Goal: Transaction & Acquisition: Book appointment/travel/reservation

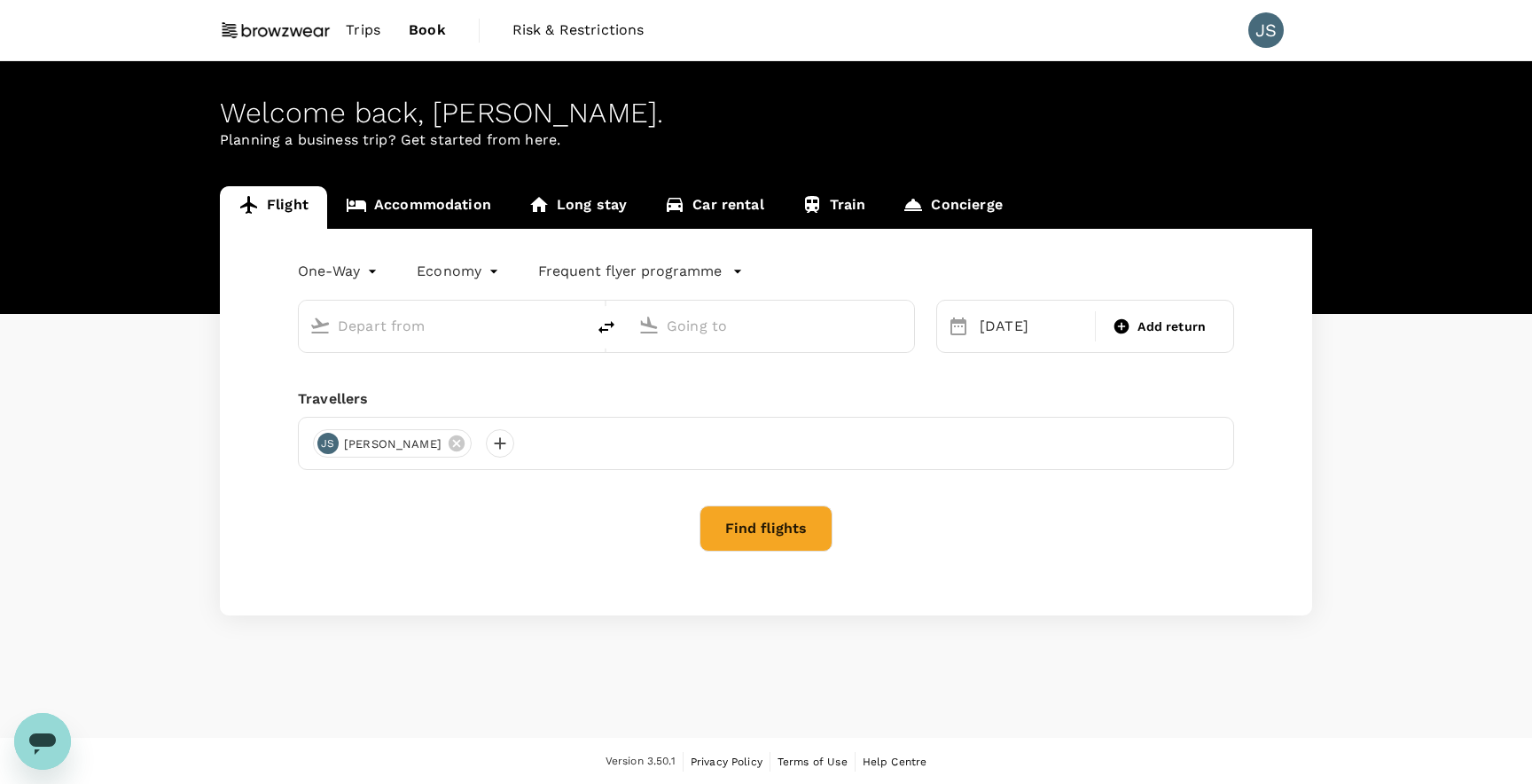
click at [471, 329] on input "text" at bounding box center [443, 325] width 210 height 28
type input "[PERSON_NAME][GEOGRAPHIC_DATA][PERSON_NAME] (SYD)"
type input "[GEOGRAPHIC_DATA] ([PERSON_NAME])"
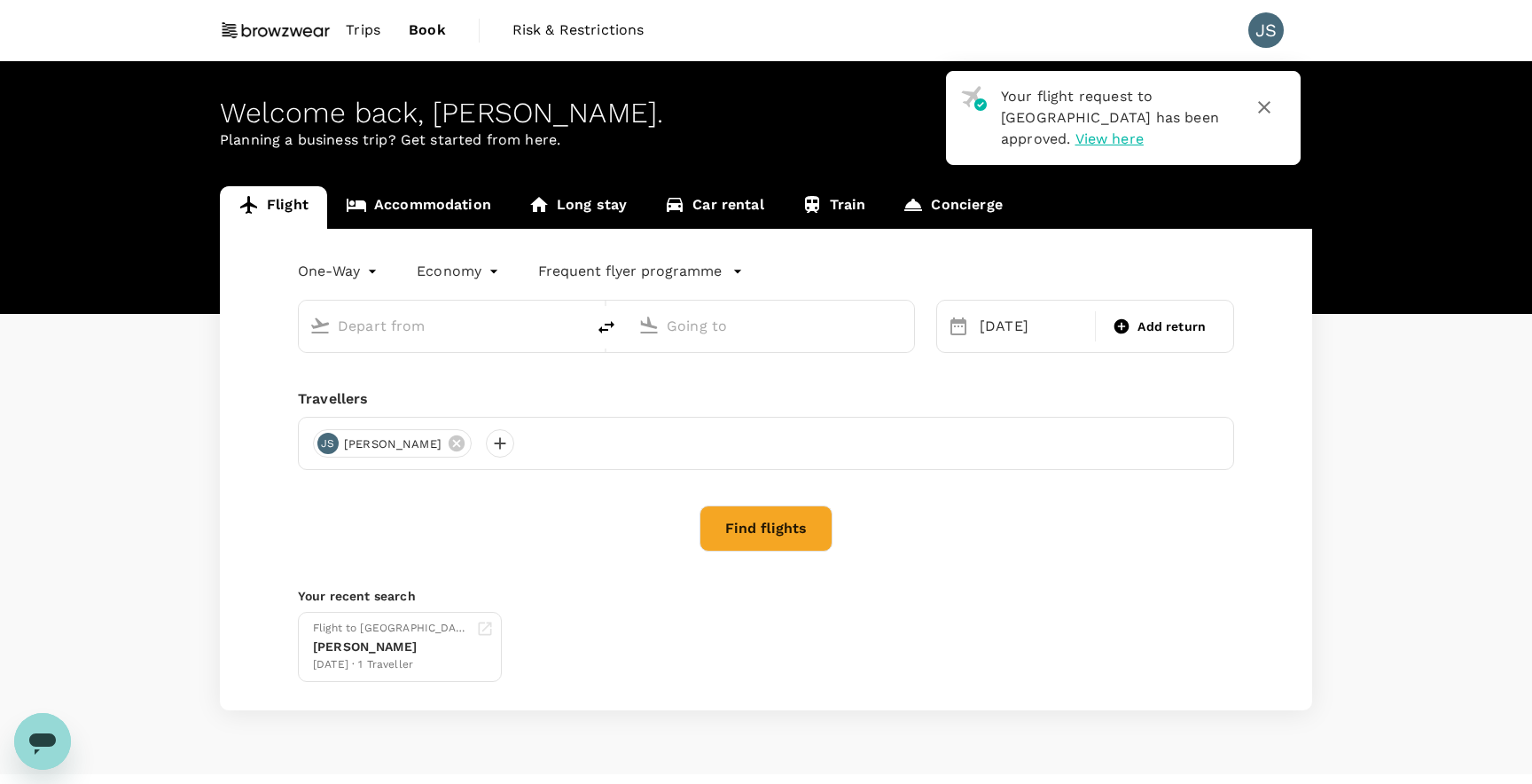
type input "[PERSON_NAME][GEOGRAPHIC_DATA][PERSON_NAME] (SYD)"
type input "[GEOGRAPHIC_DATA] ([PERSON_NAME])"
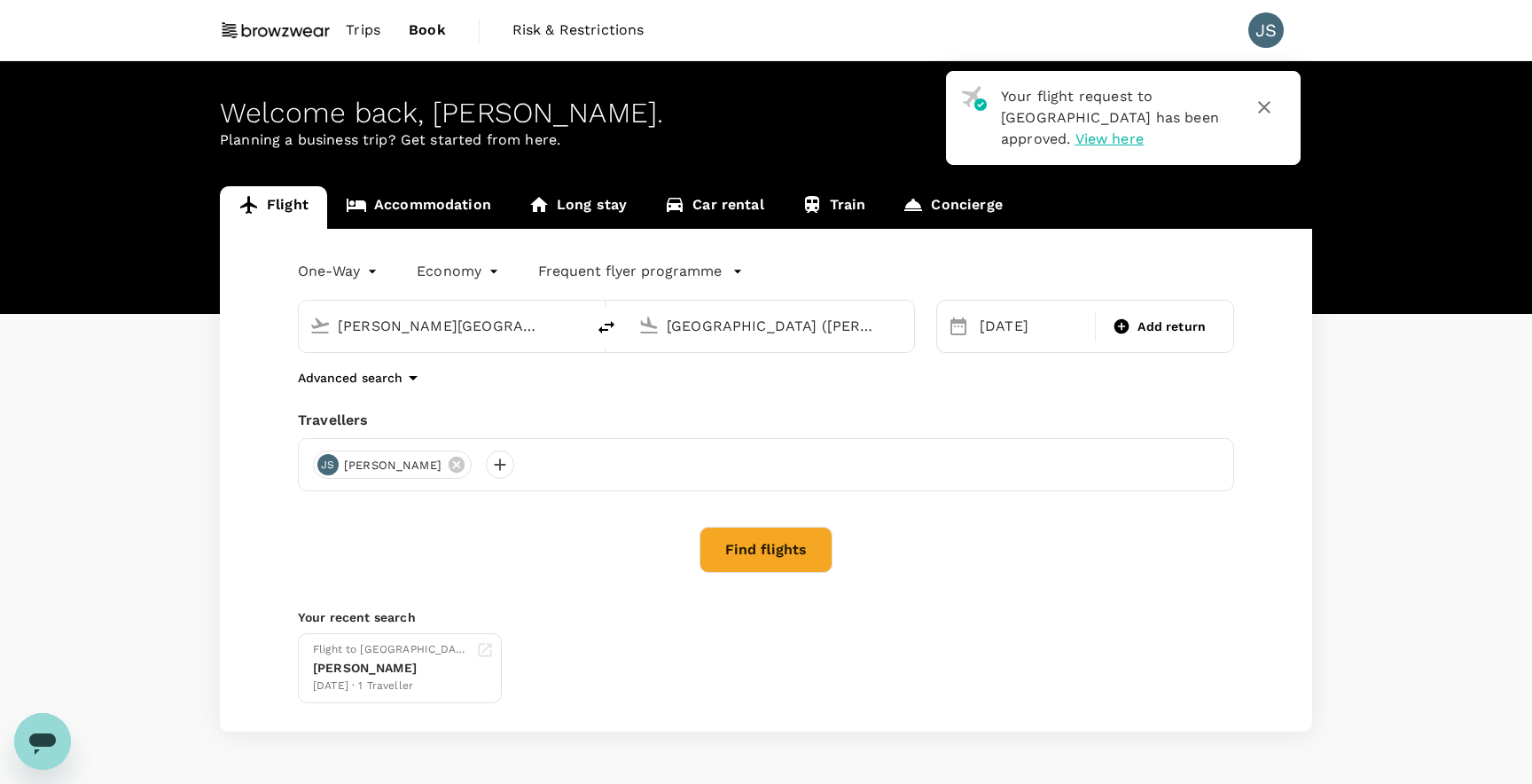
click at [404, 213] on link "Accommodation" at bounding box center [418, 207] width 182 height 43
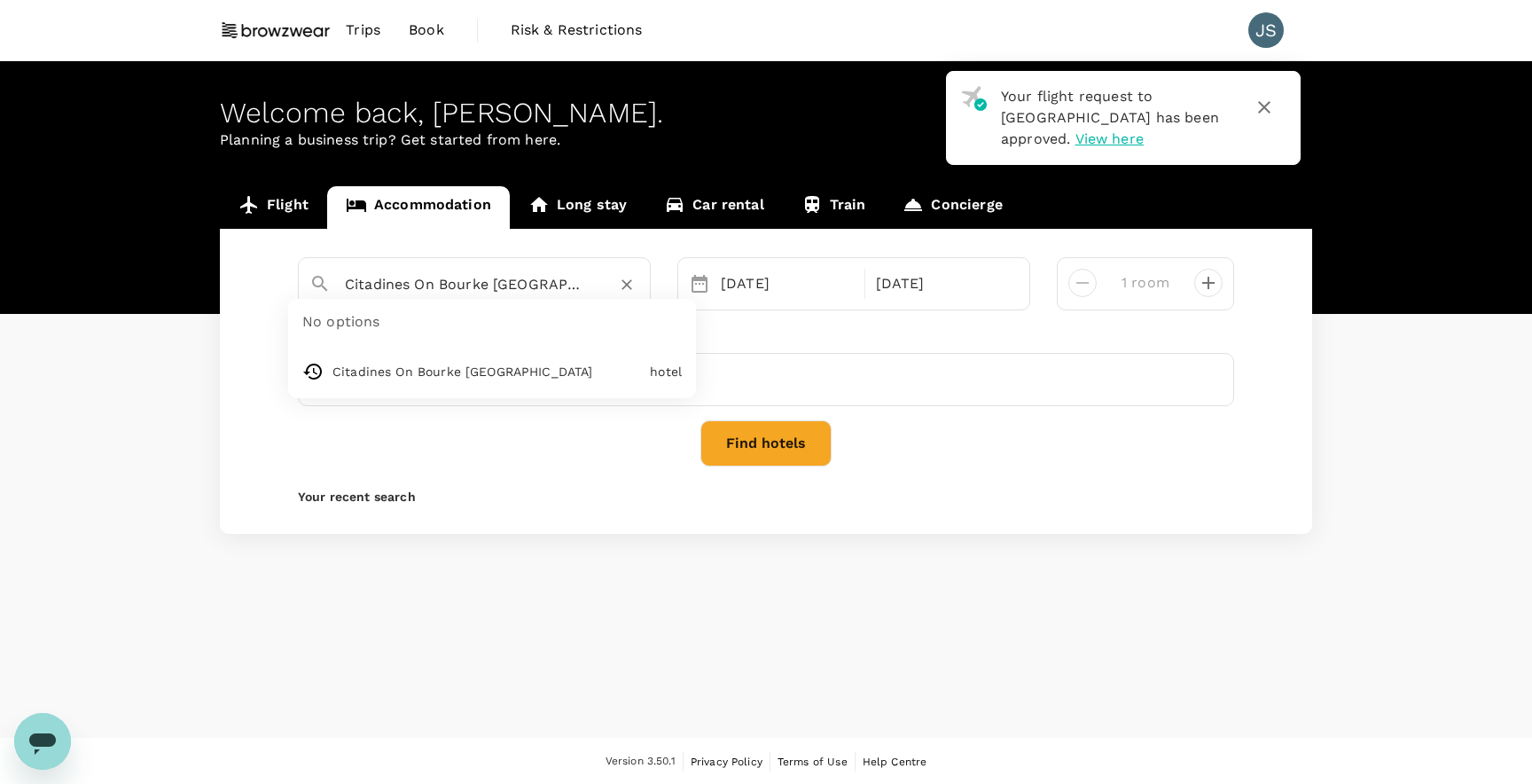
drag, startPoint x: 475, startPoint y: 292, endPoint x: 331, endPoint y: 278, distance: 144.7
click at [331, 278] on div "Citadines On Bourke [GEOGRAPHIC_DATA]" at bounding box center [485, 278] width 308 height 43
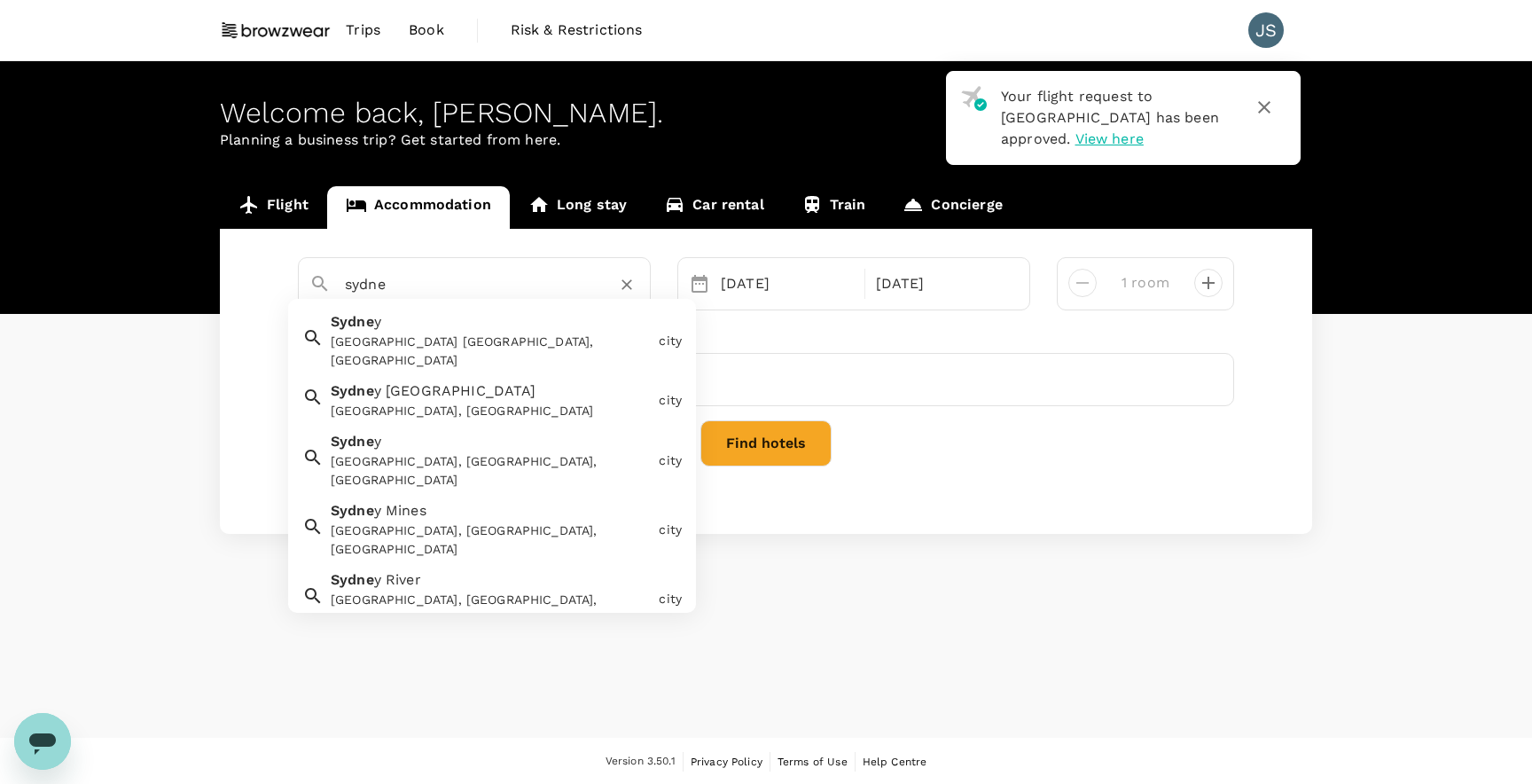
click at [459, 335] on div "[GEOGRAPHIC_DATA] [GEOGRAPHIC_DATA], [GEOGRAPHIC_DATA]" at bounding box center [491, 351] width 321 height 37
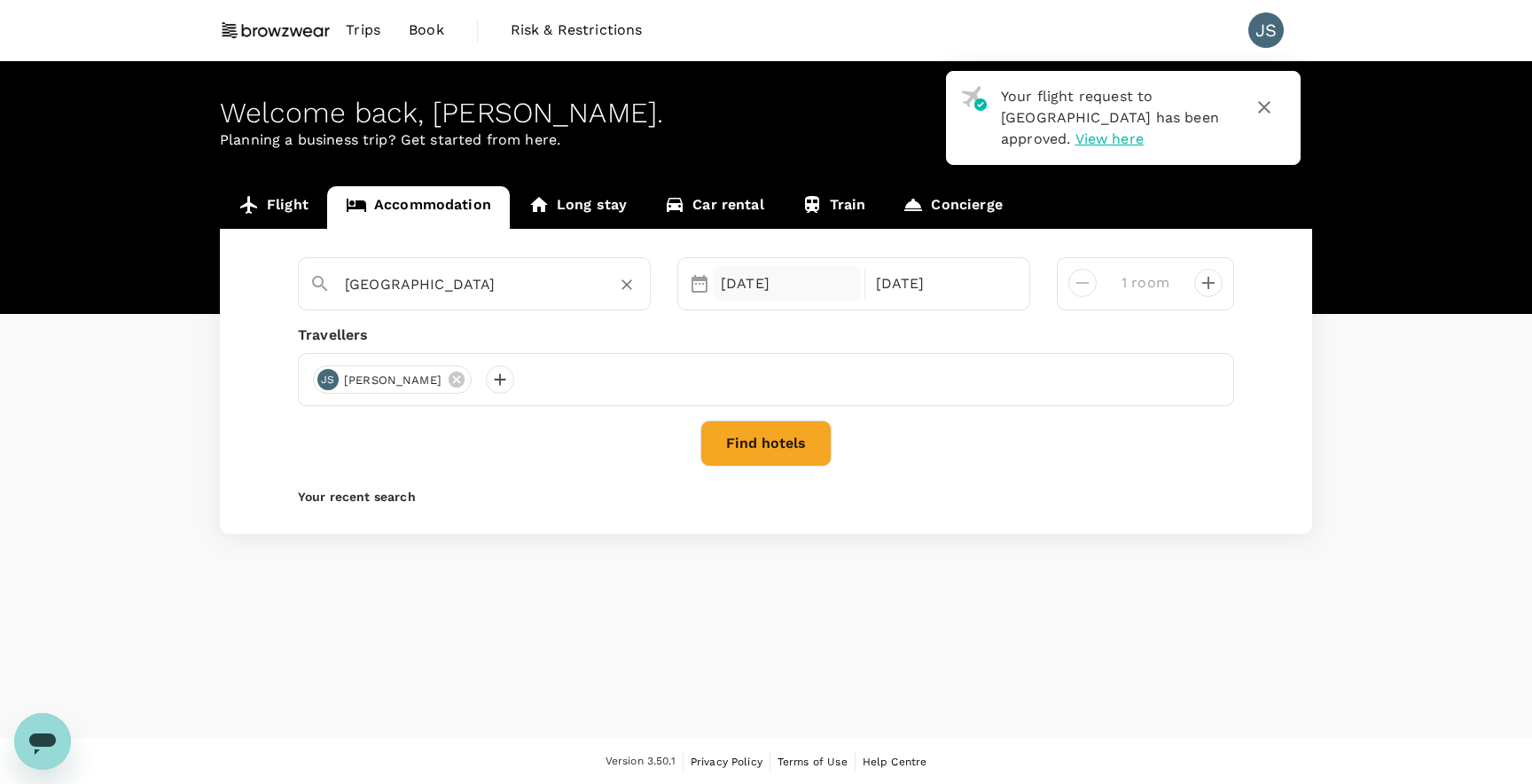
type input "[GEOGRAPHIC_DATA]"
click at [817, 298] on div "[DATE]" at bounding box center [787, 283] width 147 height 35
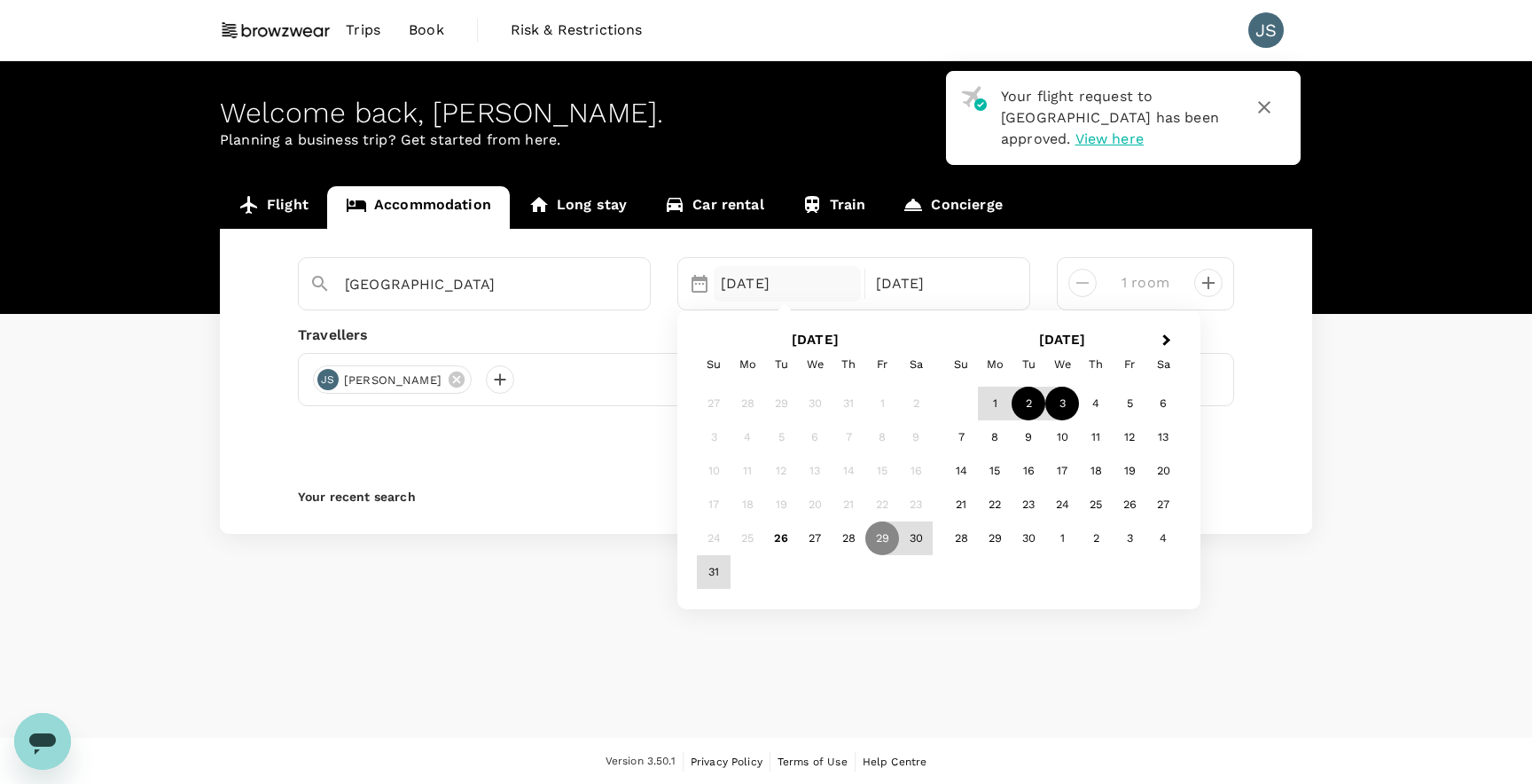
click at [1026, 407] on div "2" at bounding box center [1028, 403] width 33 height 33
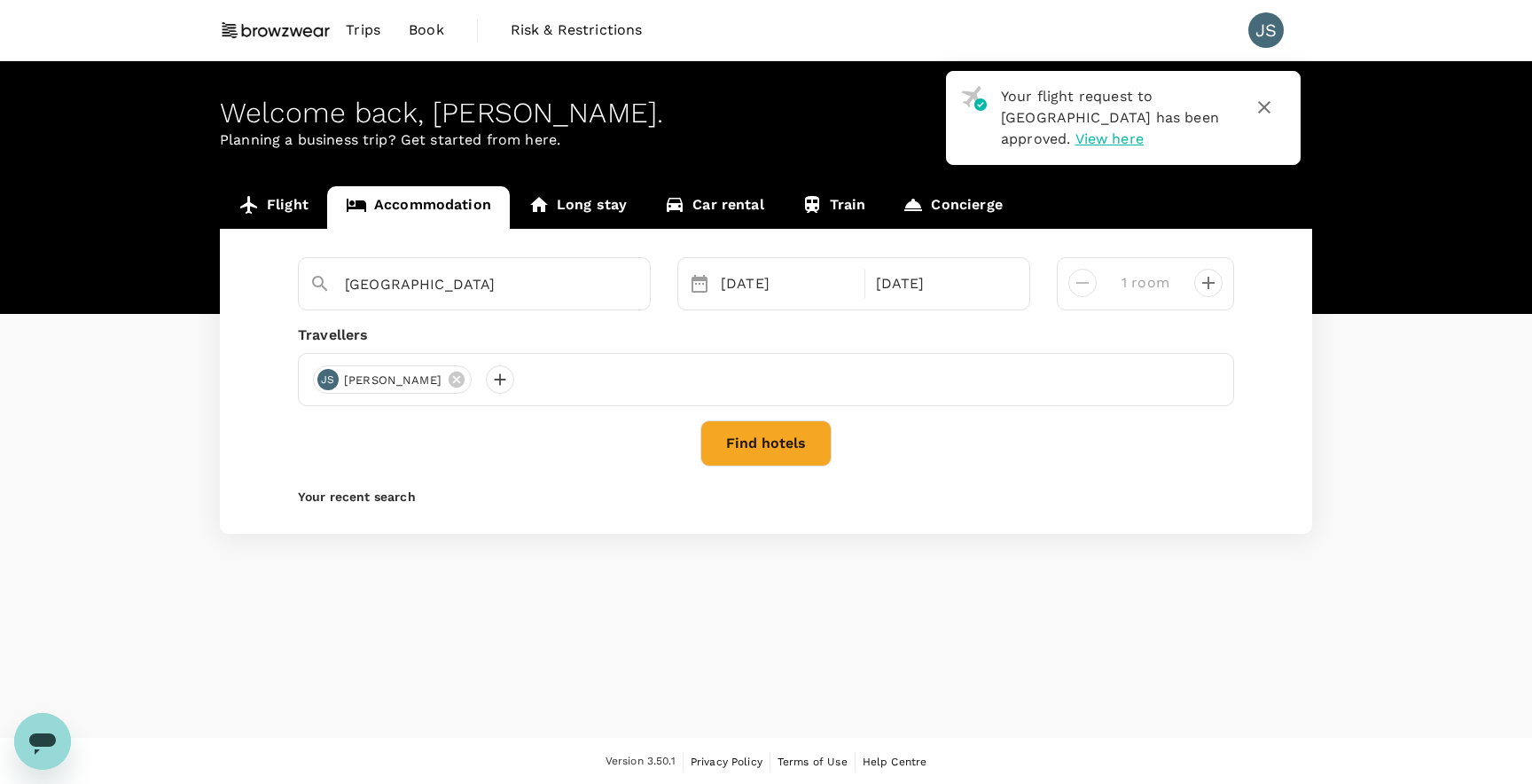
click at [1282, 280] on div "[GEOGRAPHIC_DATA] Selected date: [DATE] [DATE] [DATE] room Travellers JS [PERSO…" at bounding box center [766, 382] width 1092 height 305
click at [782, 464] on button "Find hotels" at bounding box center [766, 444] width 132 height 46
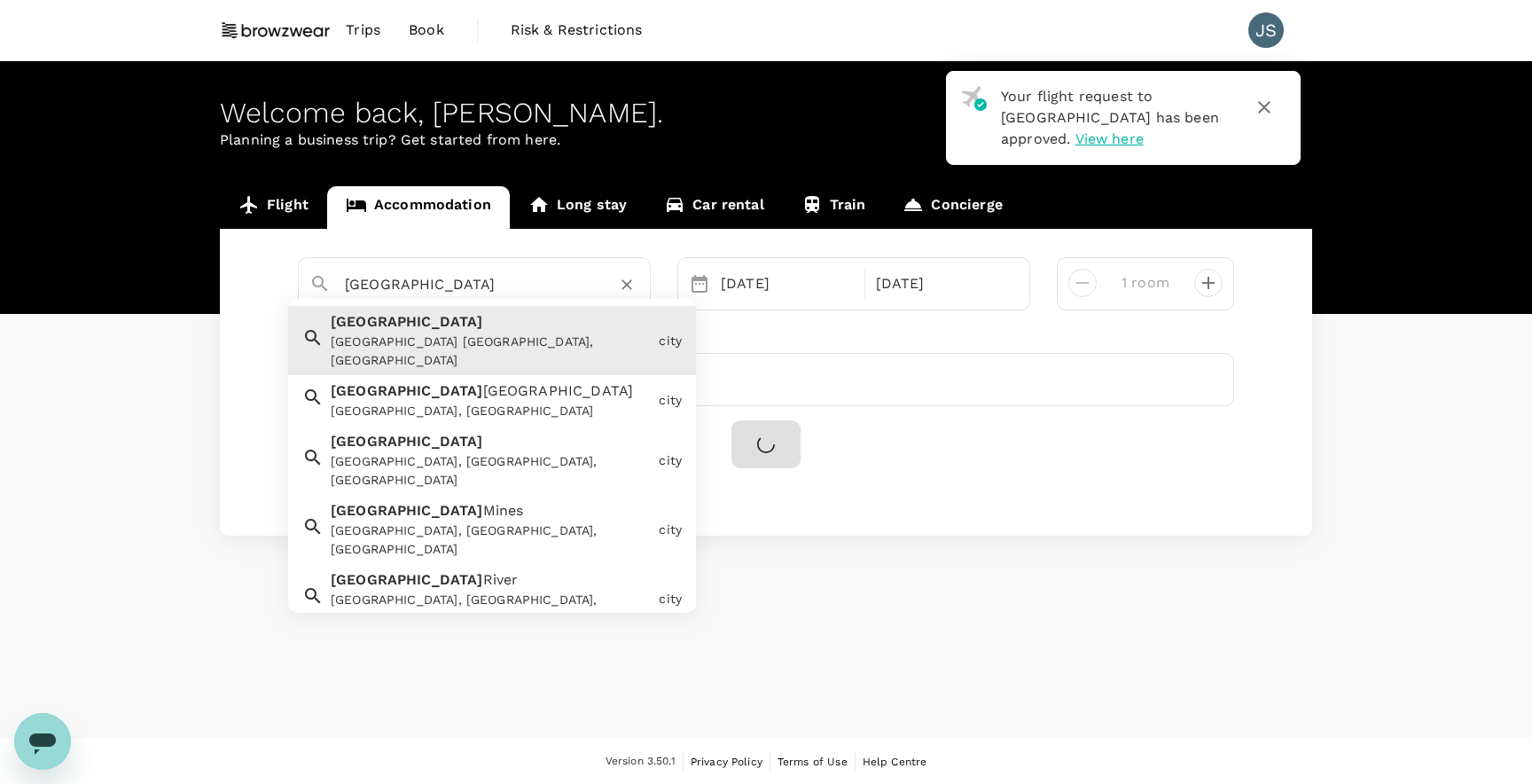
click at [462, 289] on input "[GEOGRAPHIC_DATA]" at bounding box center [467, 283] width 245 height 28
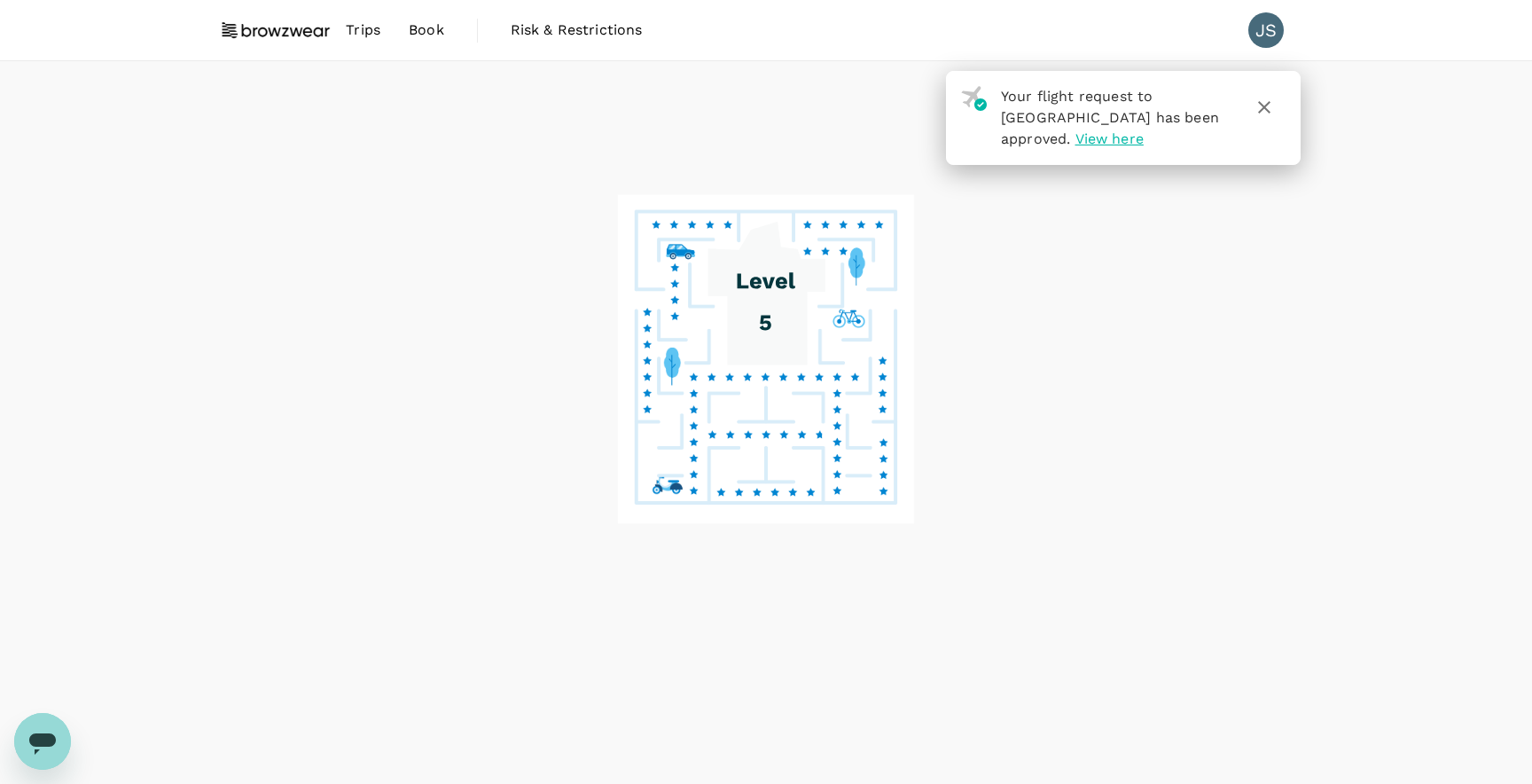
click at [1264, 114] on icon "button" at bounding box center [1264, 107] width 21 height 21
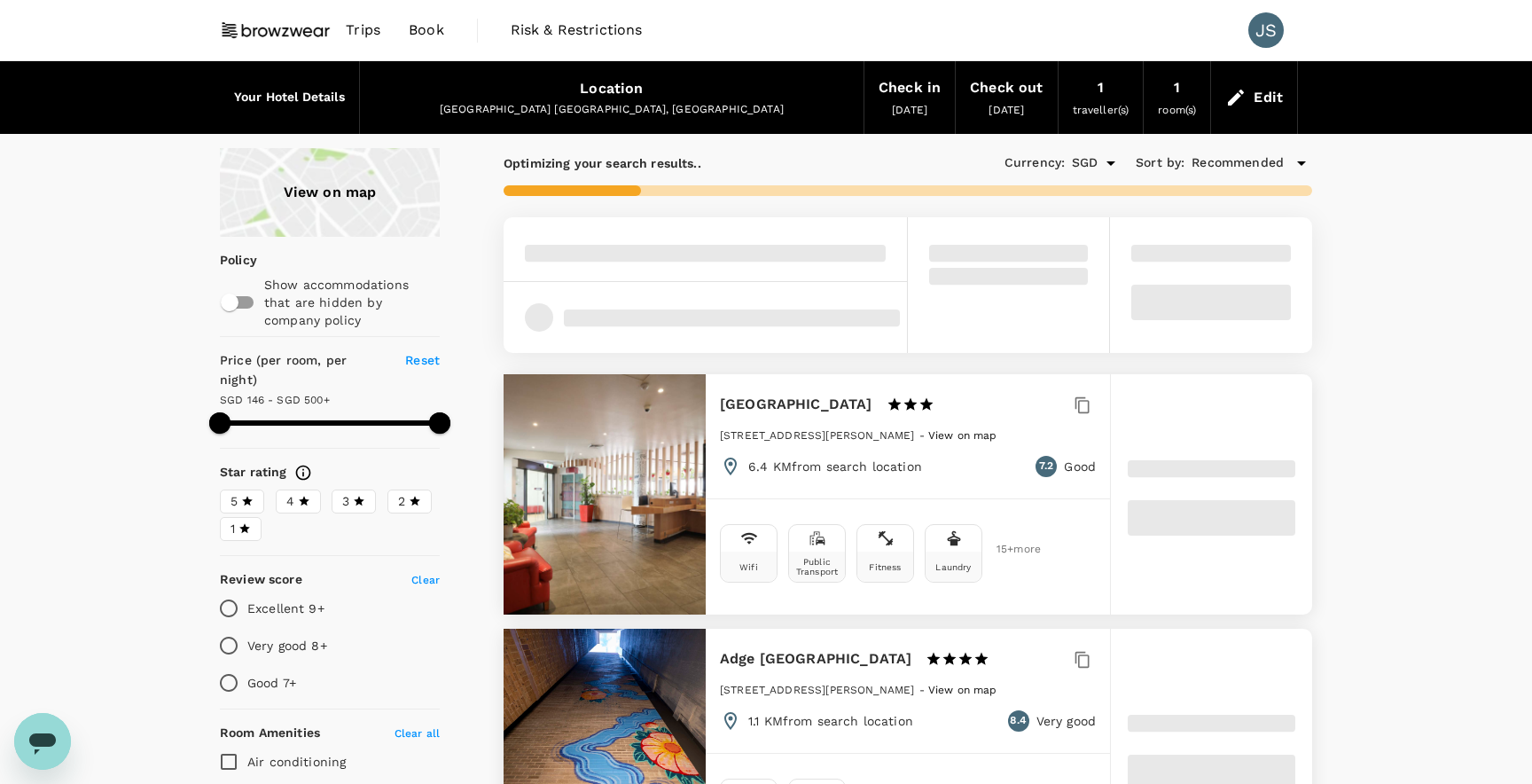
type input "499.84"
type input "32.84"
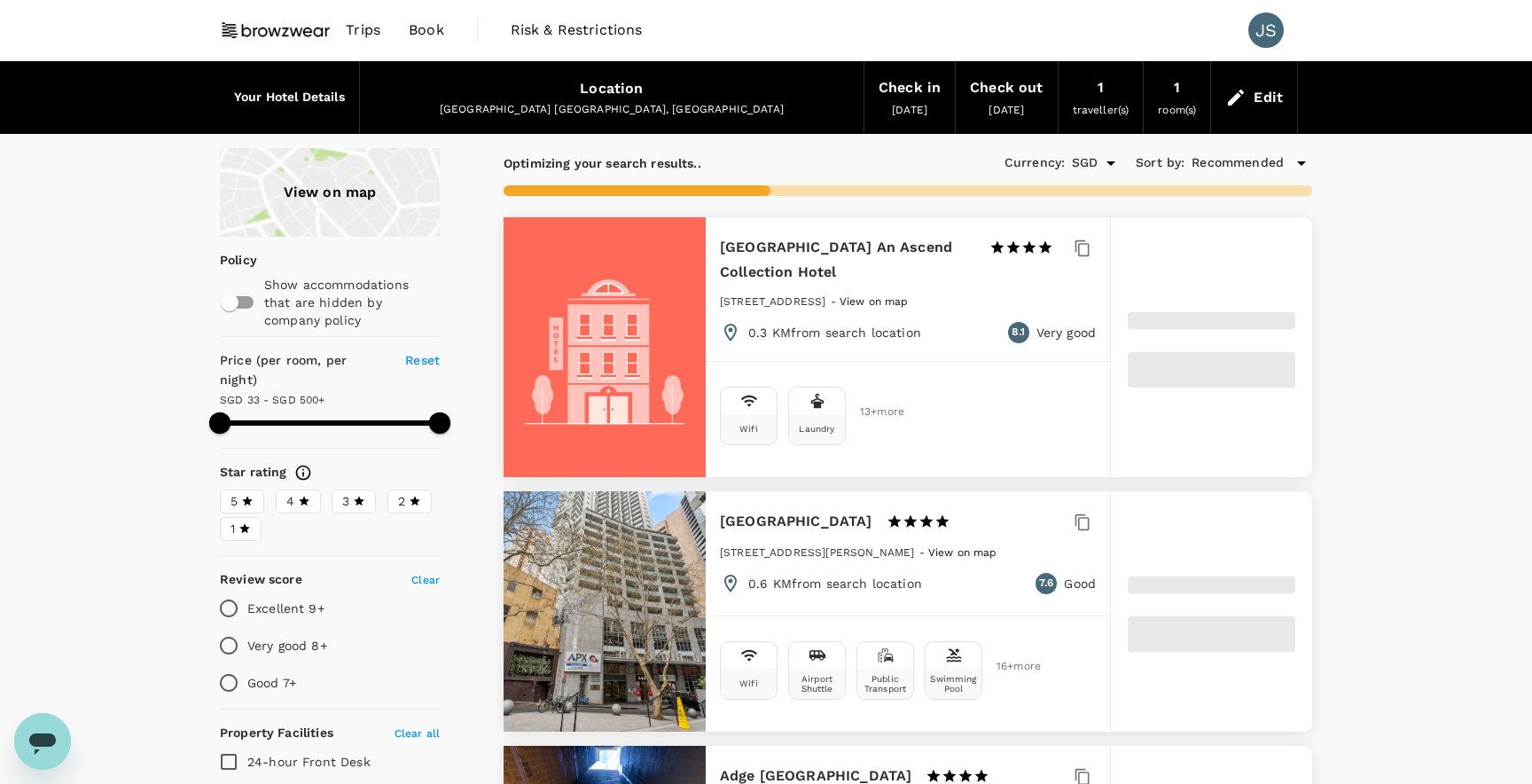
type input "499.42"
type input "29.42"
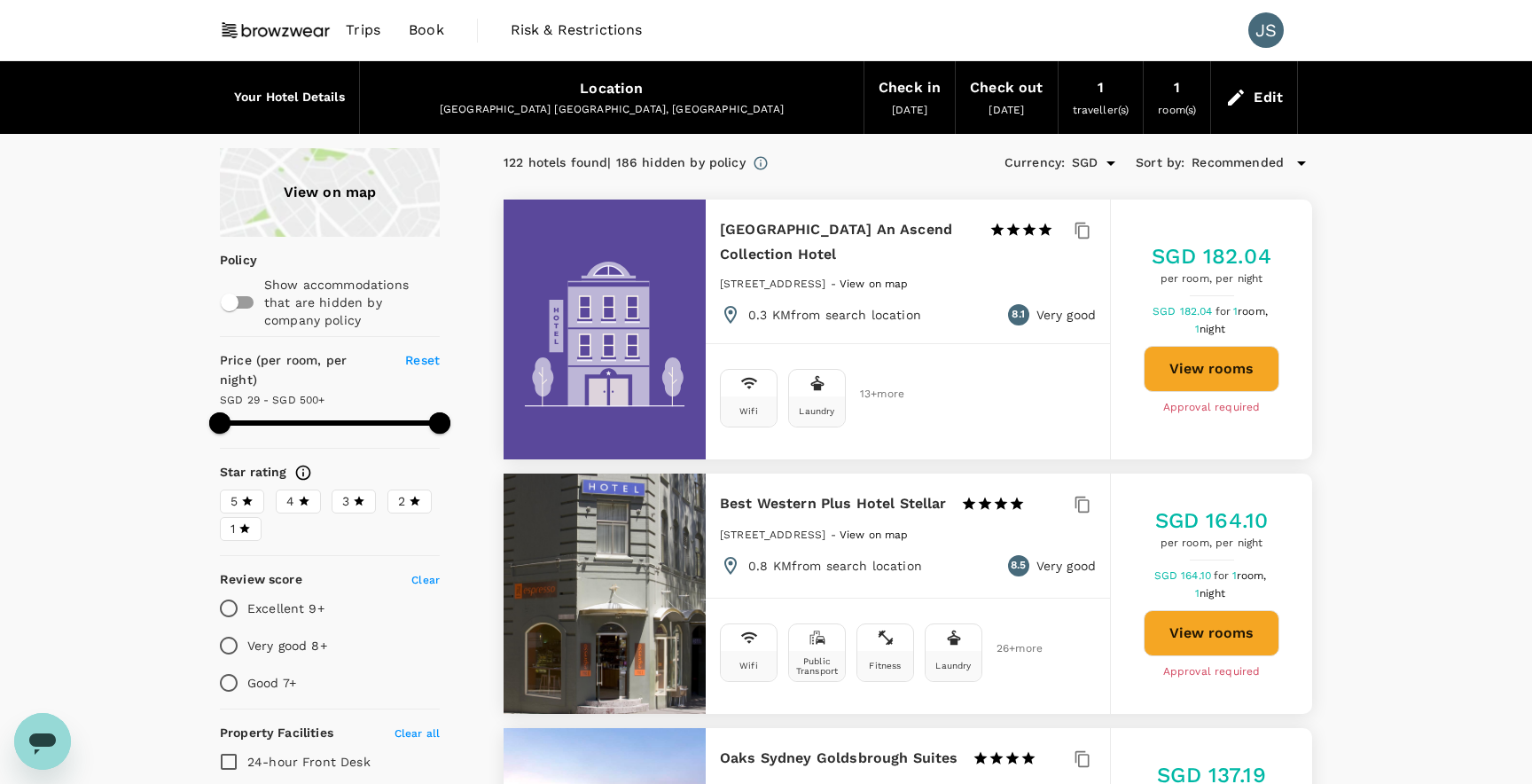
type input "499.42"
click at [1239, 87] on icon at bounding box center [1236, 97] width 21 height 21
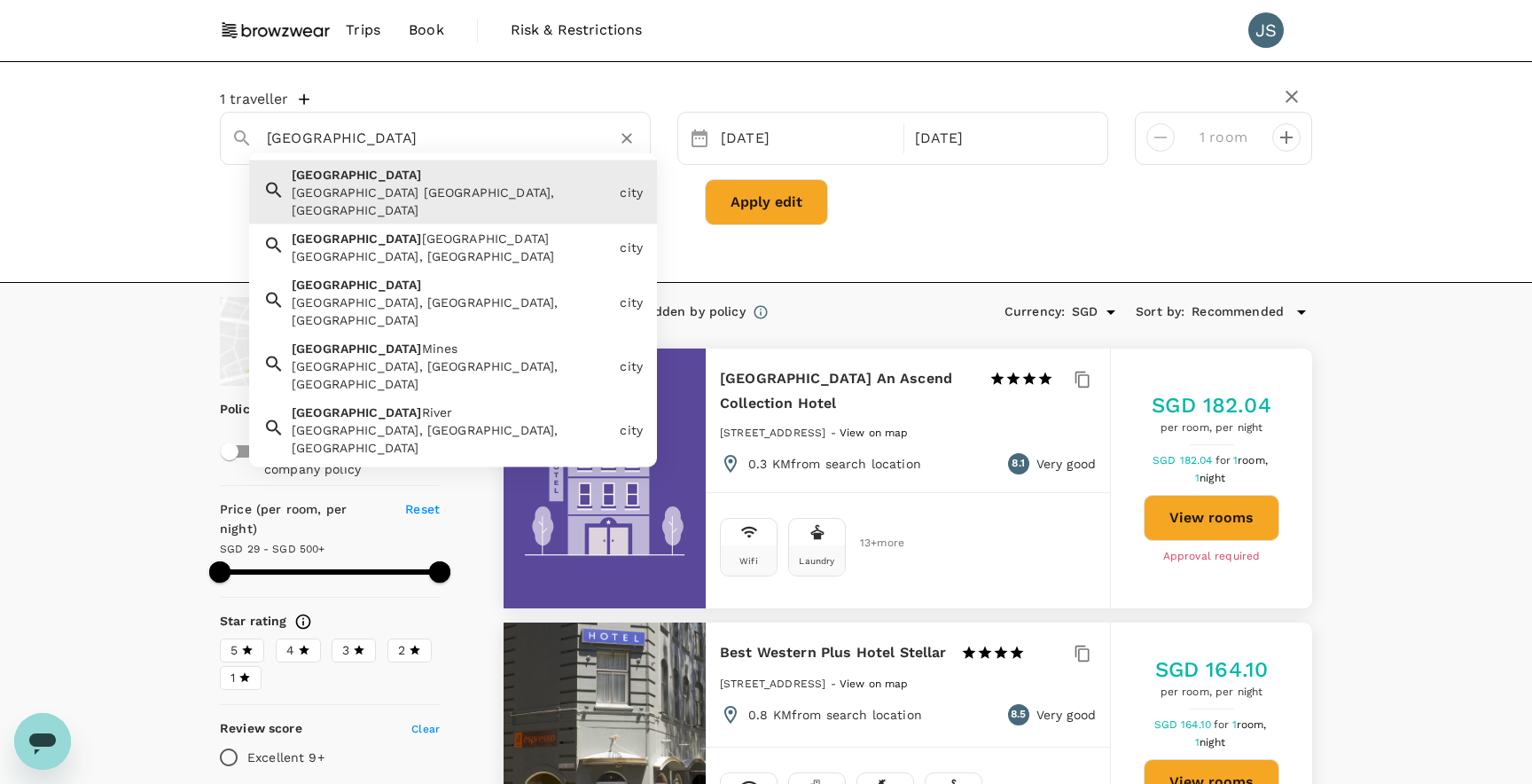
click at [455, 143] on input "[GEOGRAPHIC_DATA]" at bounding box center [428, 137] width 322 height 28
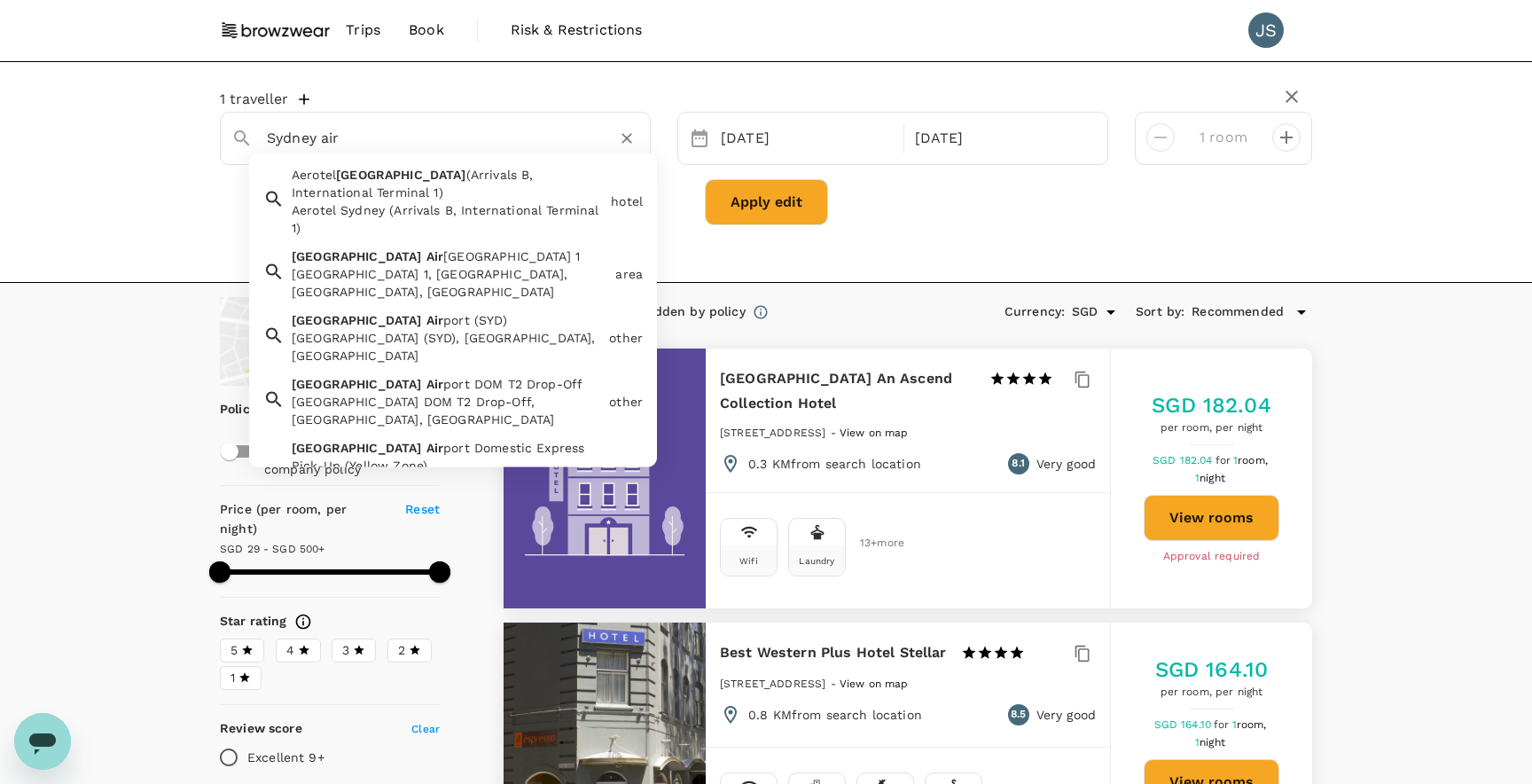
click at [465, 265] on div "[GEOGRAPHIC_DATA] 1, [GEOGRAPHIC_DATA], [GEOGRAPHIC_DATA], [GEOGRAPHIC_DATA]" at bounding box center [450, 282] width 317 height 35
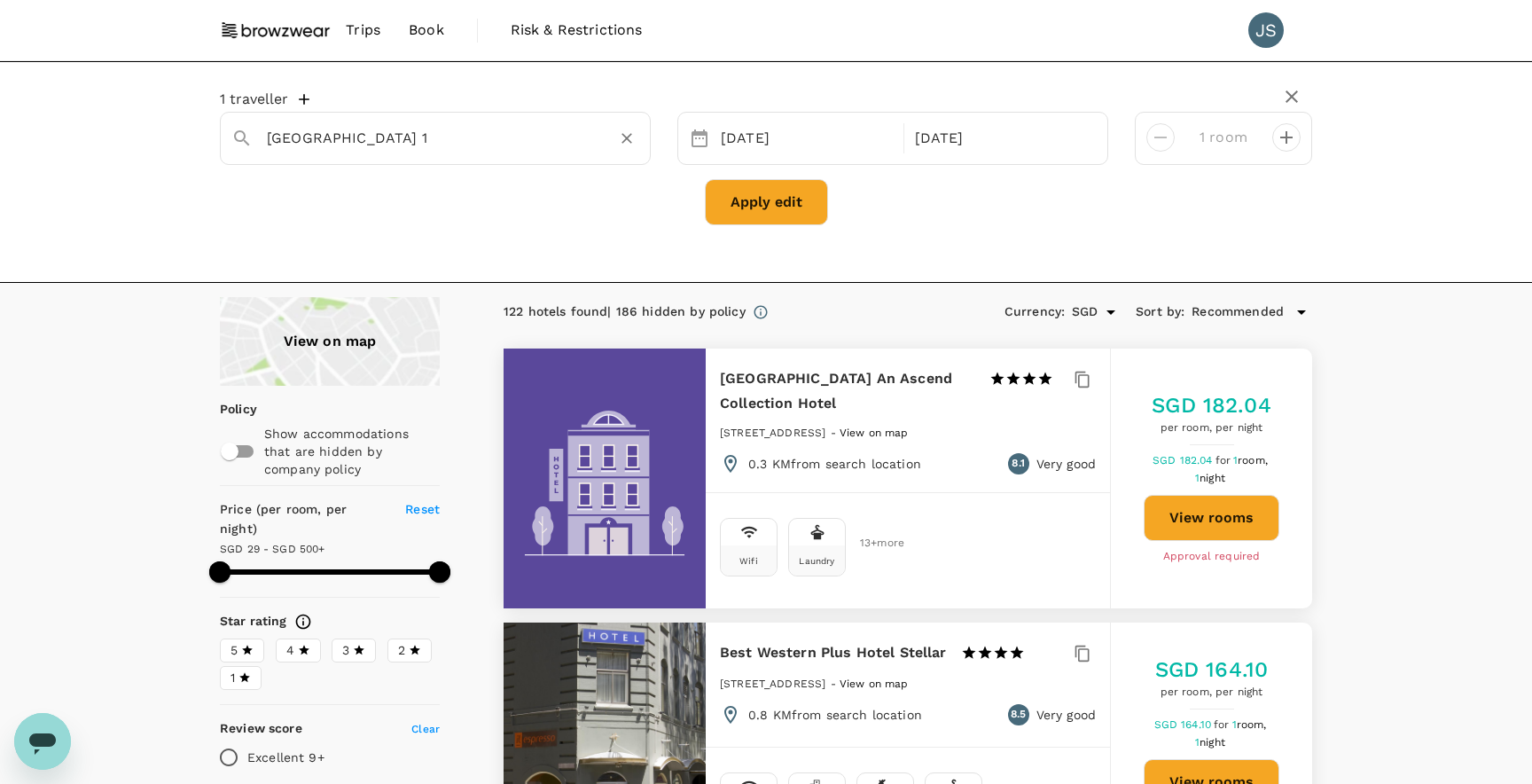
type input "[GEOGRAPHIC_DATA] 1"
click at [777, 196] on button "Apply edit" at bounding box center [766, 202] width 123 height 46
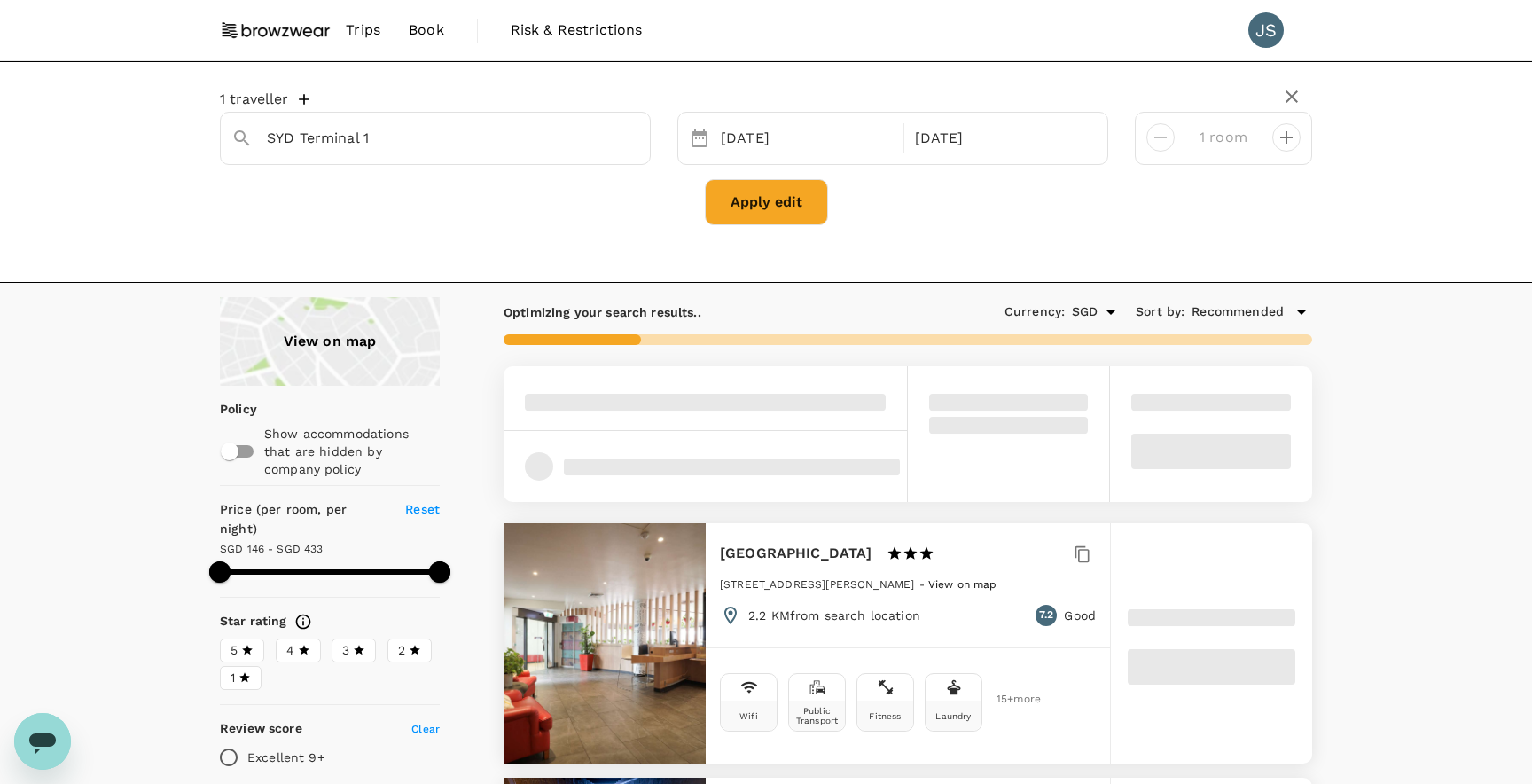
type input "432.41"
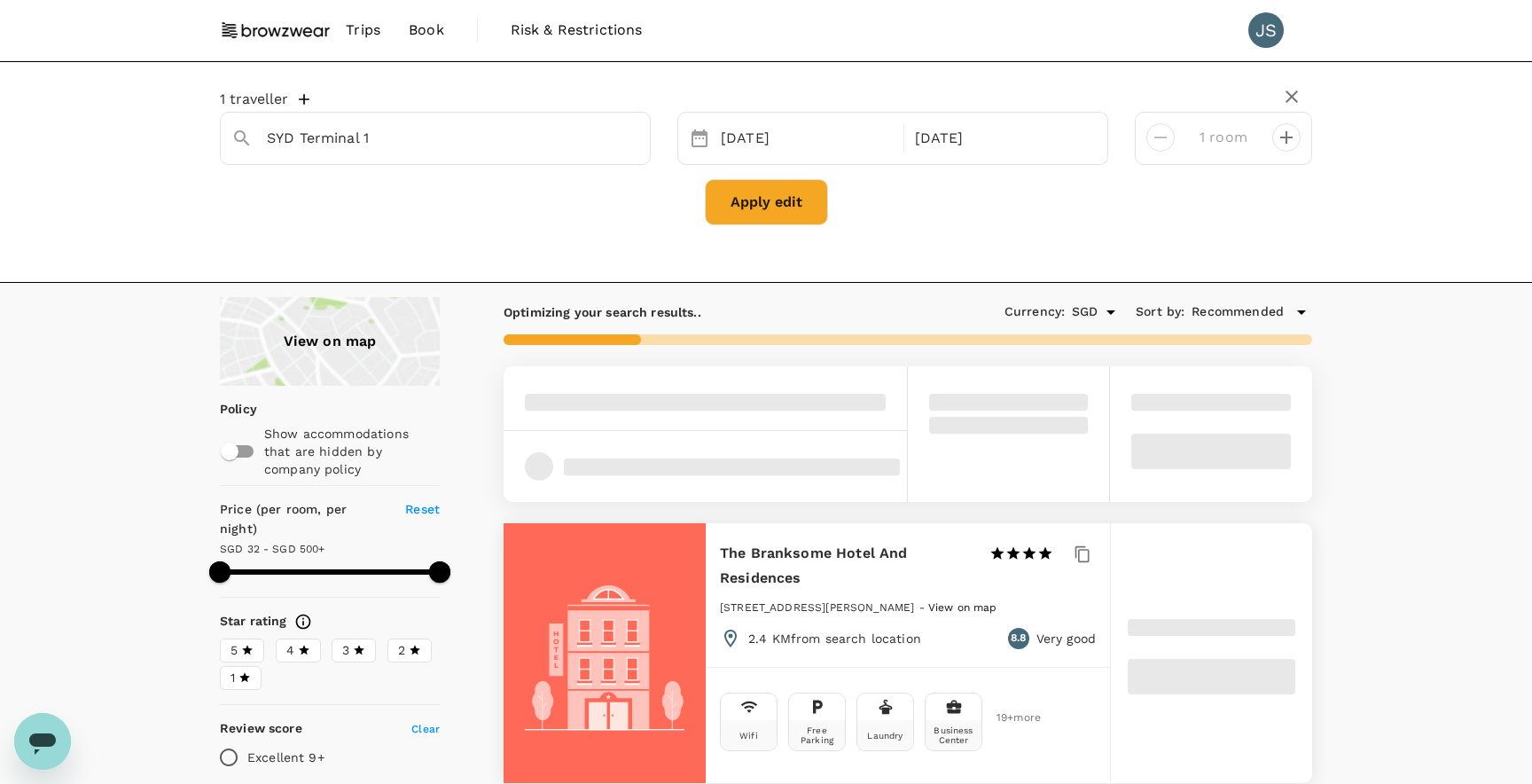
type input "32.41"
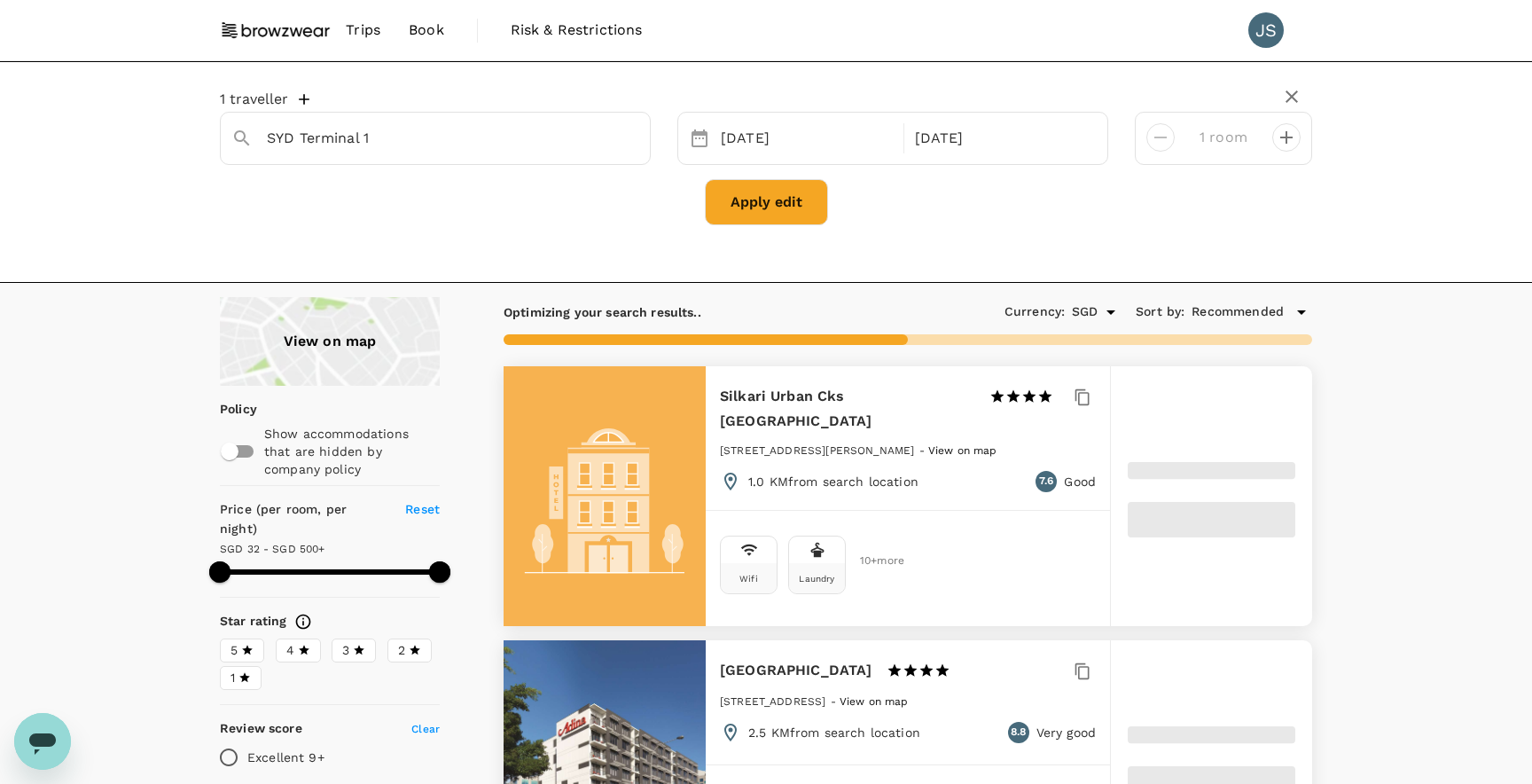
type input "499.52"
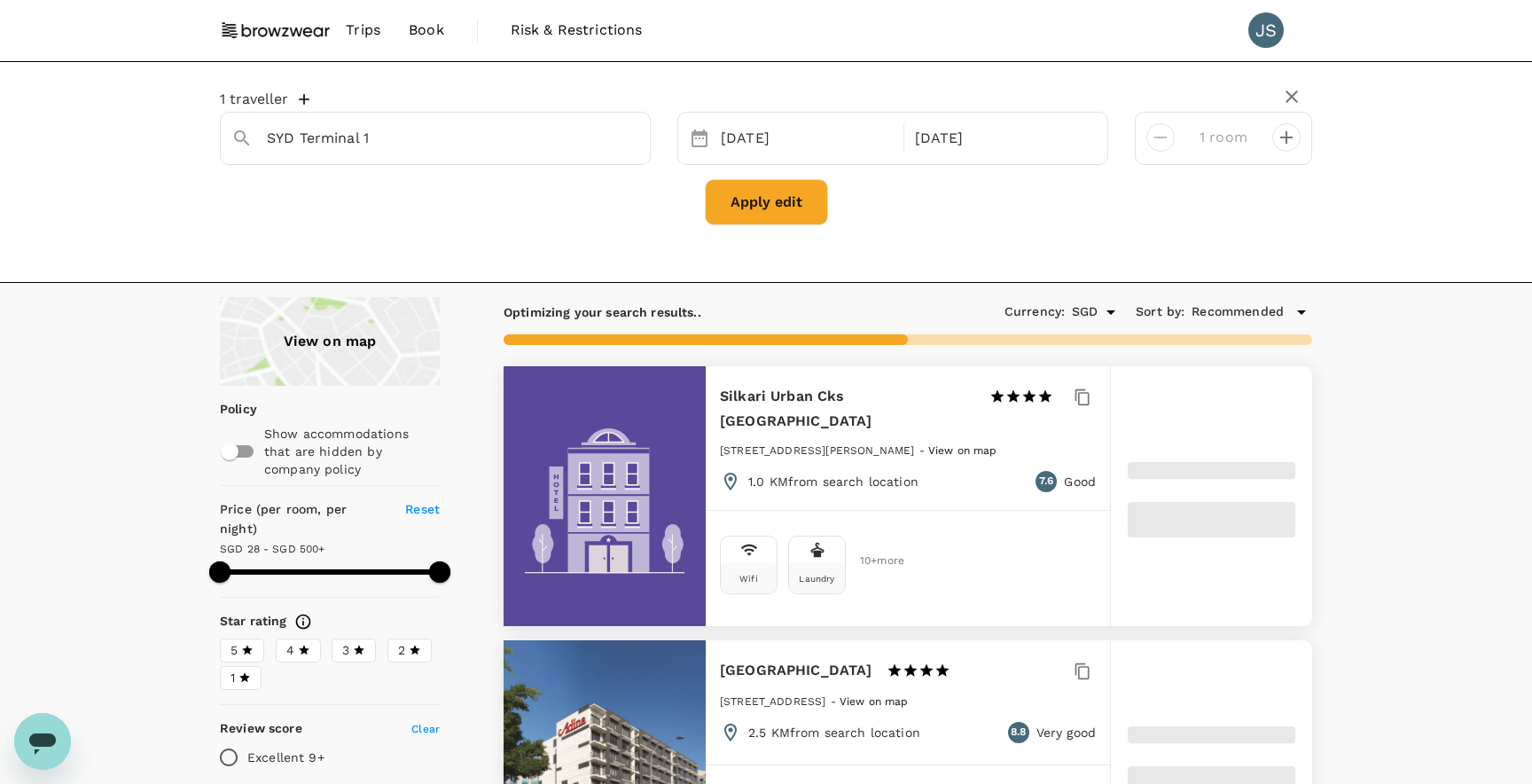
type input "27.52"
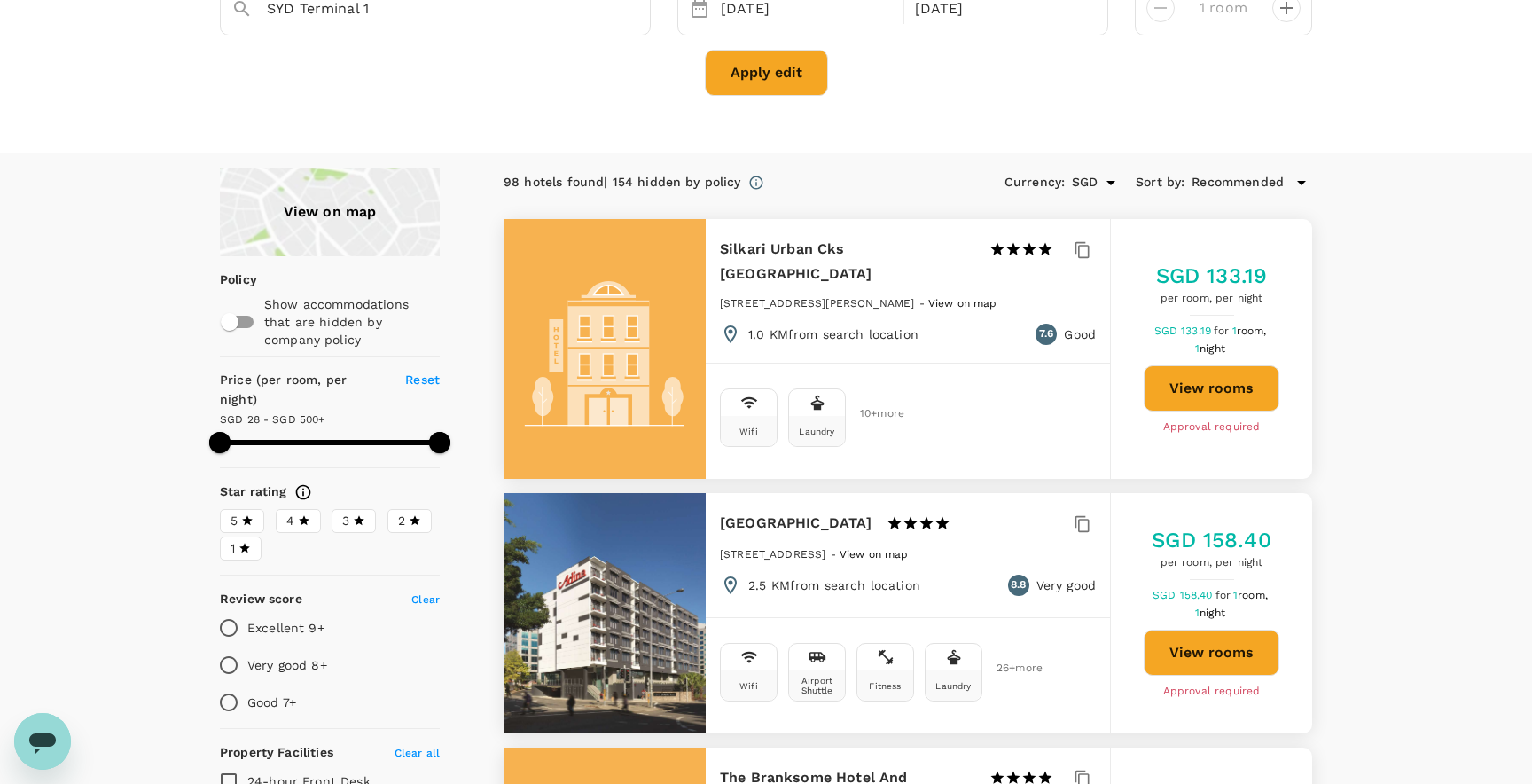
scroll to position [82, 0]
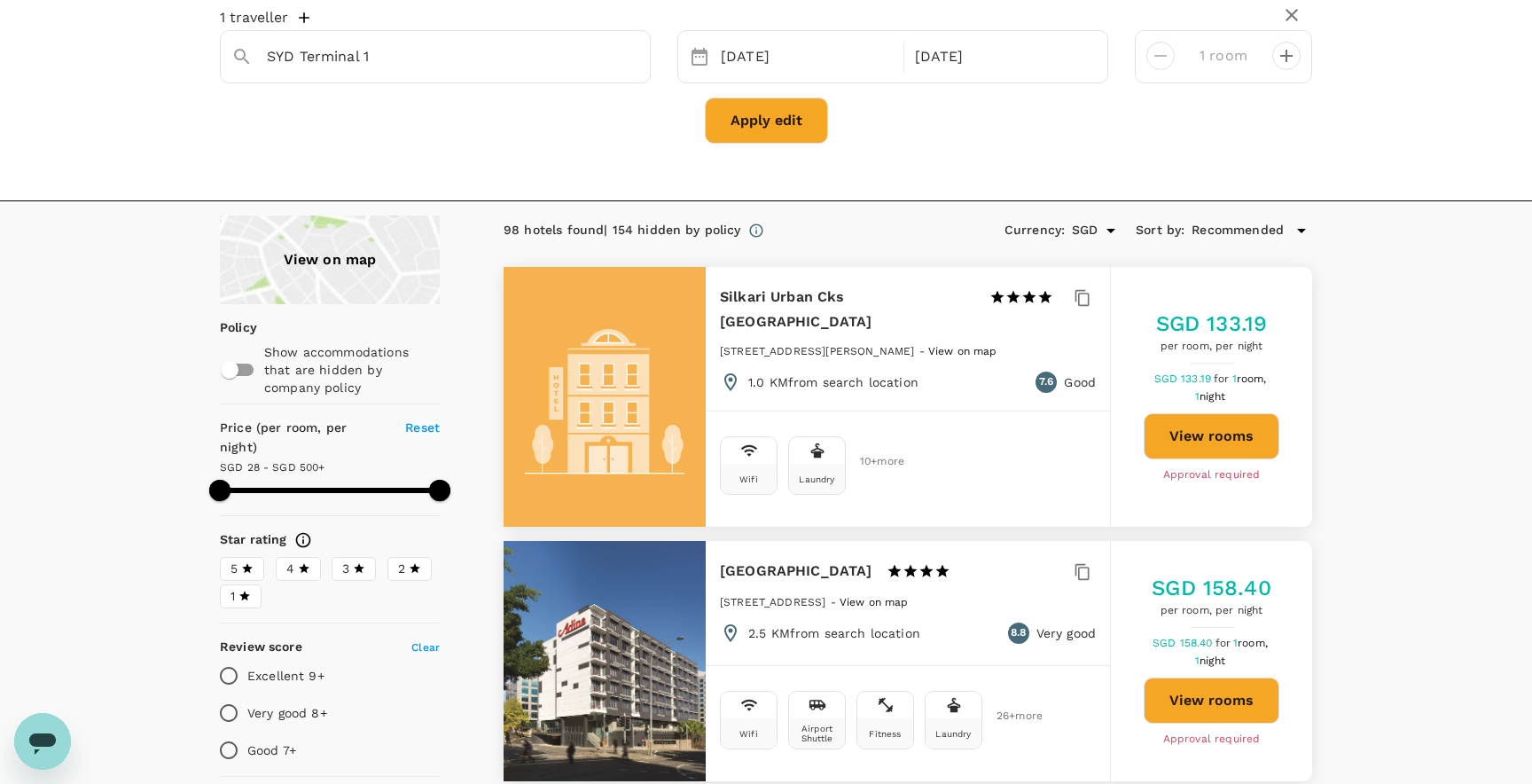
click at [1243, 226] on span "Recommended" at bounding box center [1237, 230] width 93 height 19
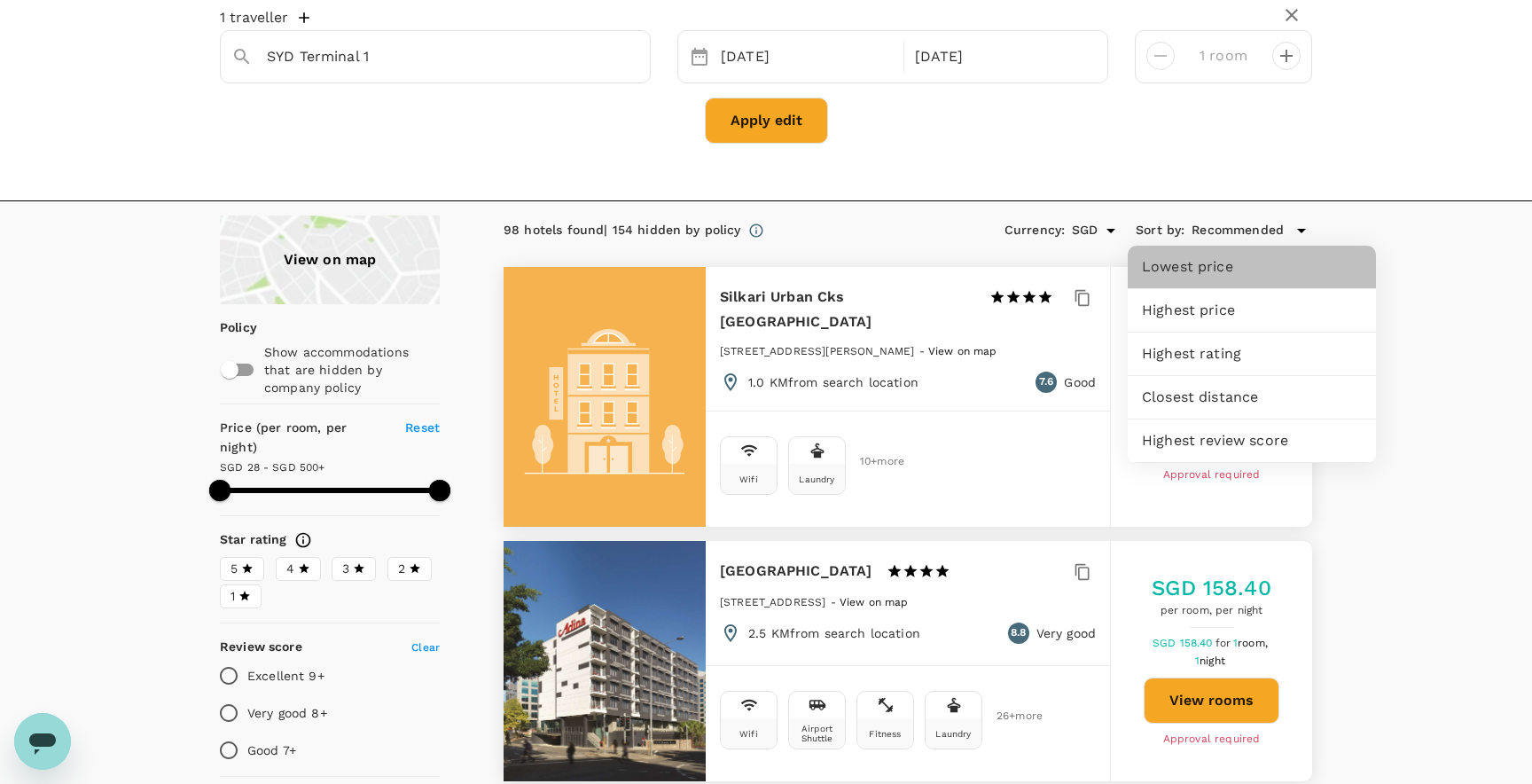
click at [1261, 277] on span "Lowest price" at bounding box center [1252, 267] width 220 height 21
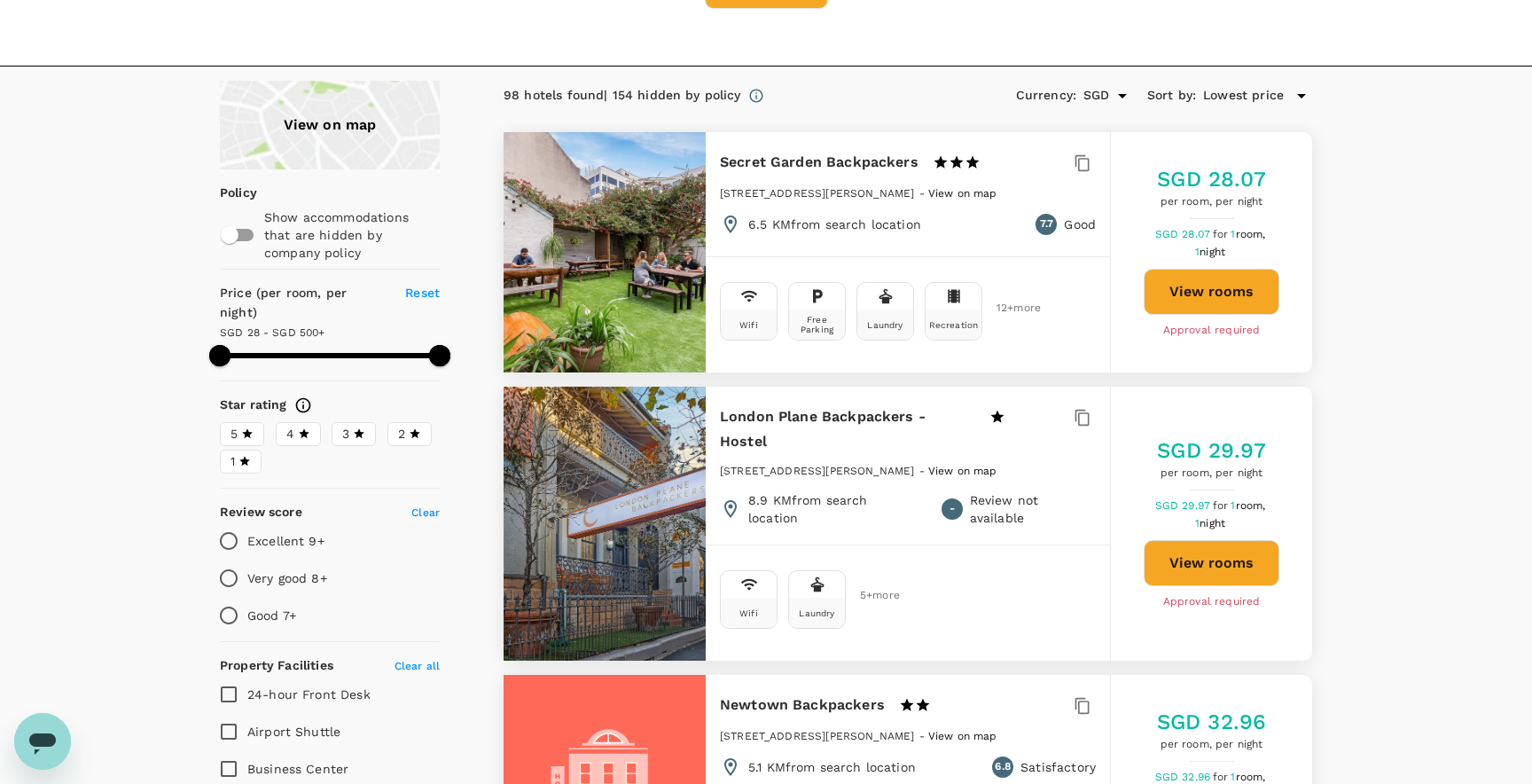
scroll to position [205, 0]
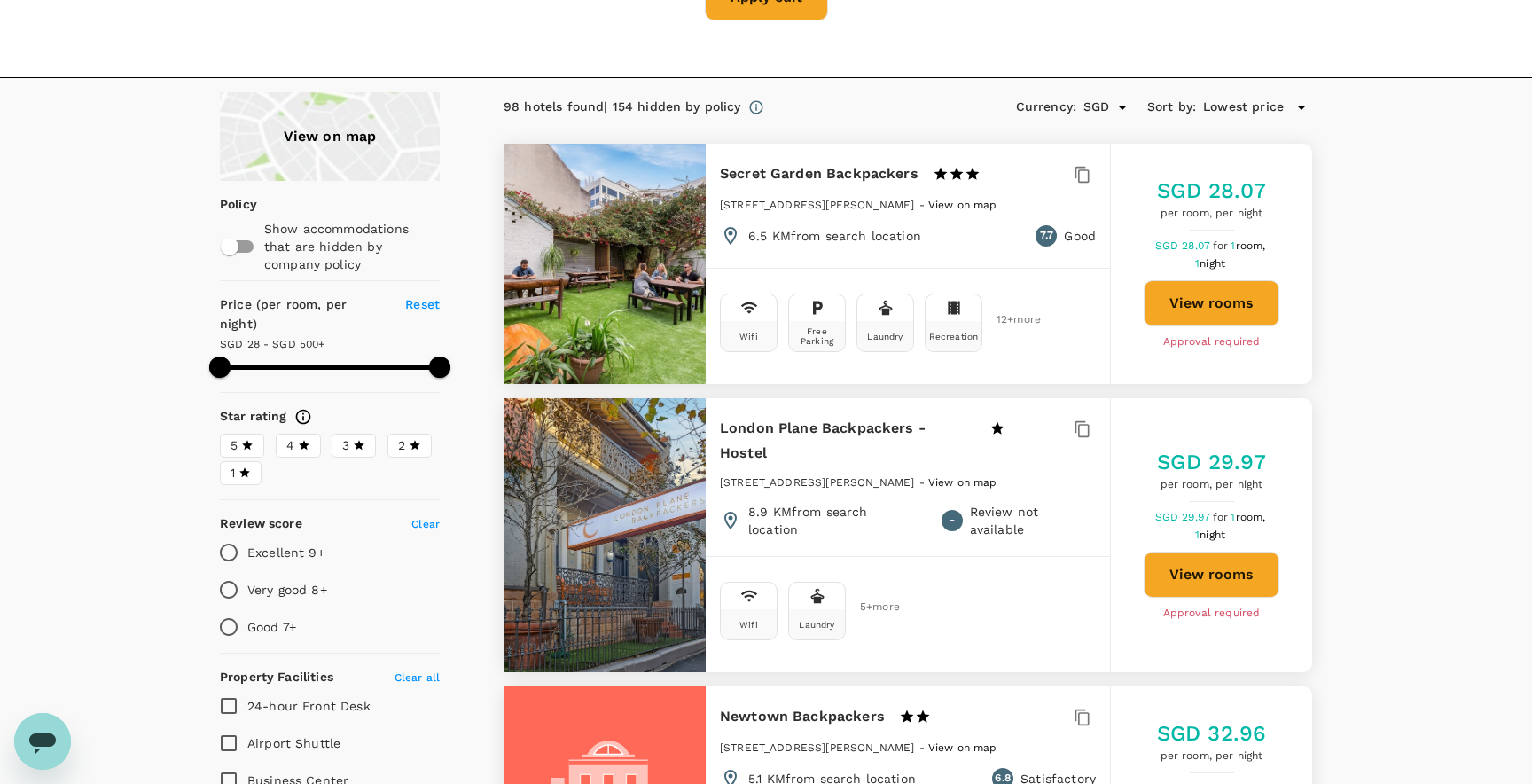
click at [287, 436] on span "4" at bounding box center [290, 445] width 8 height 19
click at [0, 0] on input "4" at bounding box center [0, 0] width 0 height 0
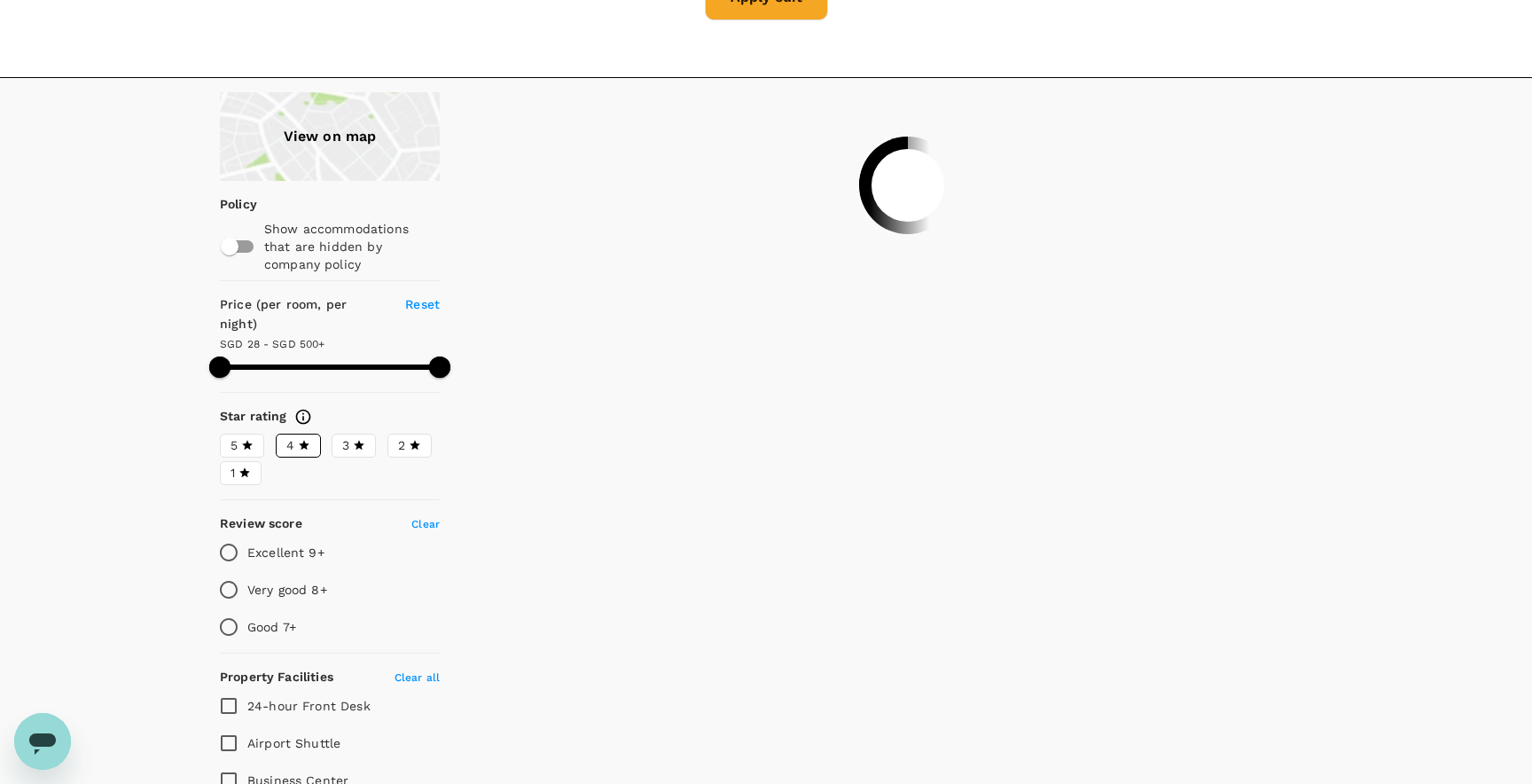
type input "499.52"
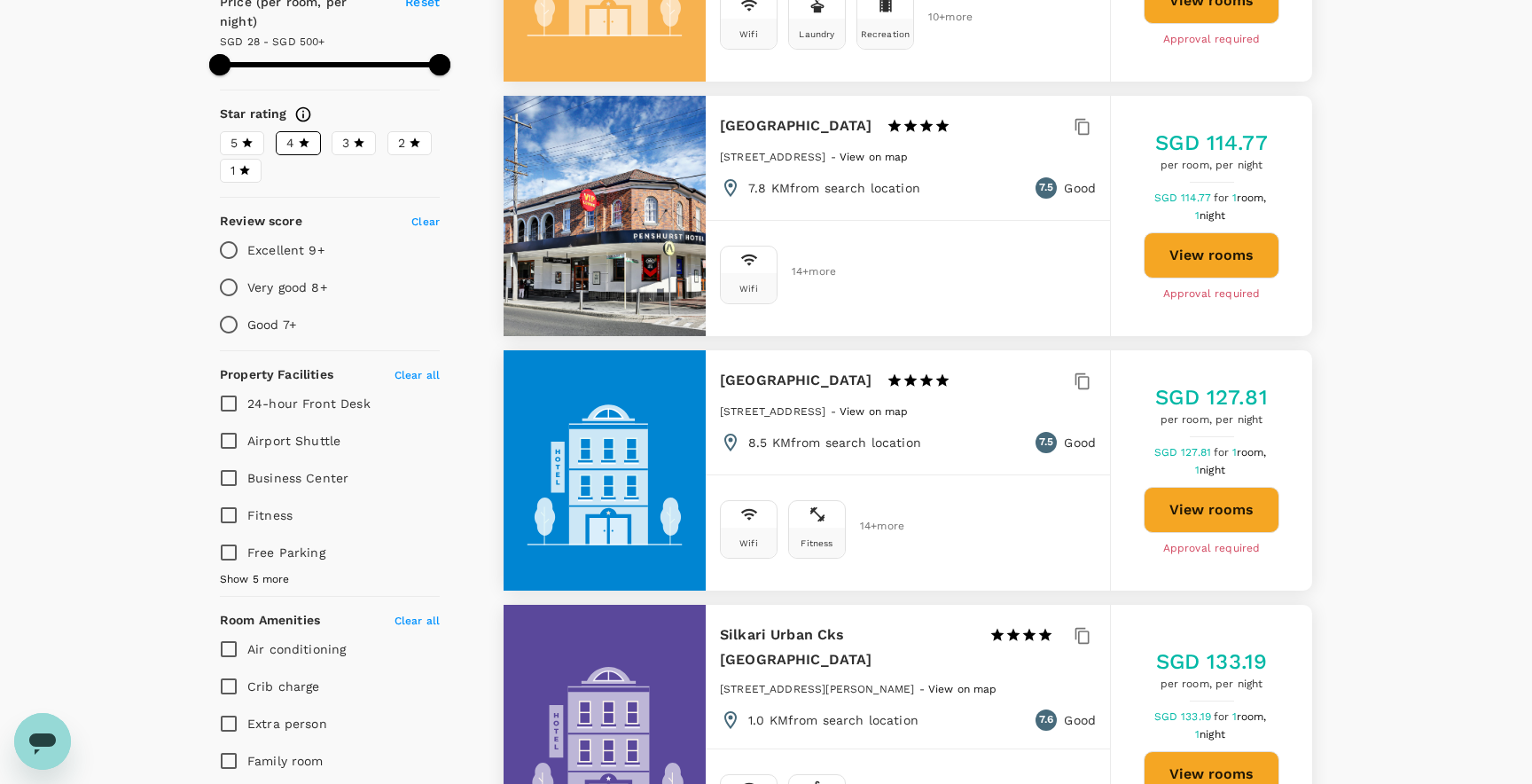
scroll to position [0, 0]
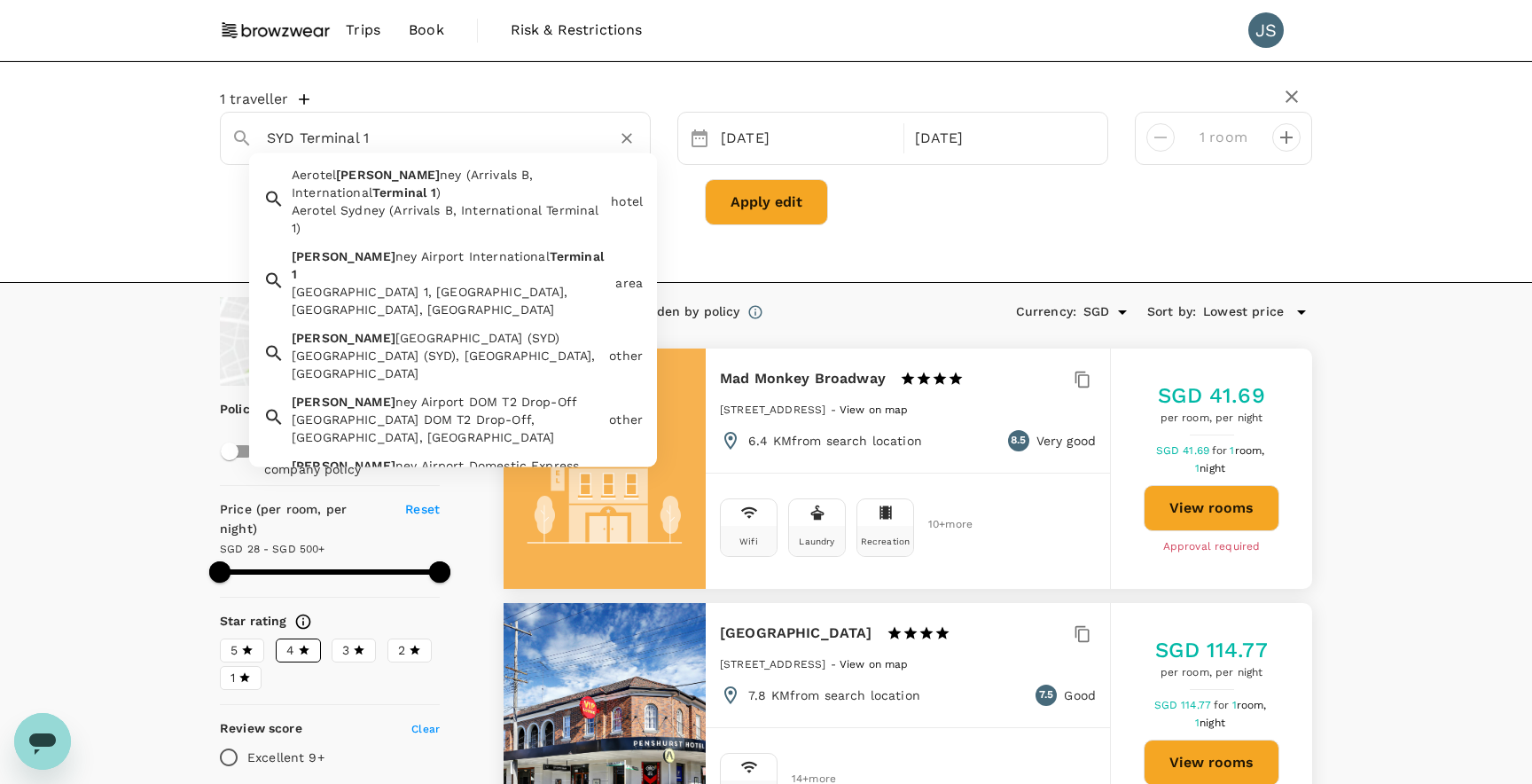
click at [407, 144] on input "SYD Terminal 1" at bounding box center [428, 137] width 322 height 28
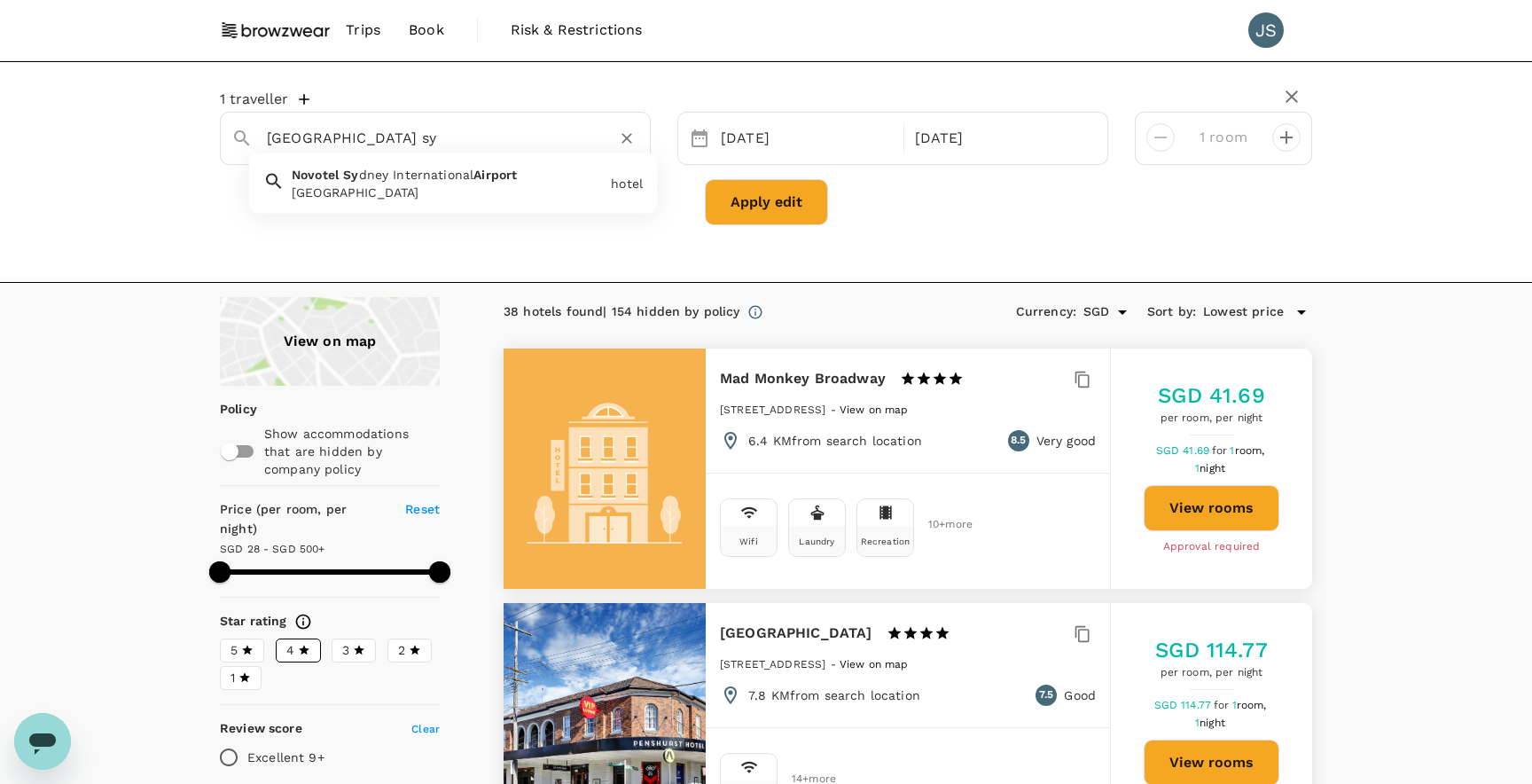
click at [448, 192] on div "[GEOGRAPHIC_DATA]" at bounding box center [447, 192] width 312 height 18
type input "[GEOGRAPHIC_DATA]"
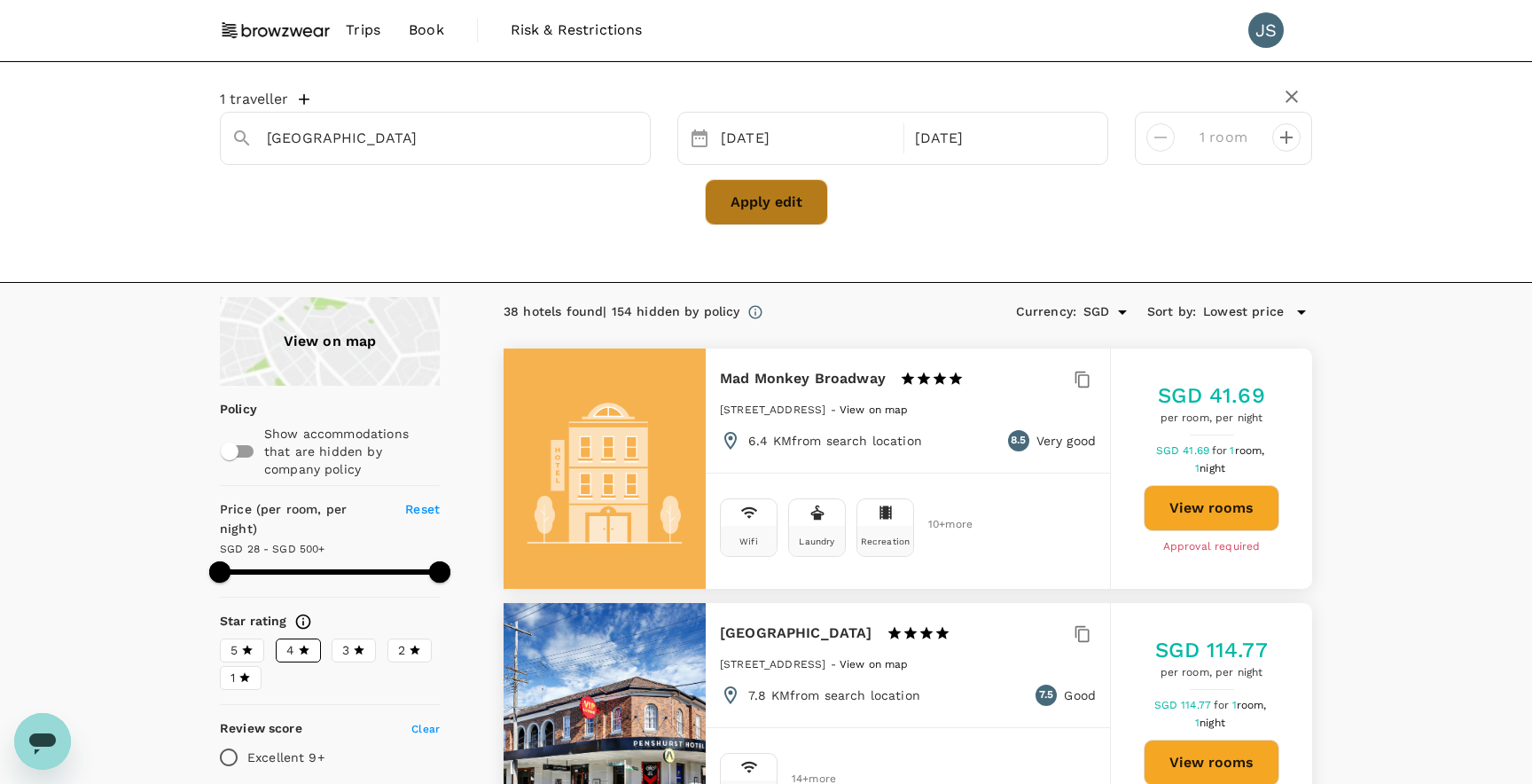
click at [771, 189] on button "Apply edit" at bounding box center [766, 202] width 123 height 46
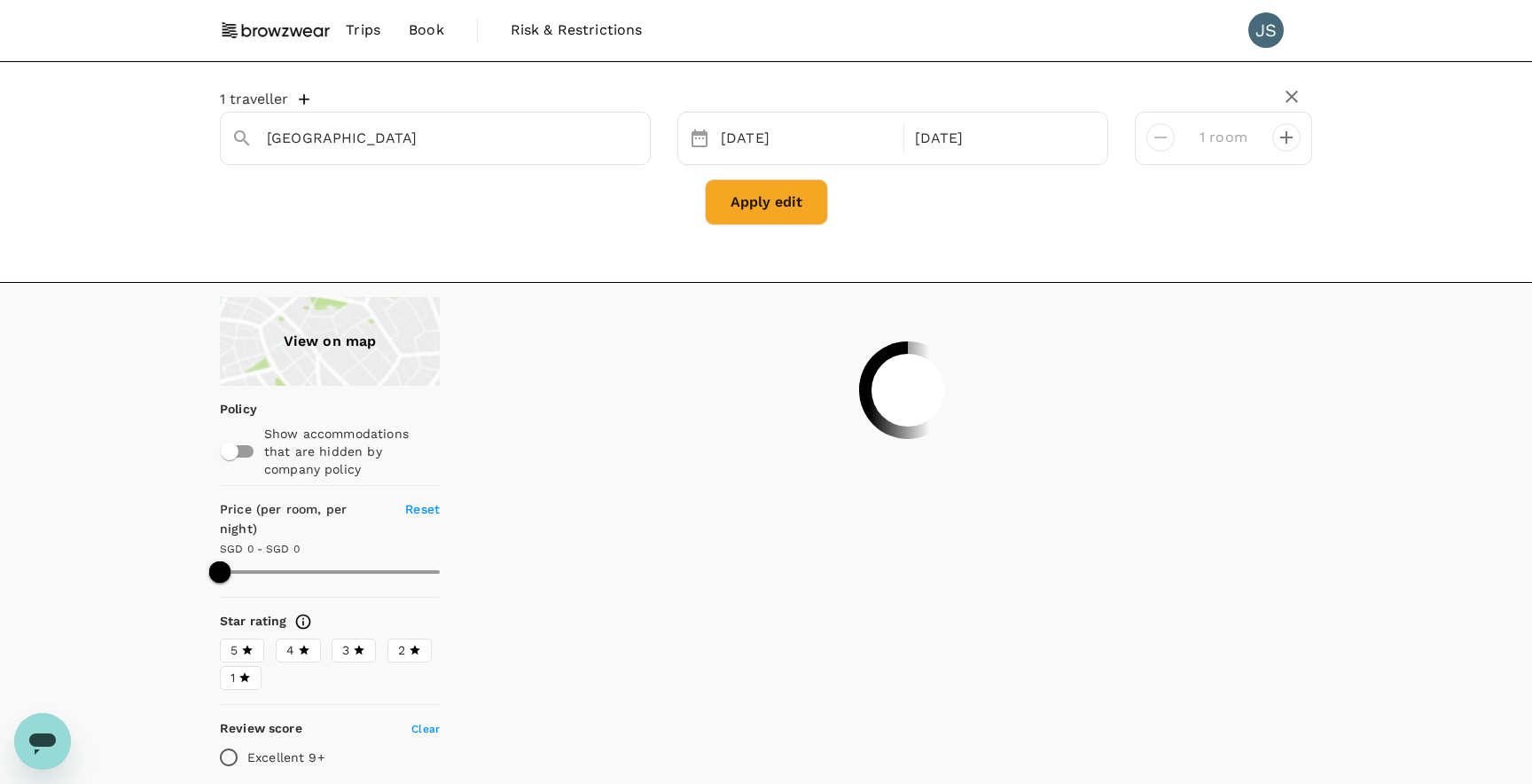
type input "346.56"
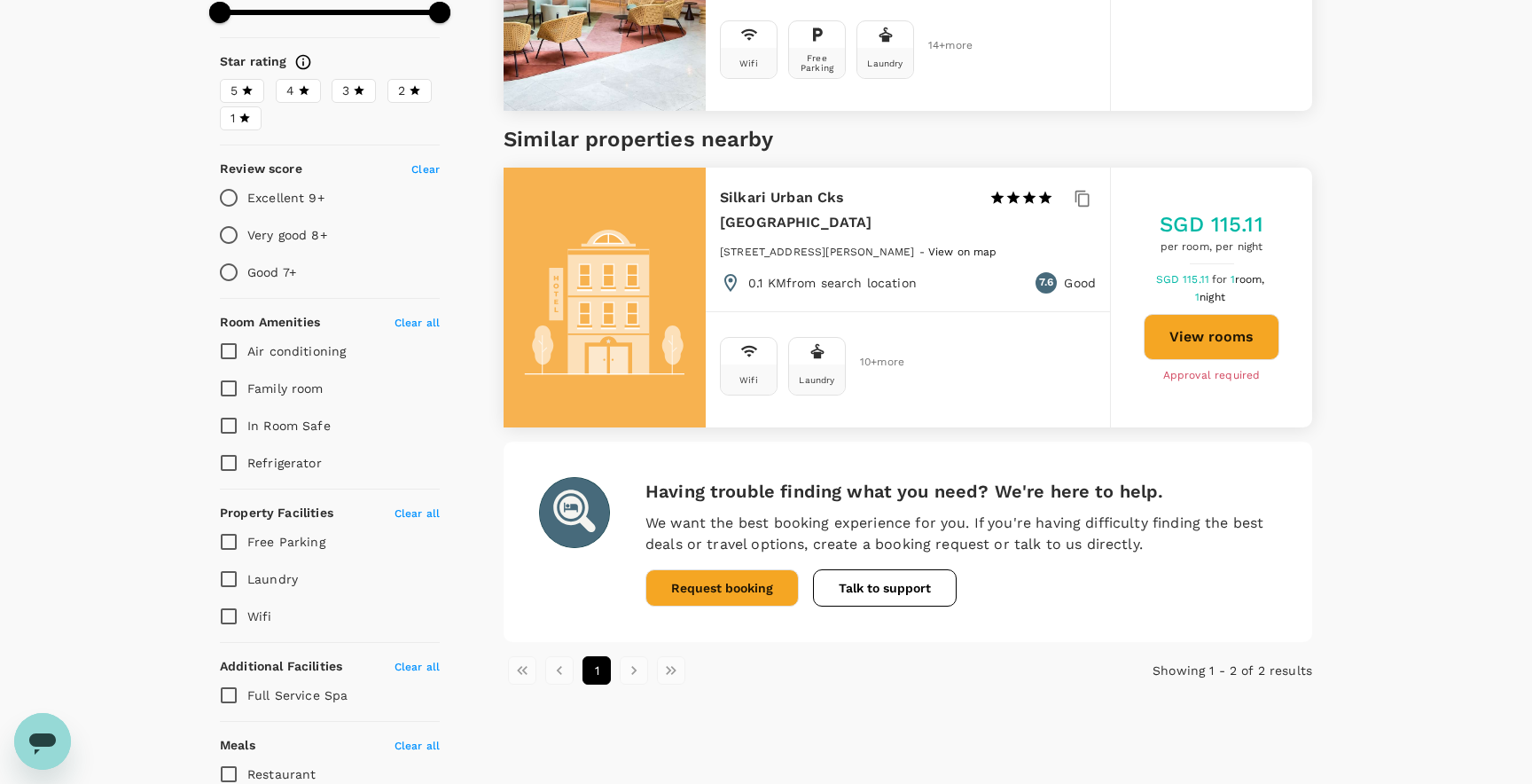
scroll to position [556, 0]
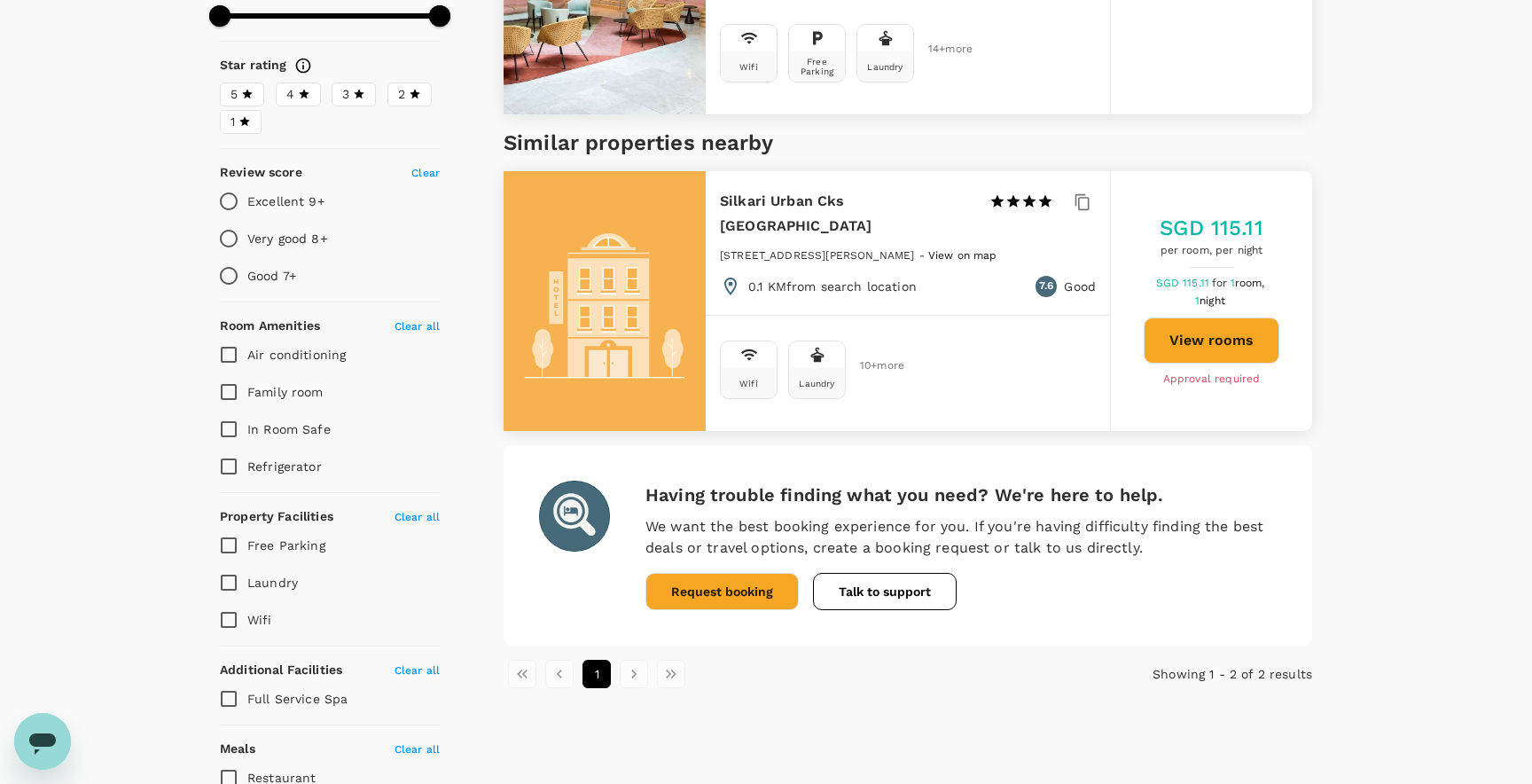
drag, startPoint x: 718, startPoint y: 222, endPoint x: 789, endPoint y: 243, distance: 74.0
click at [789, 245] on div "Silkari Urban [GEOGRAPHIC_DATA] 1 Star 2 Stars 3 Stars 4 Stars 5 Stars [STREET_…" at bounding box center [908, 242] width 404 height 144
click at [1232, 363] on button "View rooms" at bounding box center [1211, 340] width 135 height 46
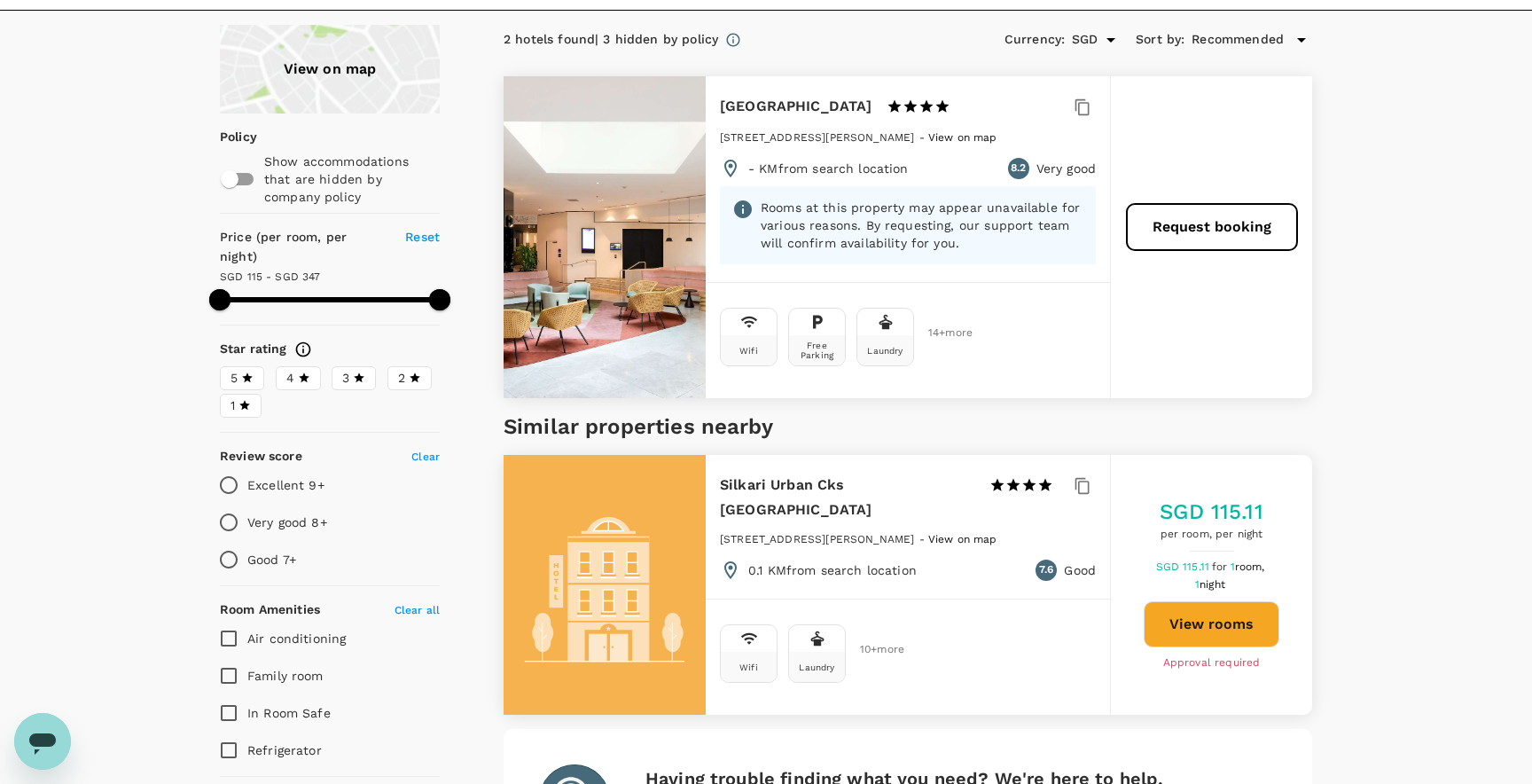
scroll to position [0, 0]
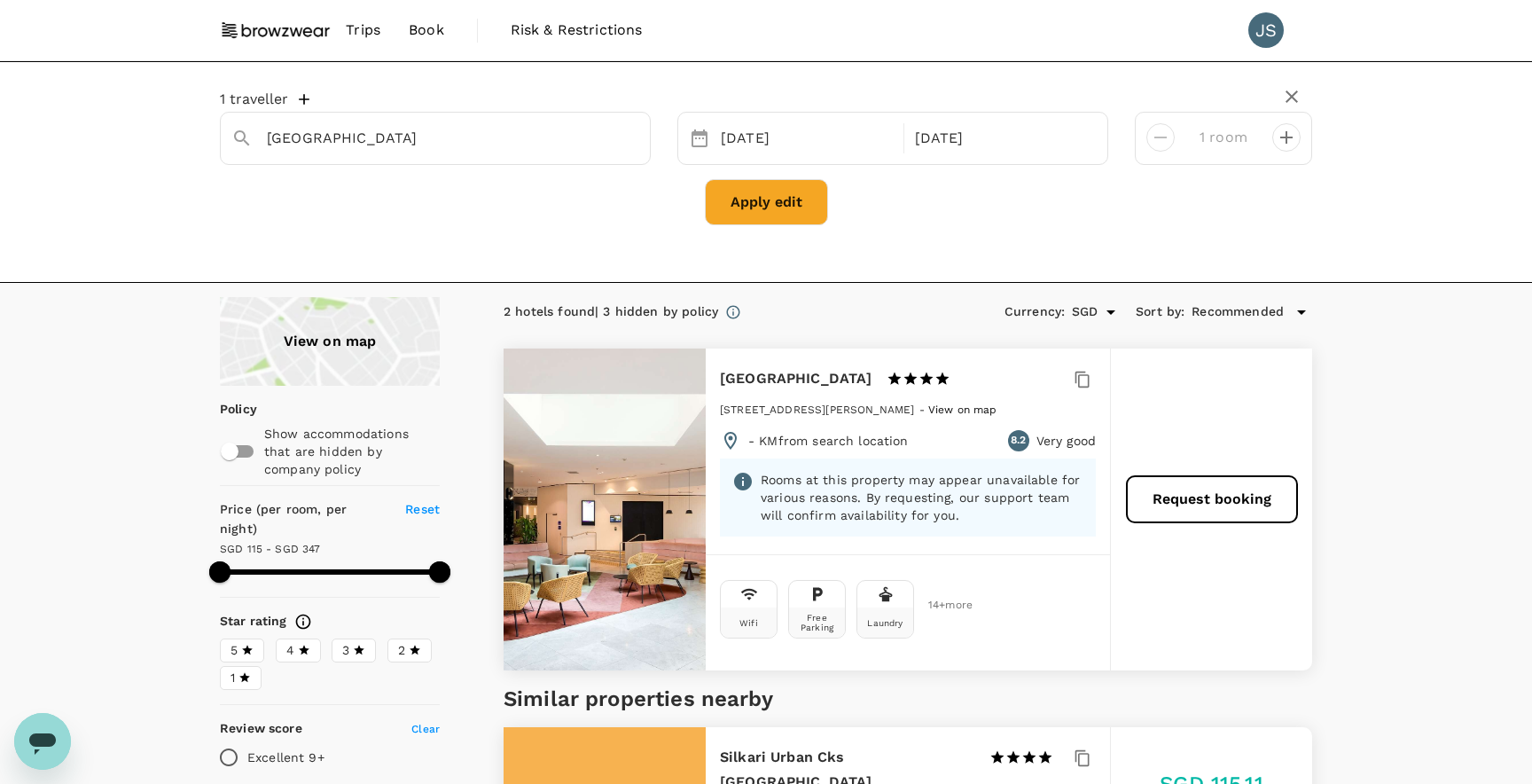
click at [301, 21] on img at bounding box center [276, 30] width 112 height 39
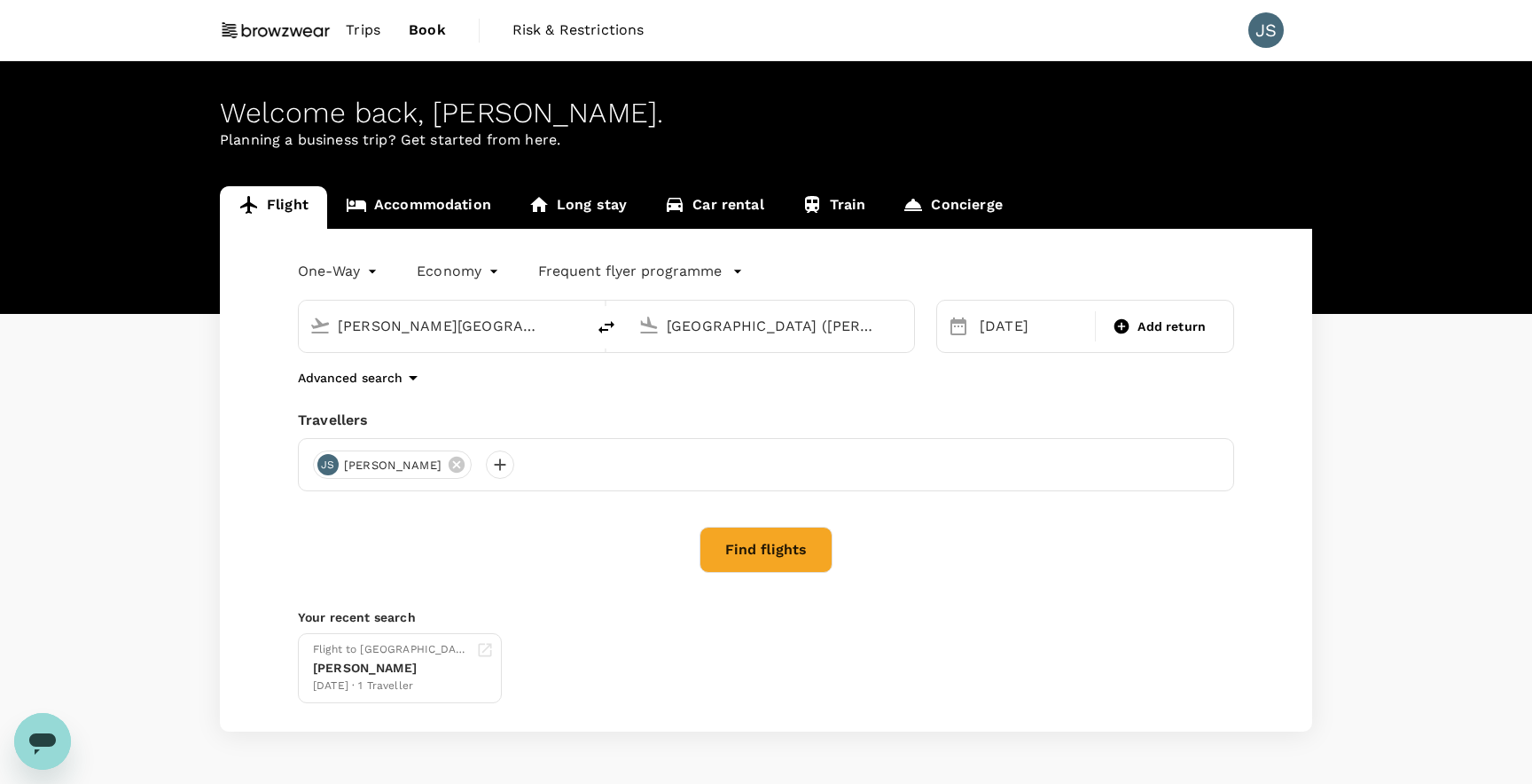
type input "[PERSON_NAME][GEOGRAPHIC_DATA][PERSON_NAME] (SYD)"
type input "[GEOGRAPHIC_DATA] ([PERSON_NAME])"
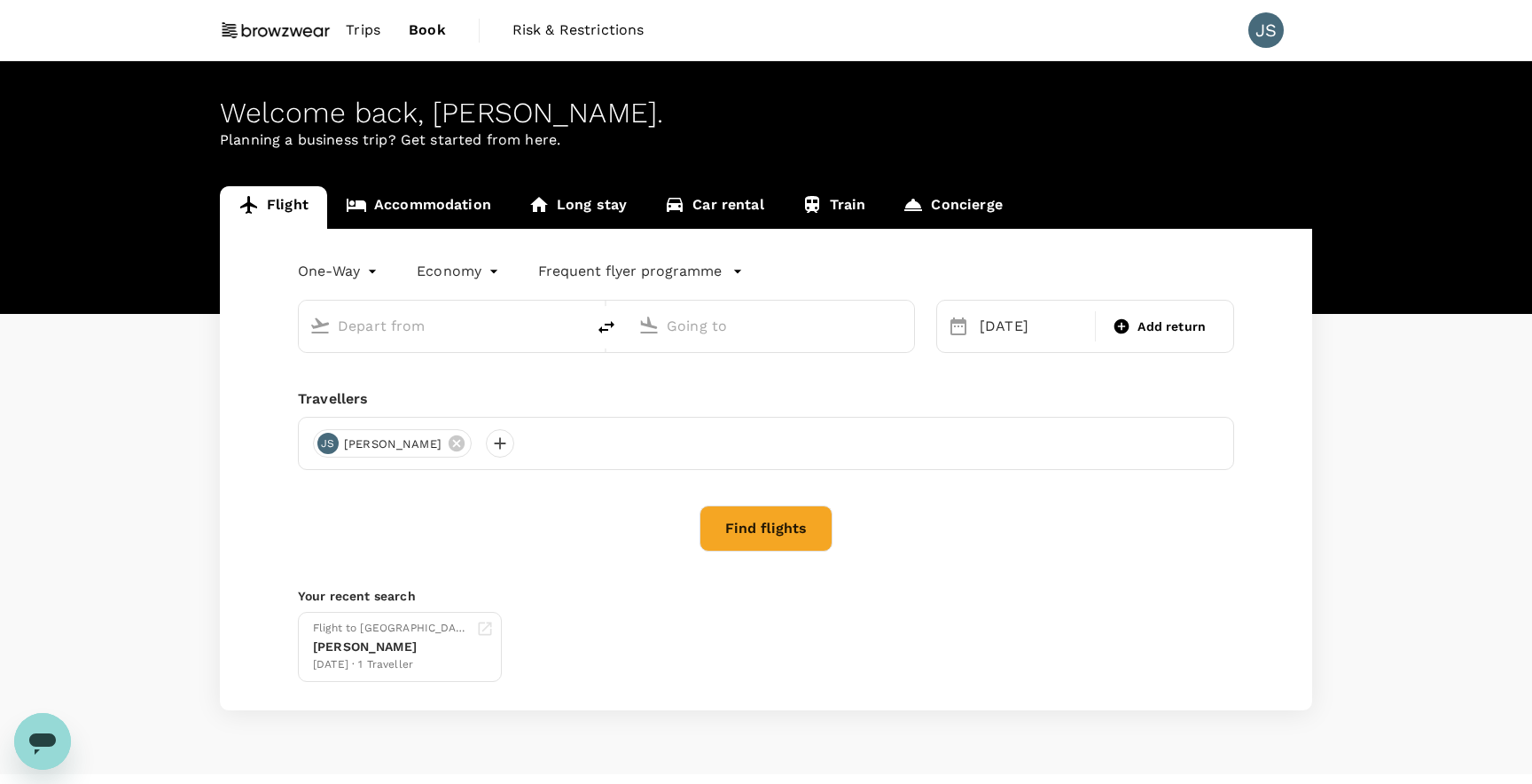
type input "[PERSON_NAME][GEOGRAPHIC_DATA][PERSON_NAME] (SYD)"
type input "[GEOGRAPHIC_DATA] ([PERSON_NAME])"
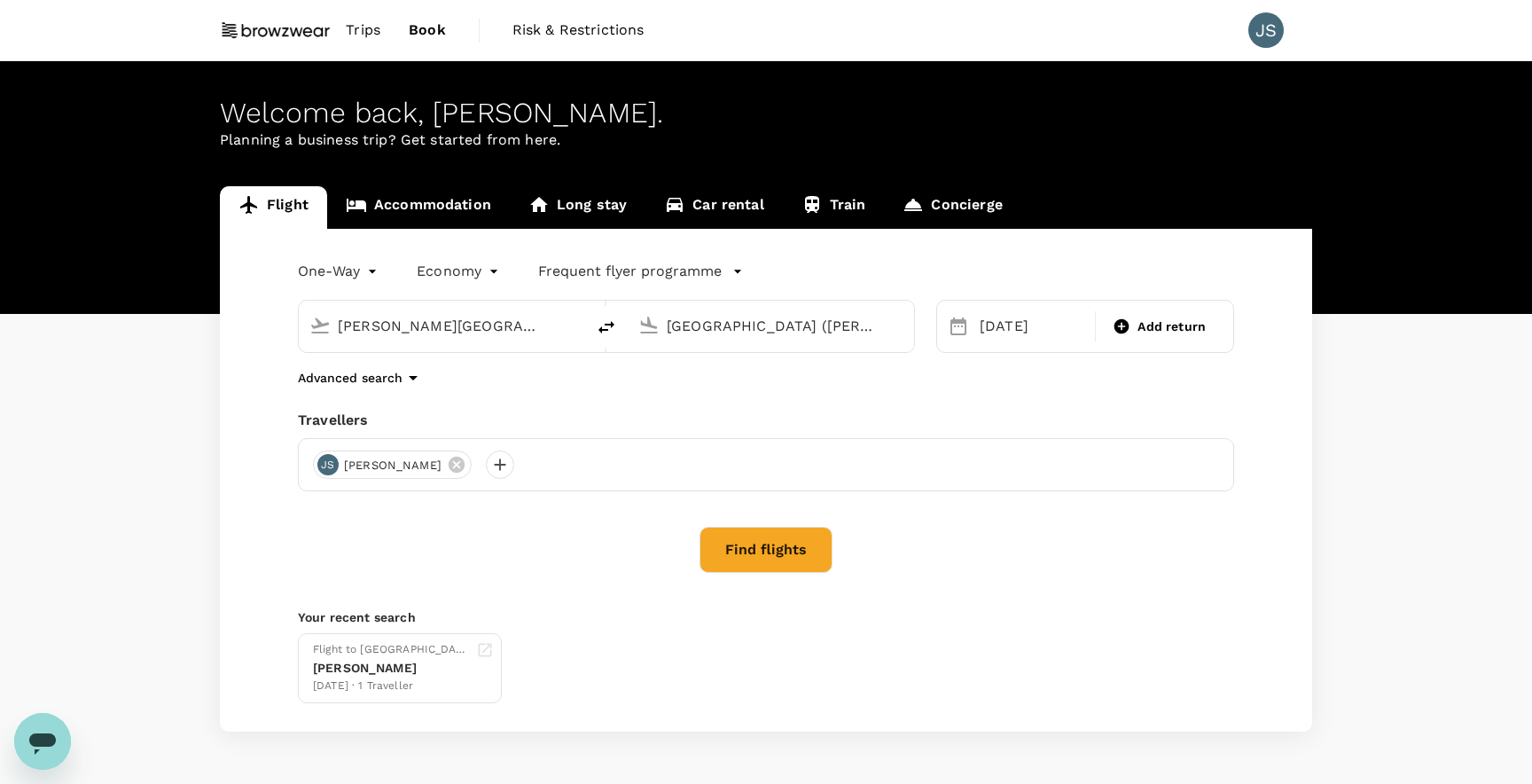
click at [368, 30] on span "Trips" at bounding box center [363, 30] width 34 height 21
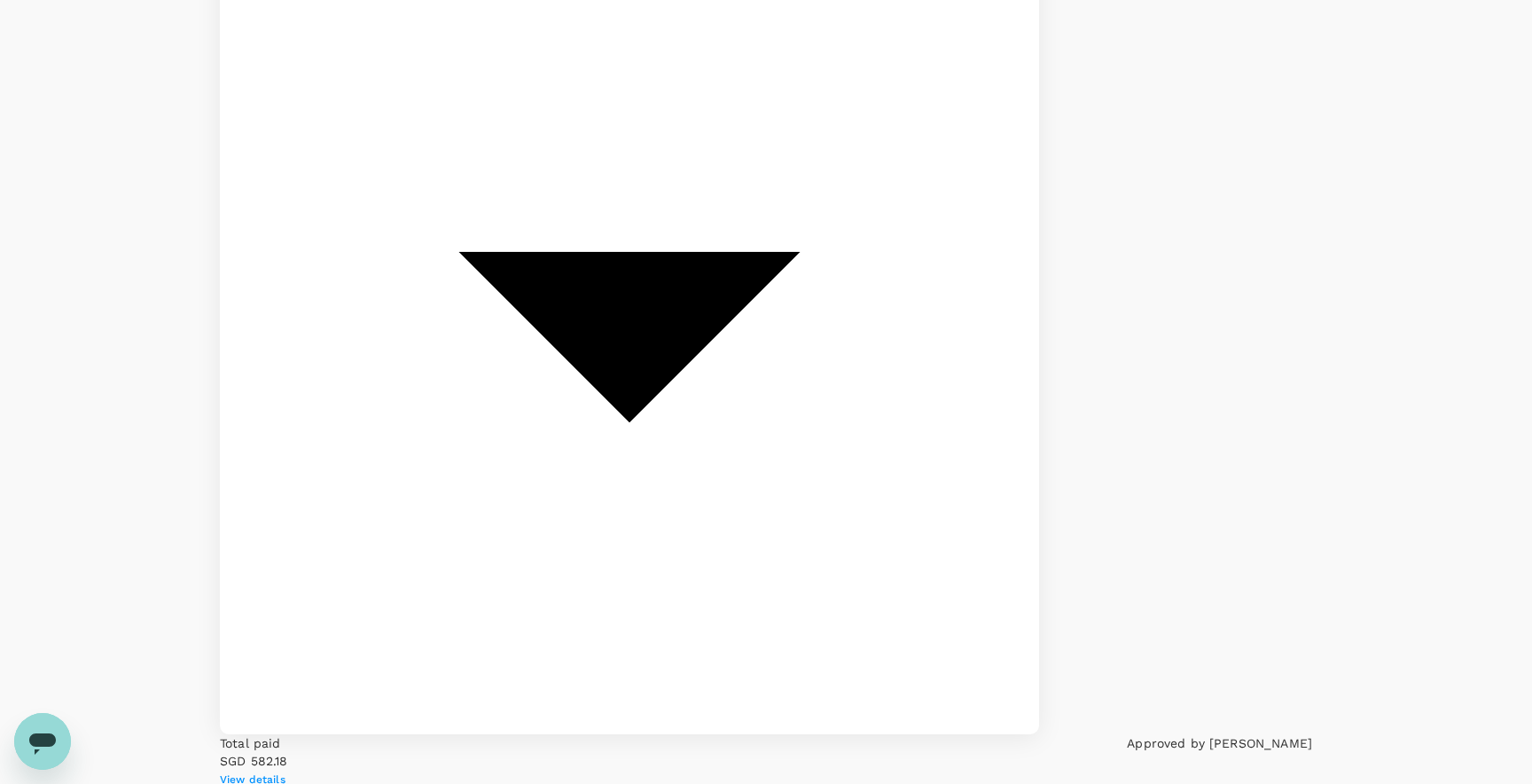
scroll to position [763, 0]
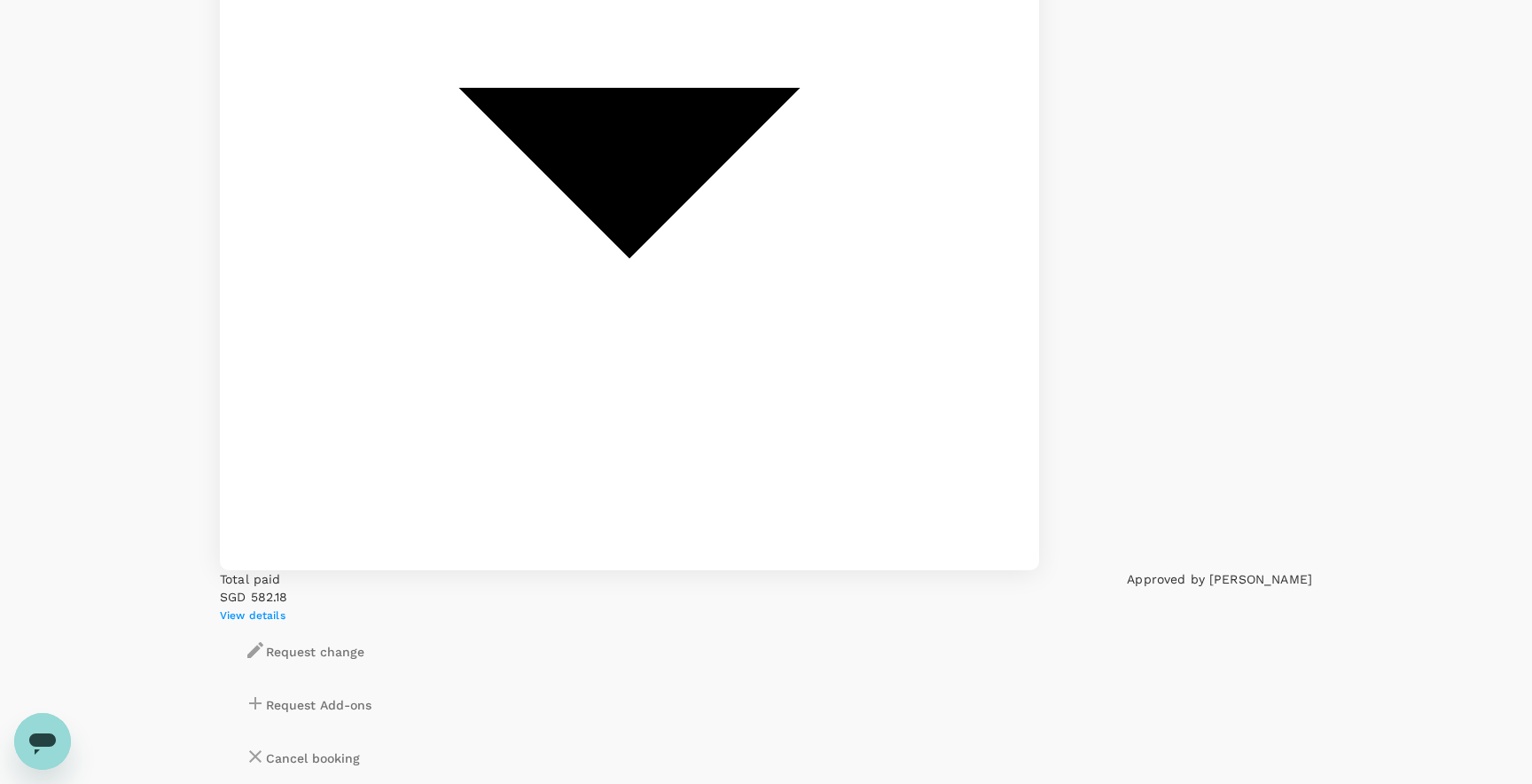
scroll to position [915, 0]
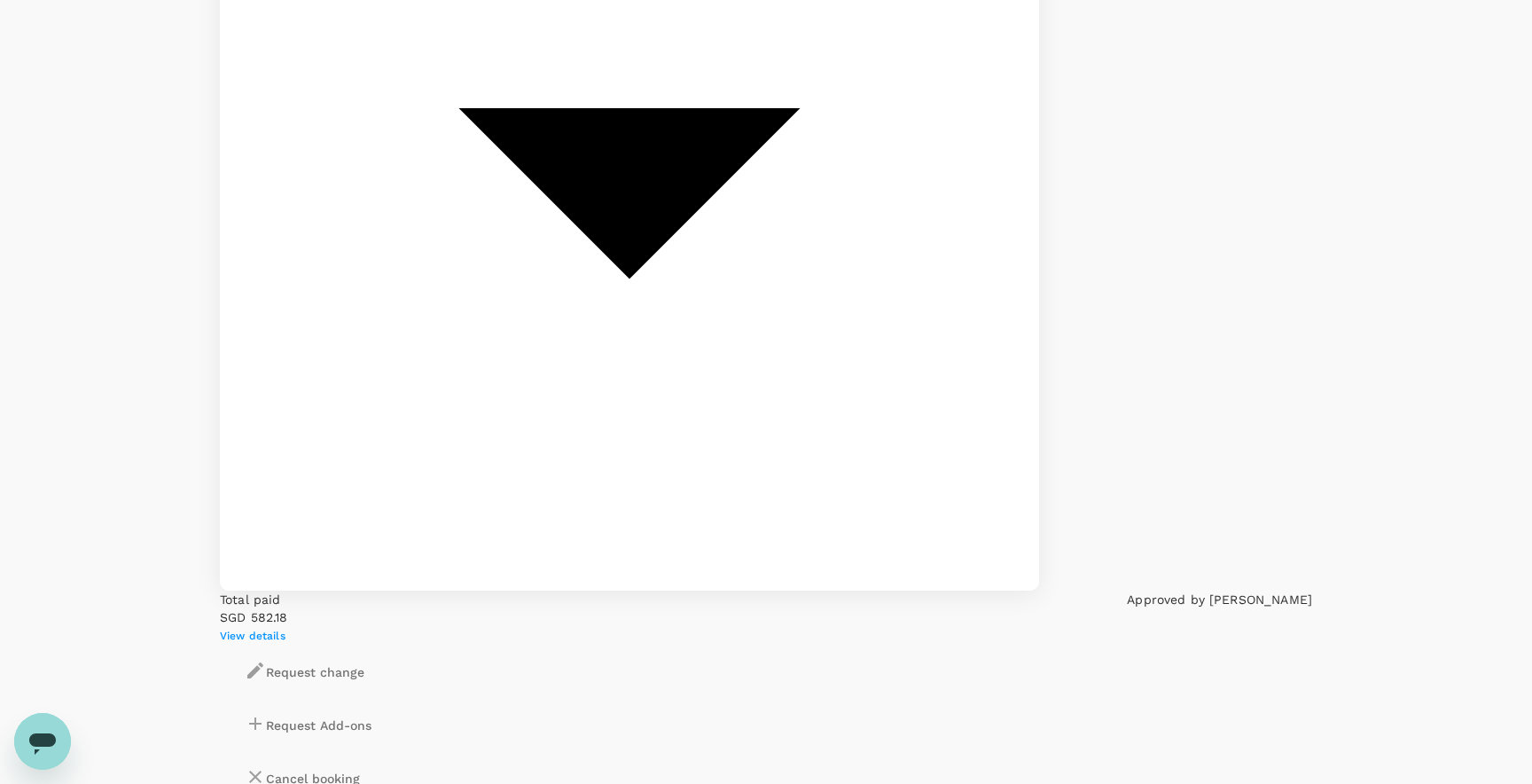
click at [901, 460] on span "Rename trip" at bounding box center [857, 451] width 87 height 21
drag, startPoint x: 740, startPoint y: 391, endPoint x: 566, endPoint y: 382, distance: 174.2
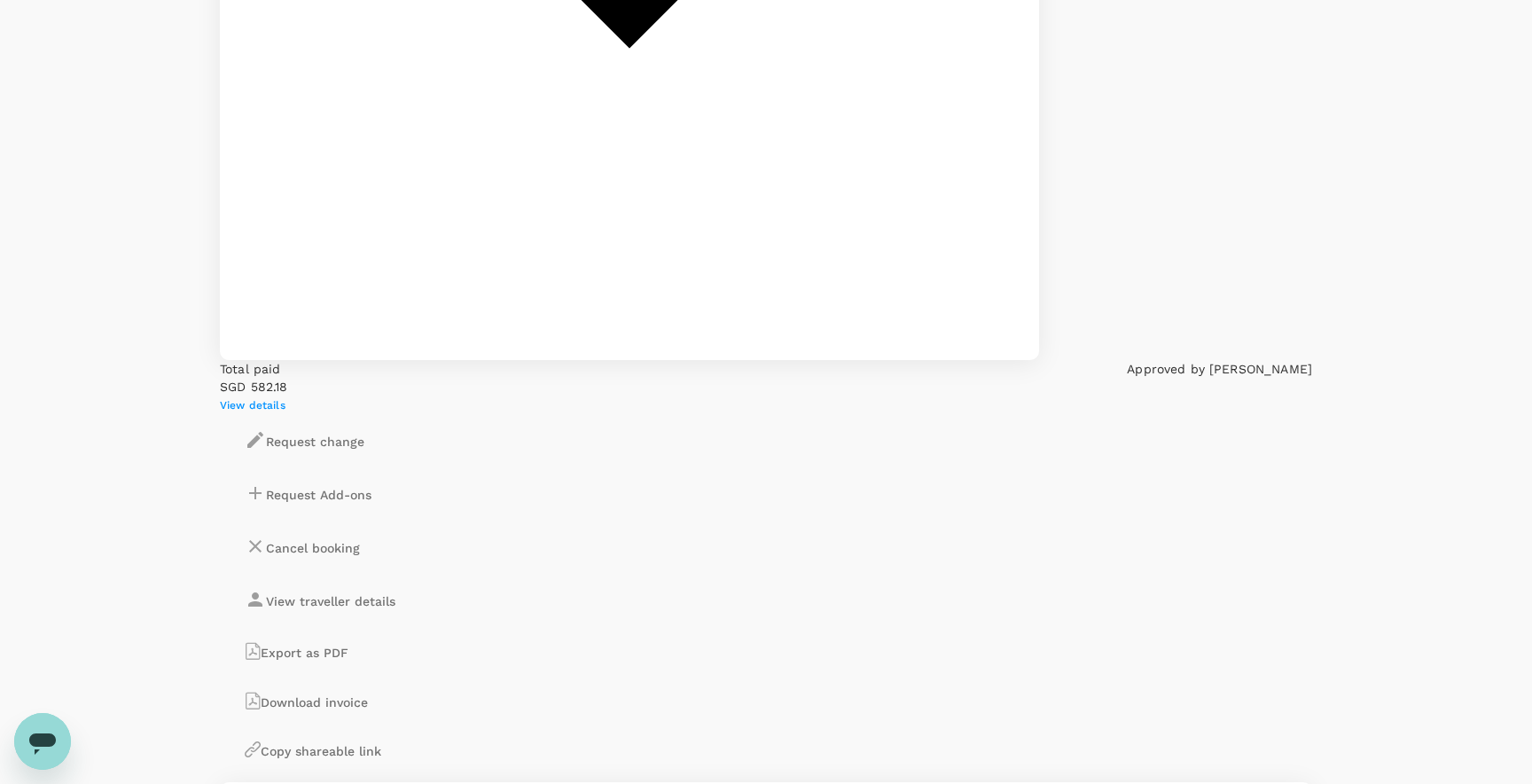
scroll to position [1136, 0]
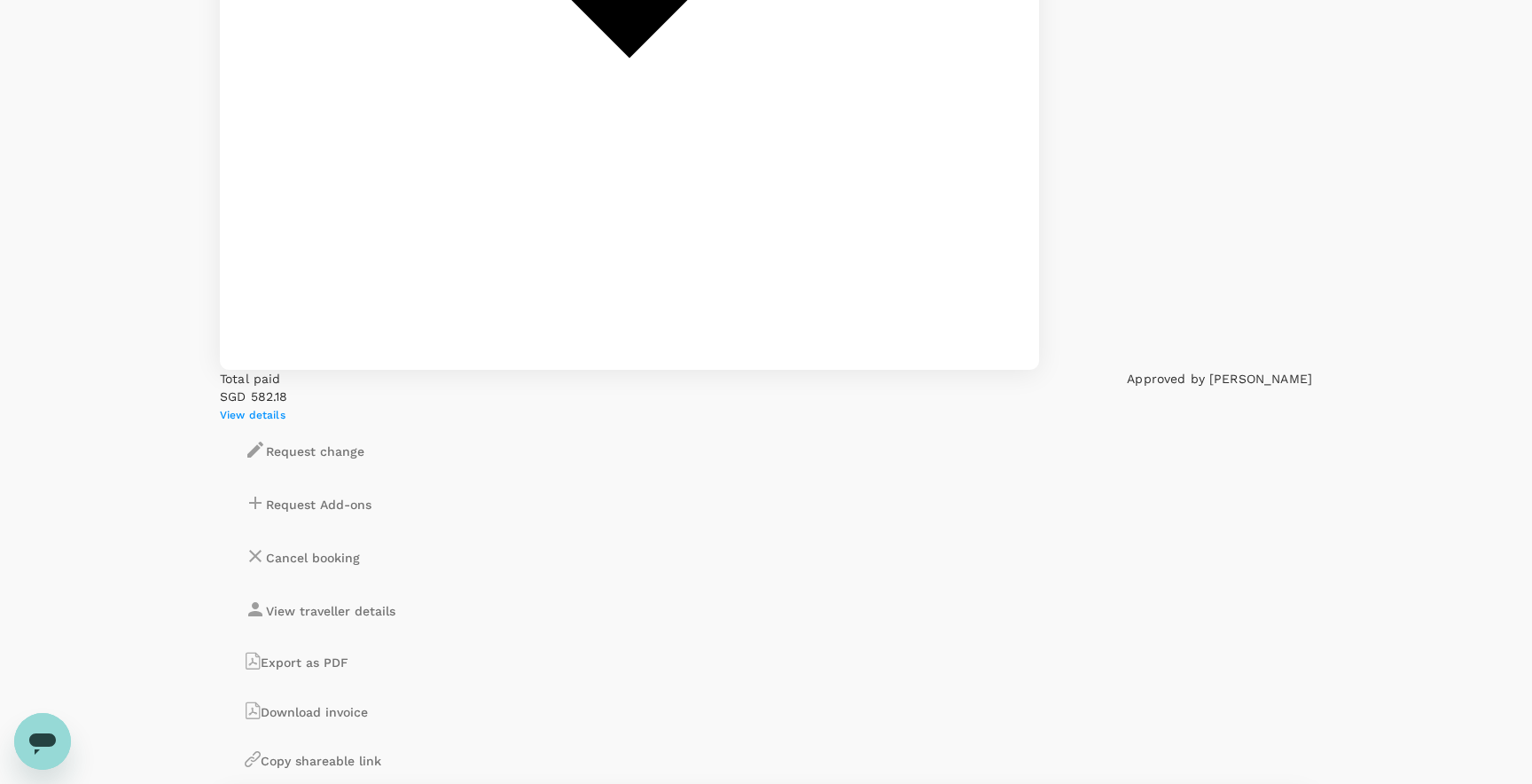
click at [901, 267] on span "Merge trip" at bounding box center [857, 256] width 87 height 21
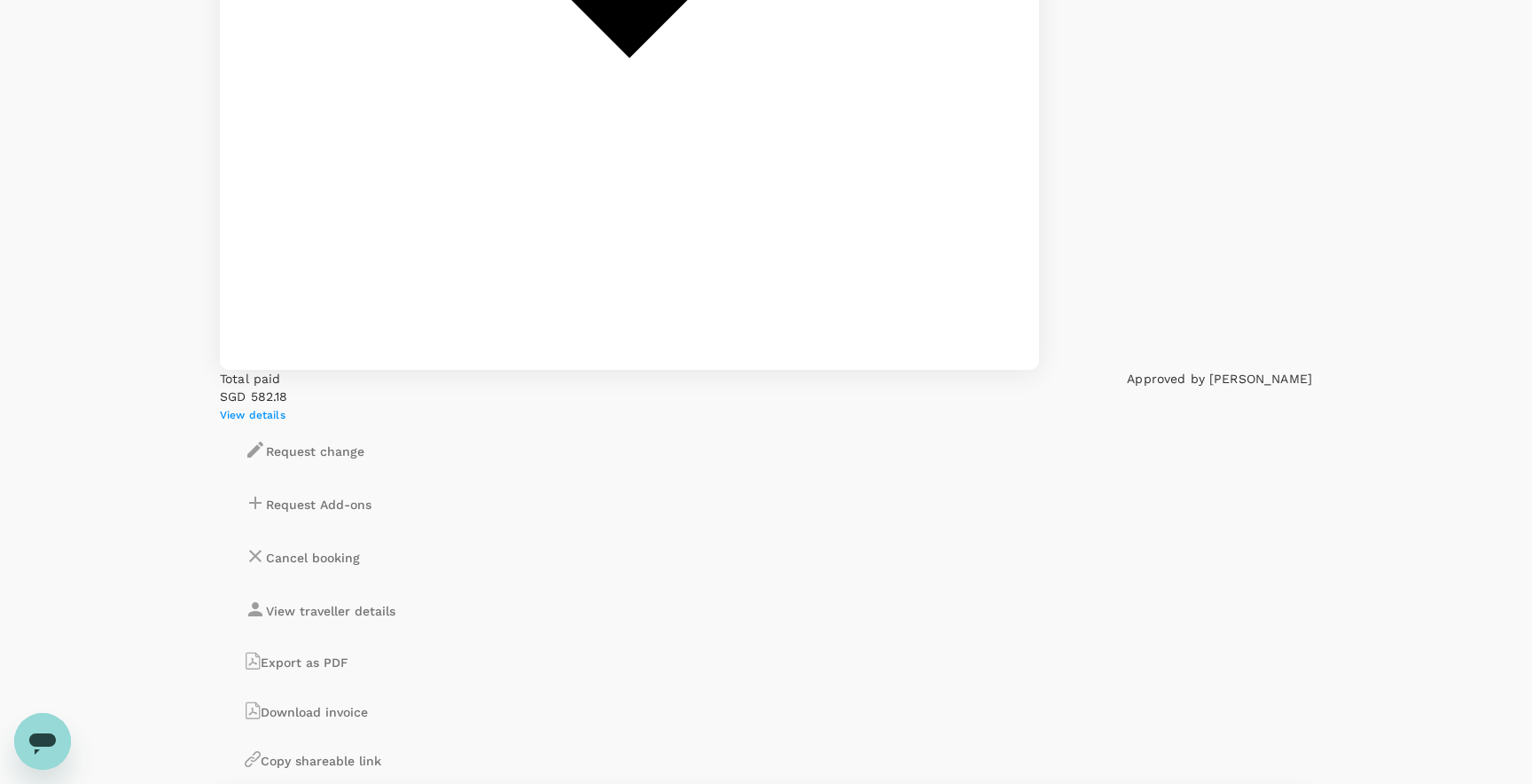
scroll to position [0, 0]
drag, startPoint x: 597, startPoint y: 309, endPoint x: 572, endPoint y: 309, distance: 25.0
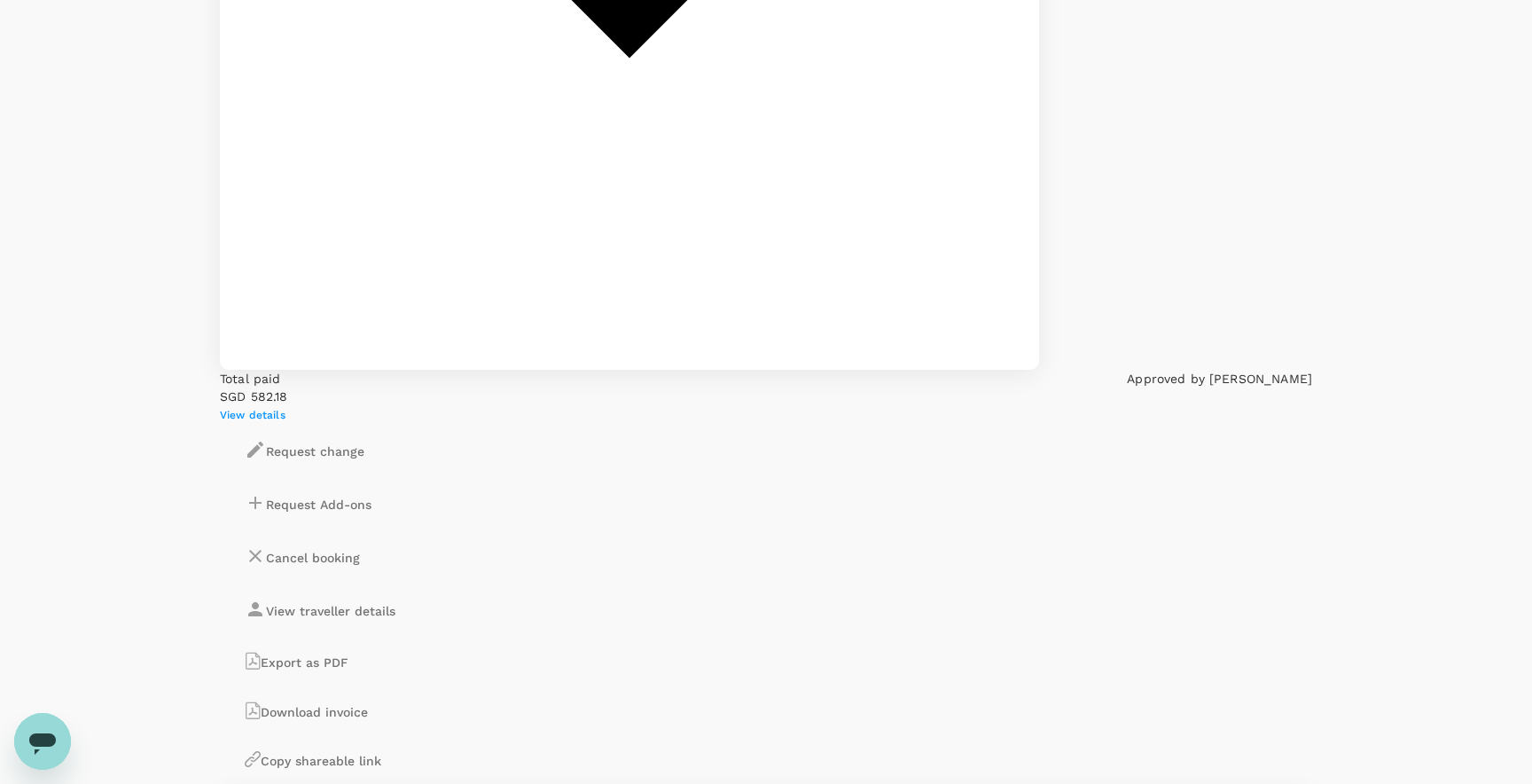
scroll to position [253, 0]
type input "[GEOGRAPHIC_DATA]"
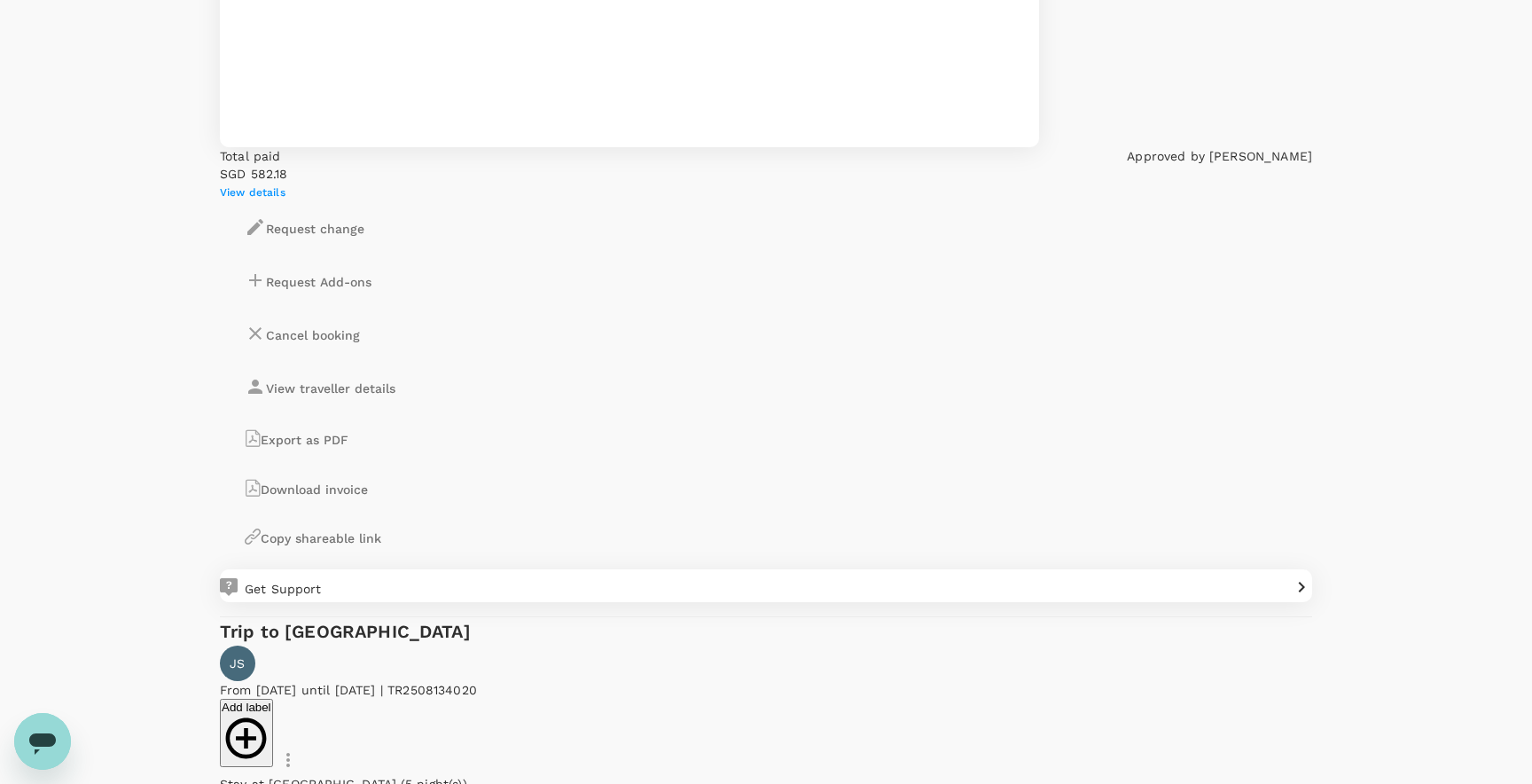
scroll to position [1284, 0]
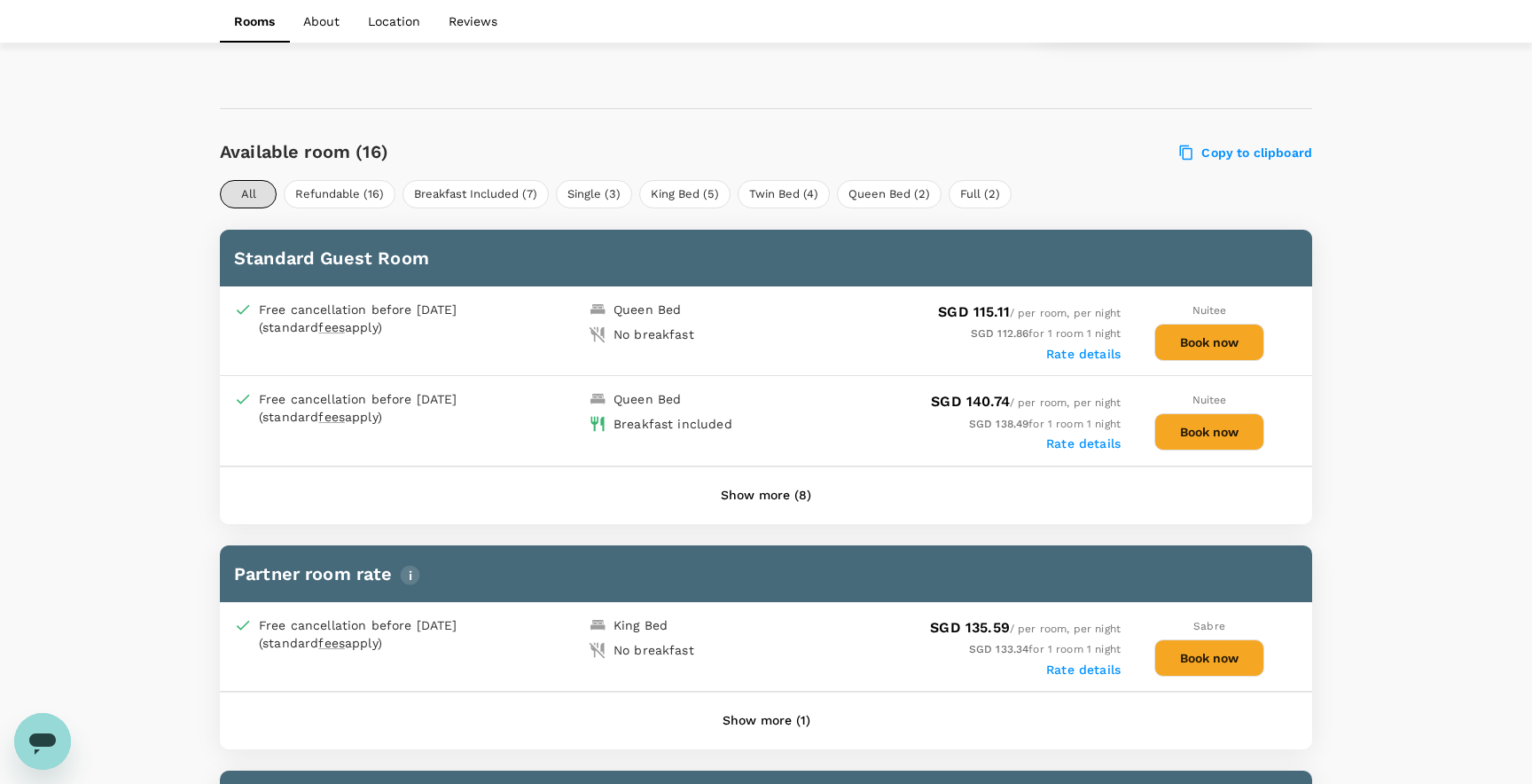
scroll to position [795, 0]
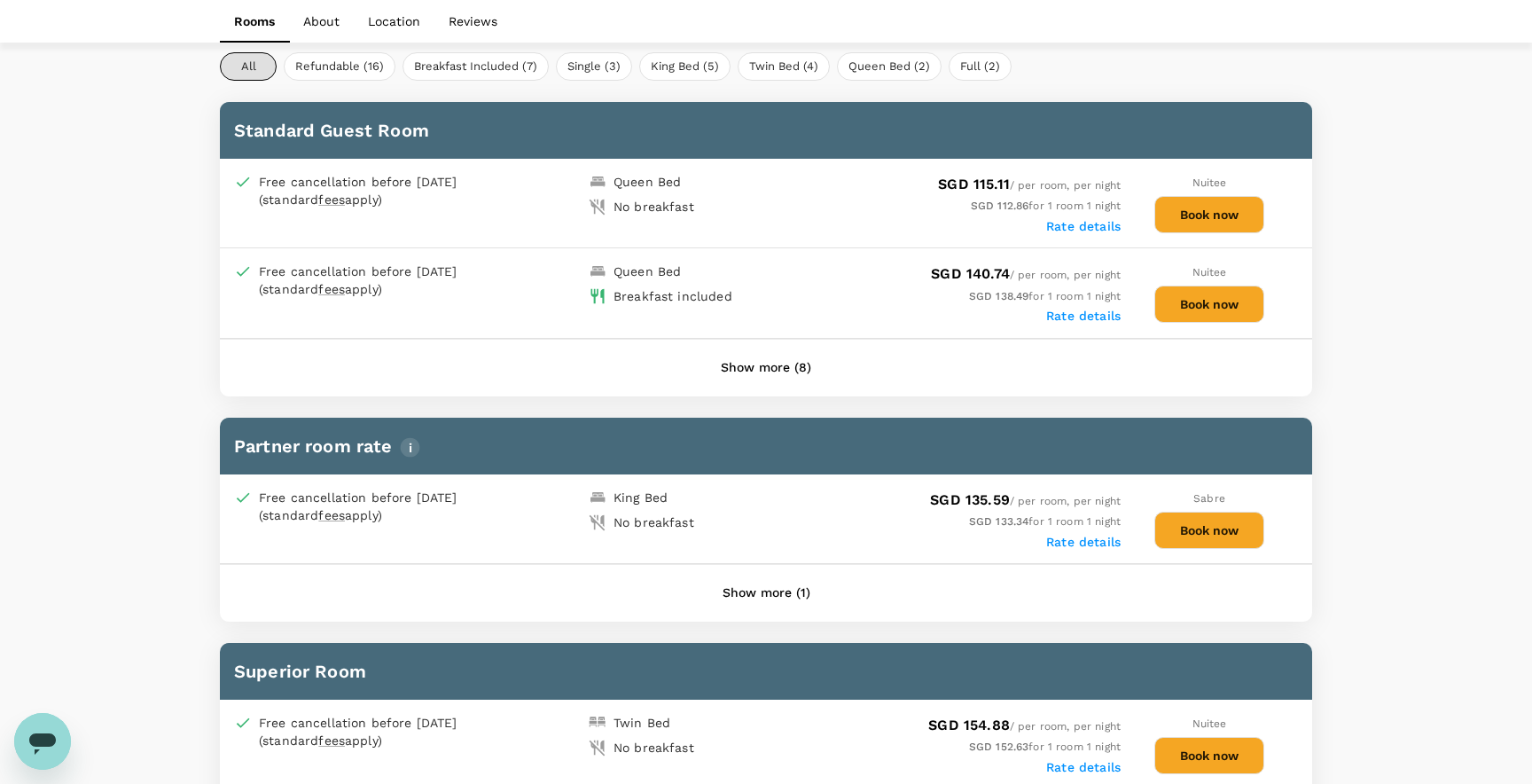
click at [1232, 219] on button "Book now" at bounding box center [1209, 214] width 110 height 37
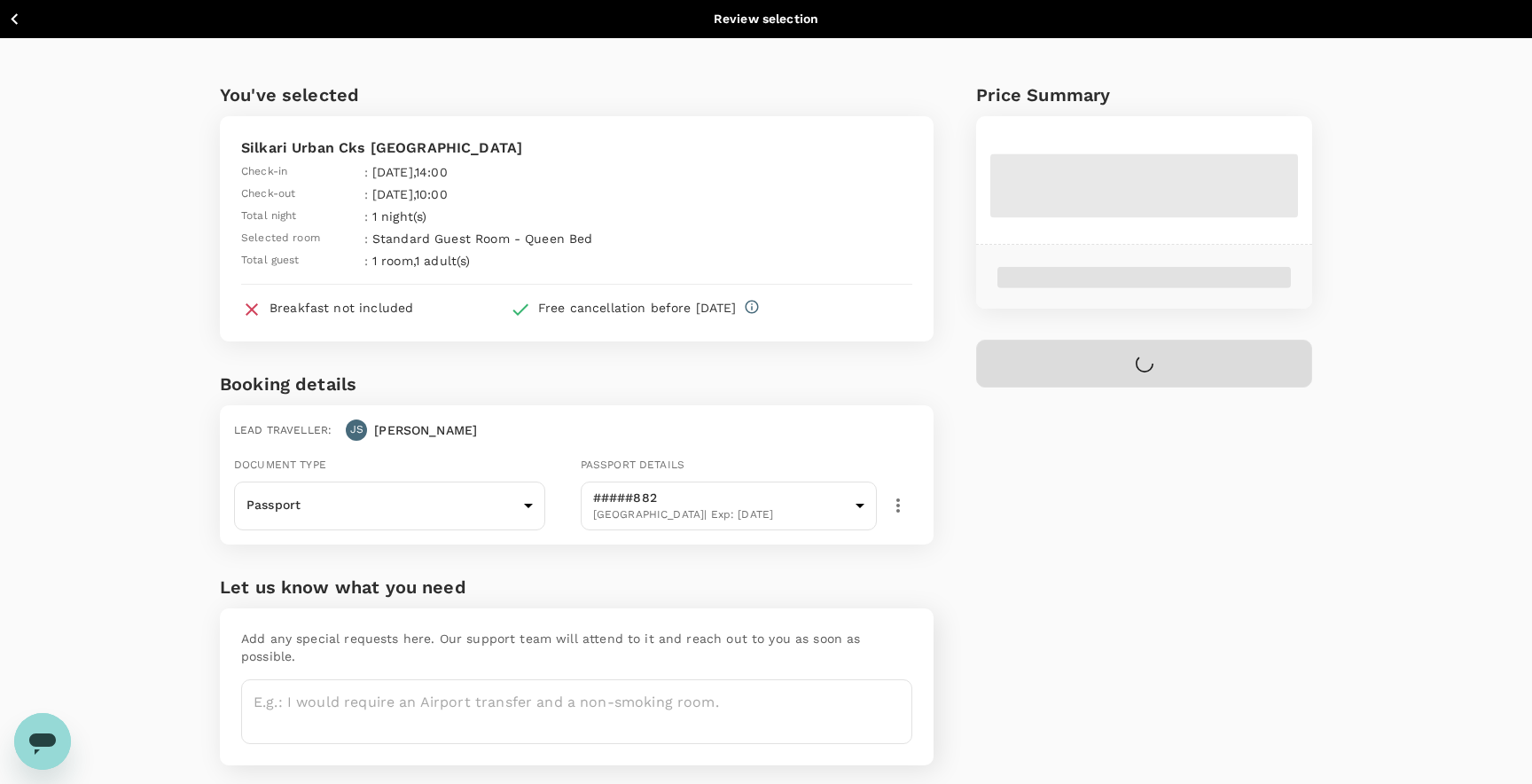
scroll to position [38, 0]
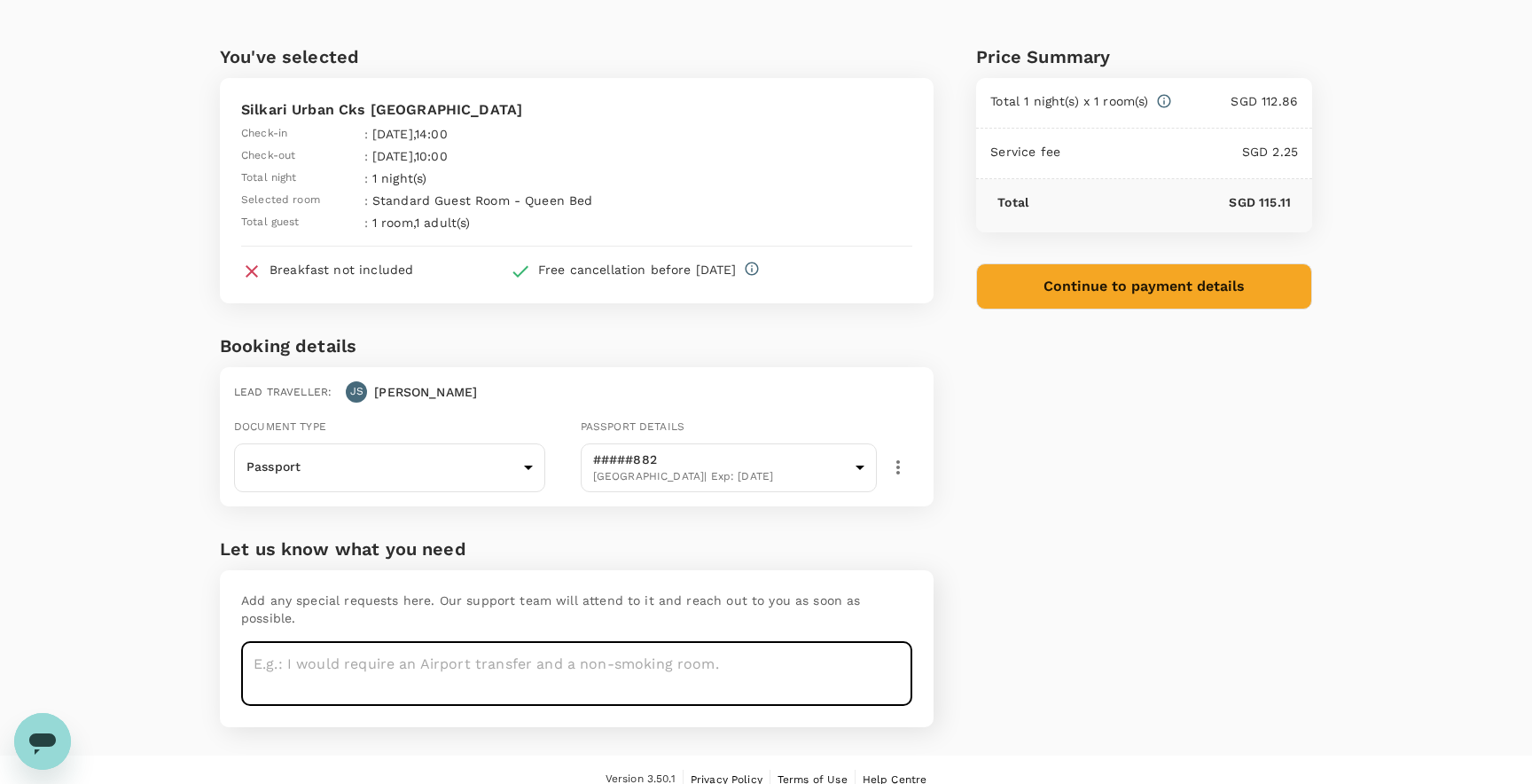
click at [558, 641] on textarea at bounding box center [577, 673] width 672 height 65
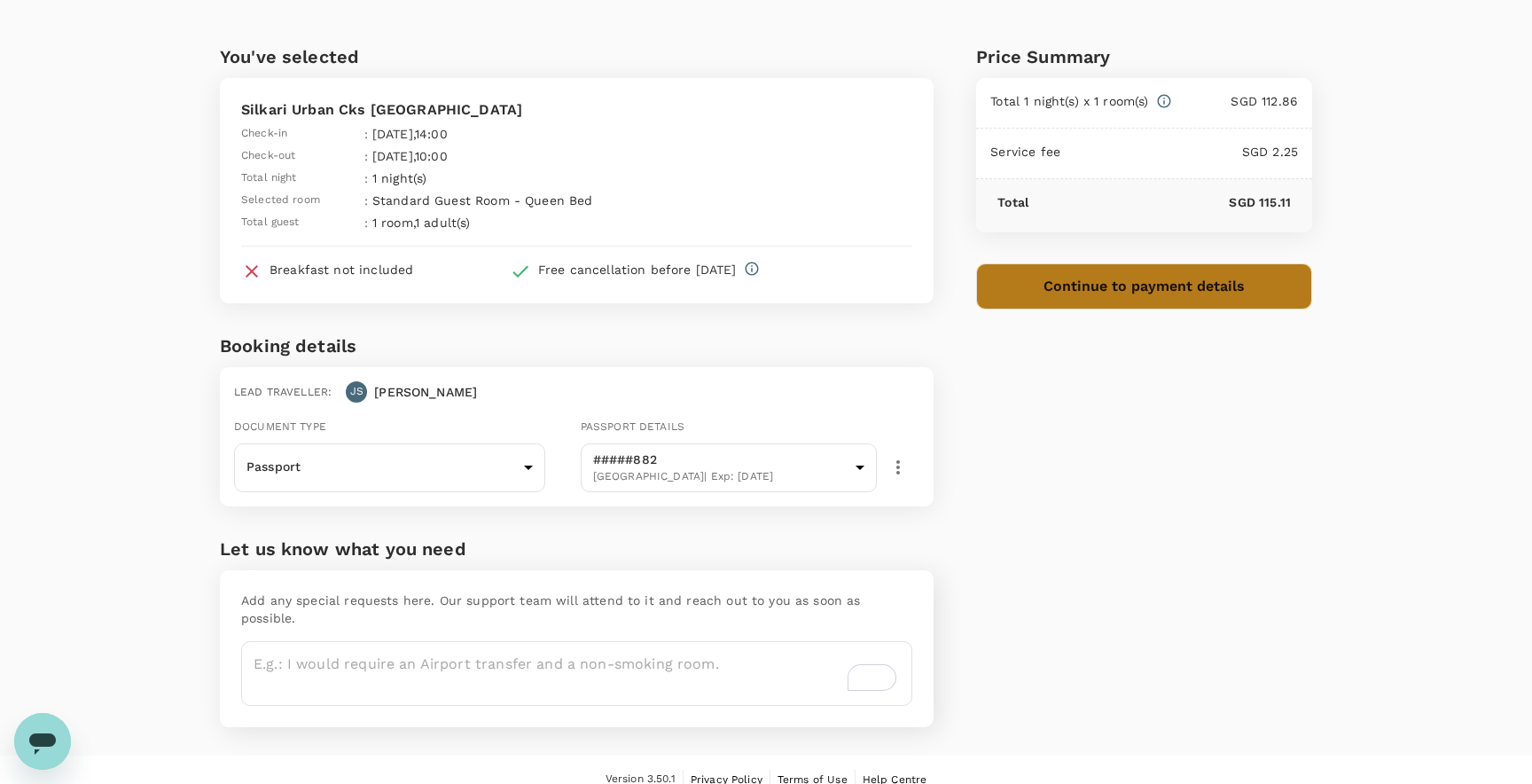
click at [1117, 304] on button "Continue to payment details" at bounding box center [1144, 286] width 336 height 46
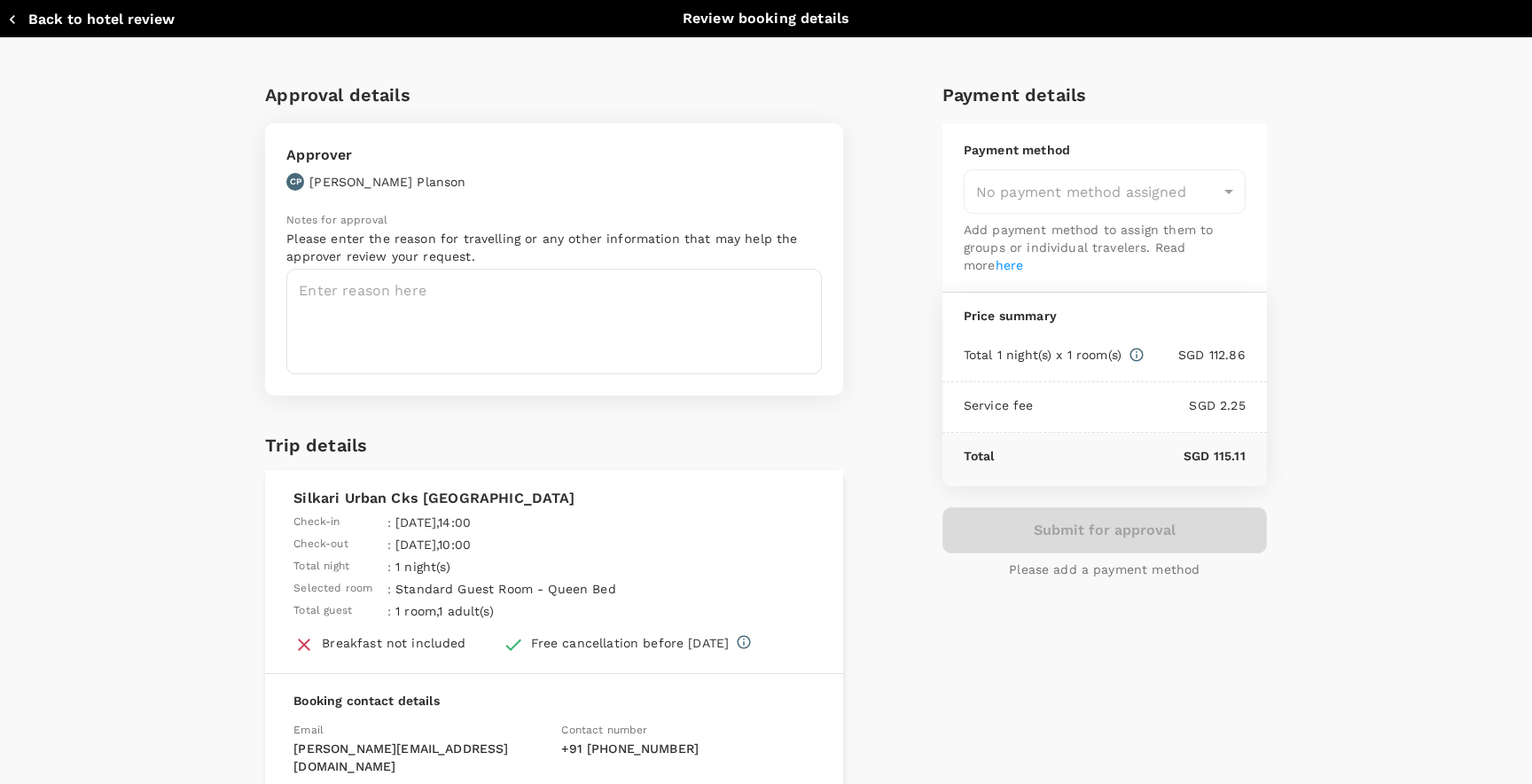
type input "9a155038-07a2-4c3b-a2f5-bce54f173f01"
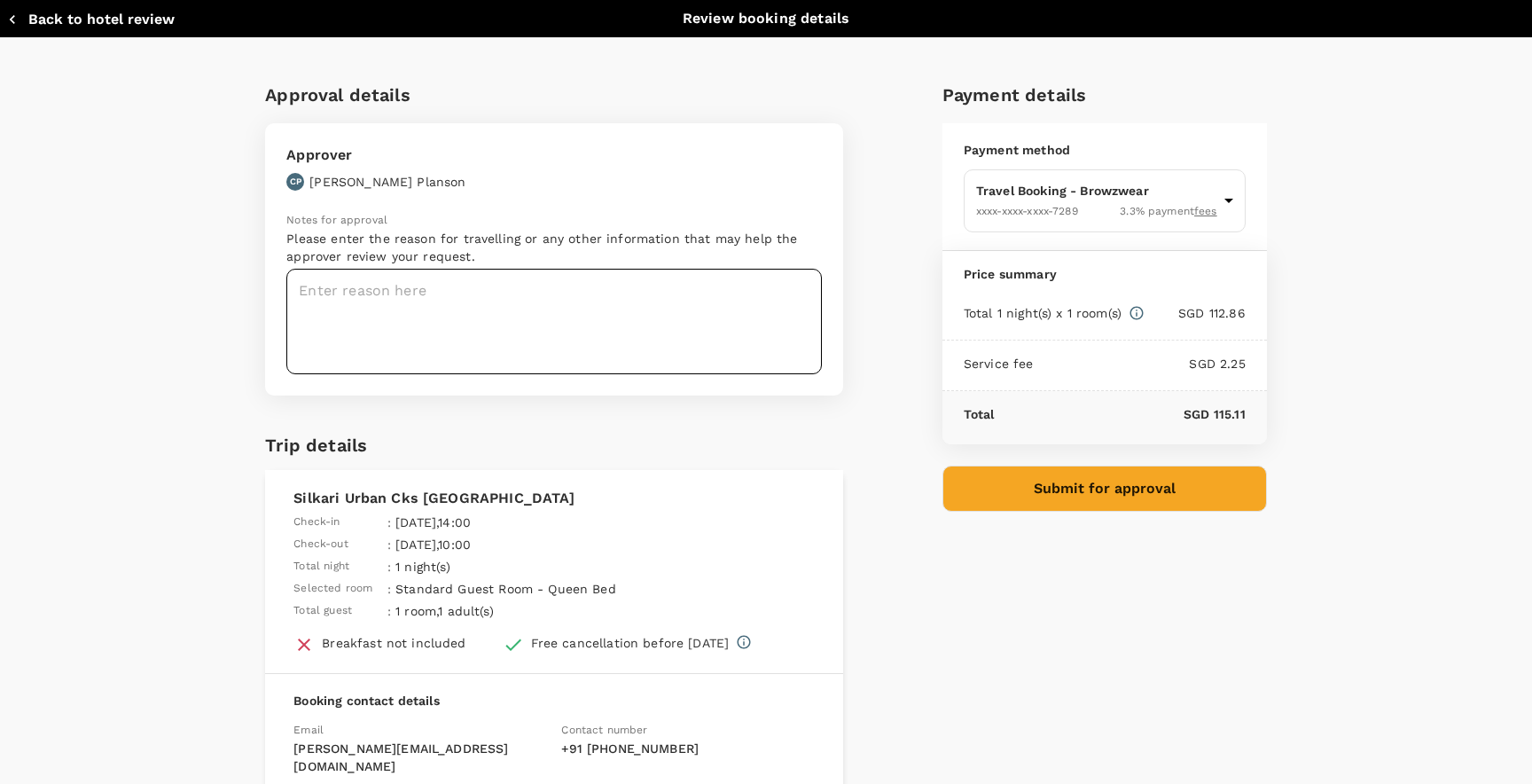
click at [458, 319] on textarea at bounding box center [553, 321] width 535 height 106
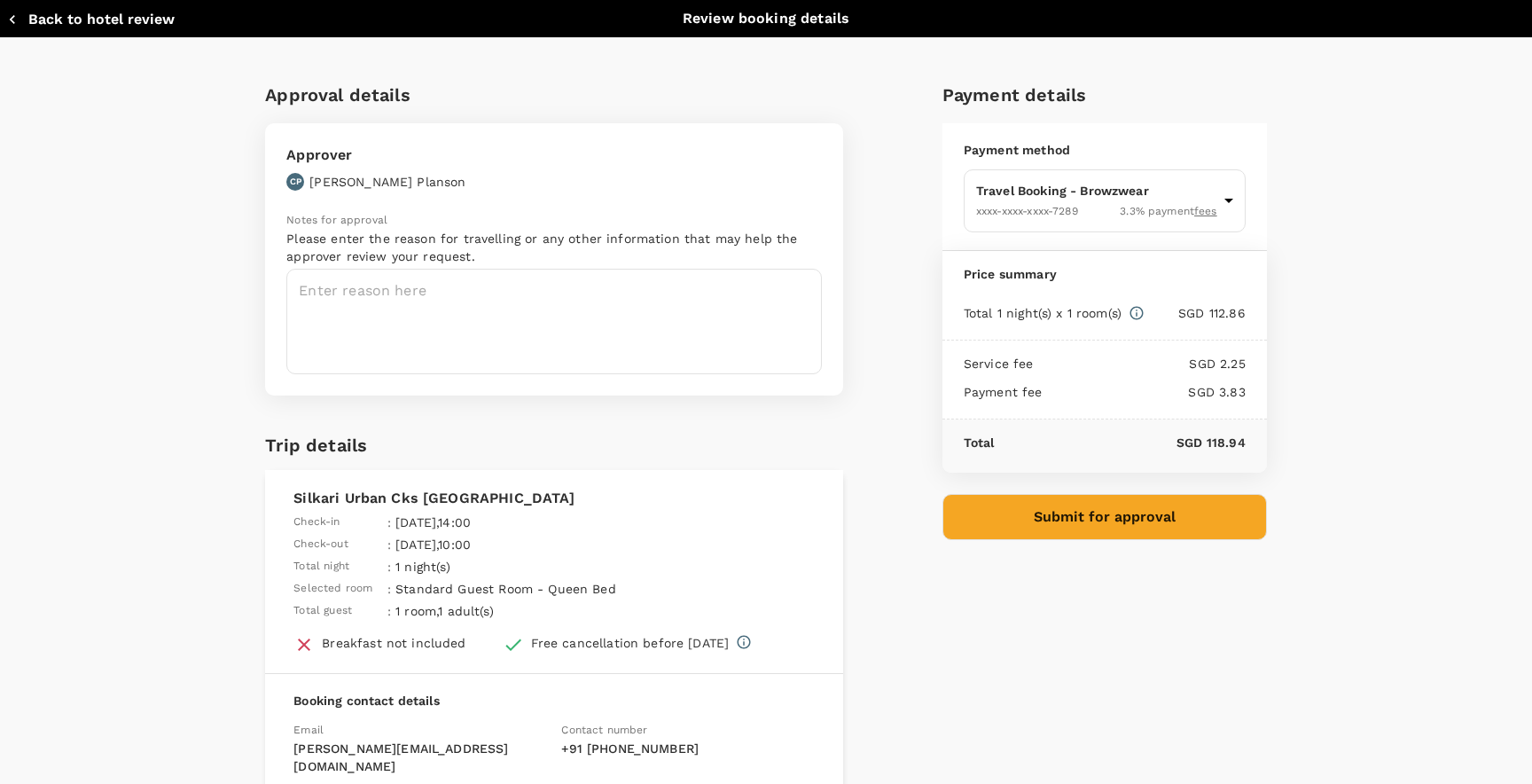
scroll to position [240, 0]
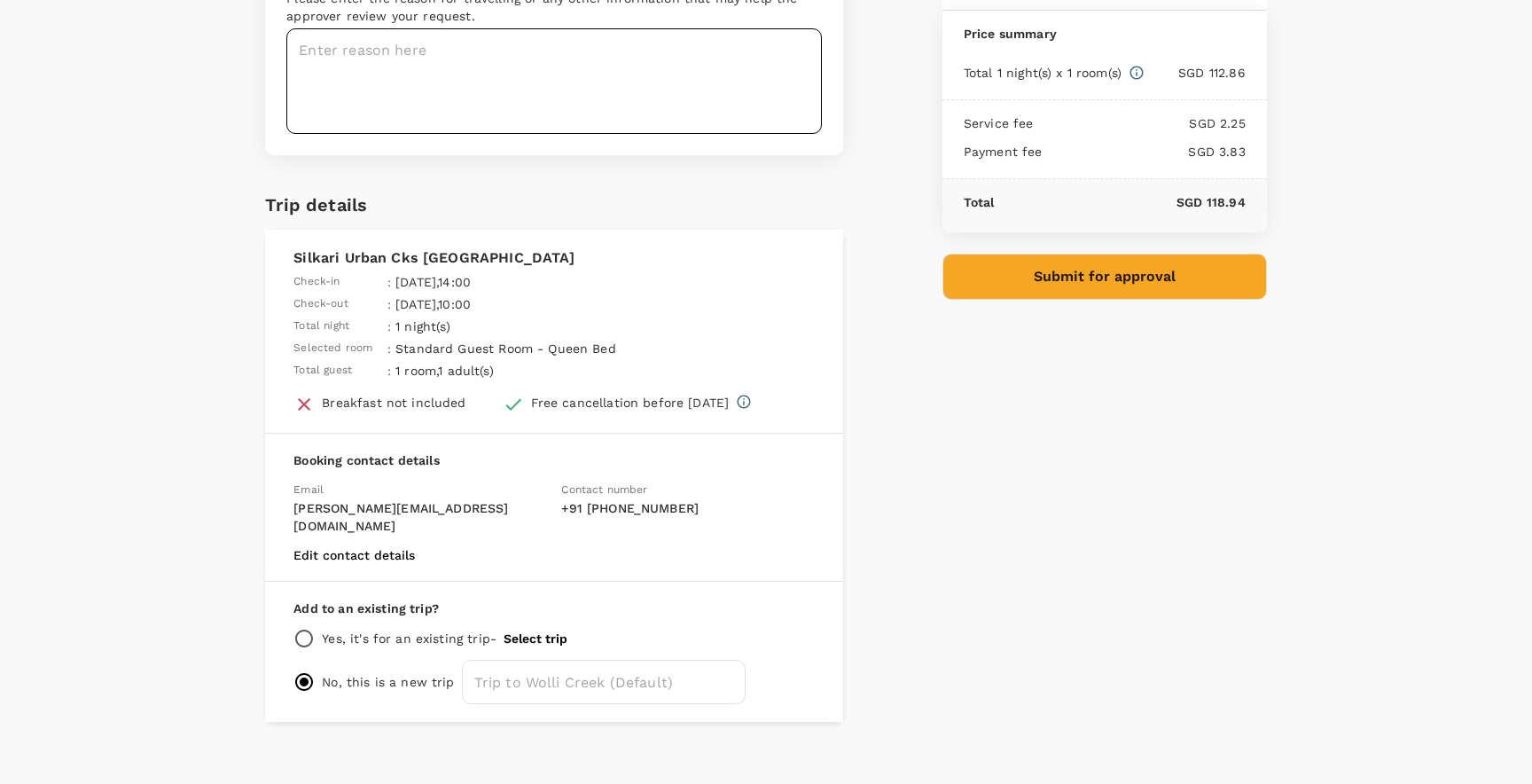
click at [484, 56] on textarea at bounding box center [553, 81] width 535 height 106
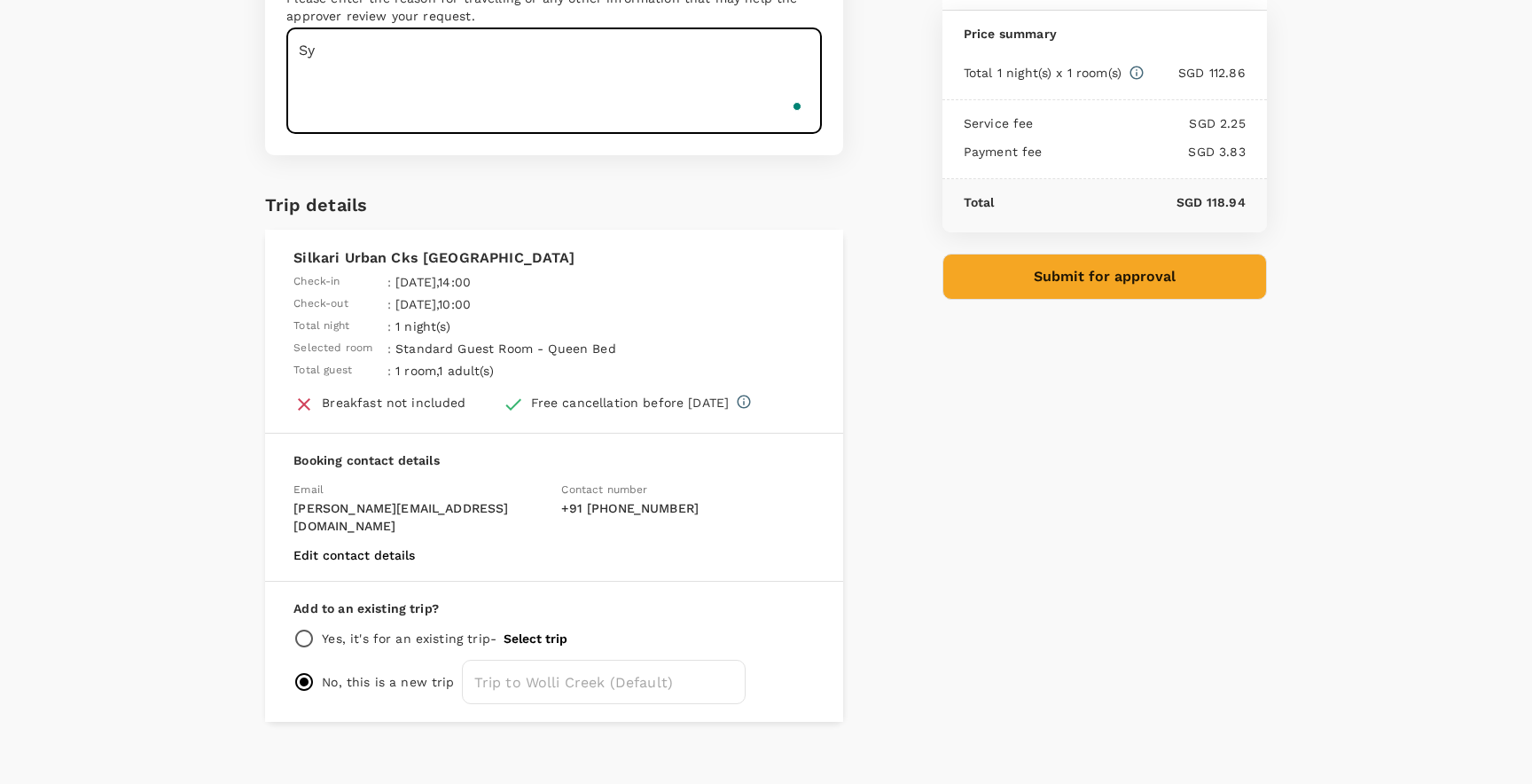
type textarea "S"
click at [299, 60] on textarea "Layover" at bounding box center [553, 81] width 535 height 106
click at [369, 54] on textarea "Layover" at bounding box center [553, 81] width 535 height 106
click at [302, 52] on textarea "Layover to" at bounding box center [553, 81] width 535 height 106
click at [368, 52] on textarea "Australia - Layover to" at bounding box center [553, 81] width 535 height 106
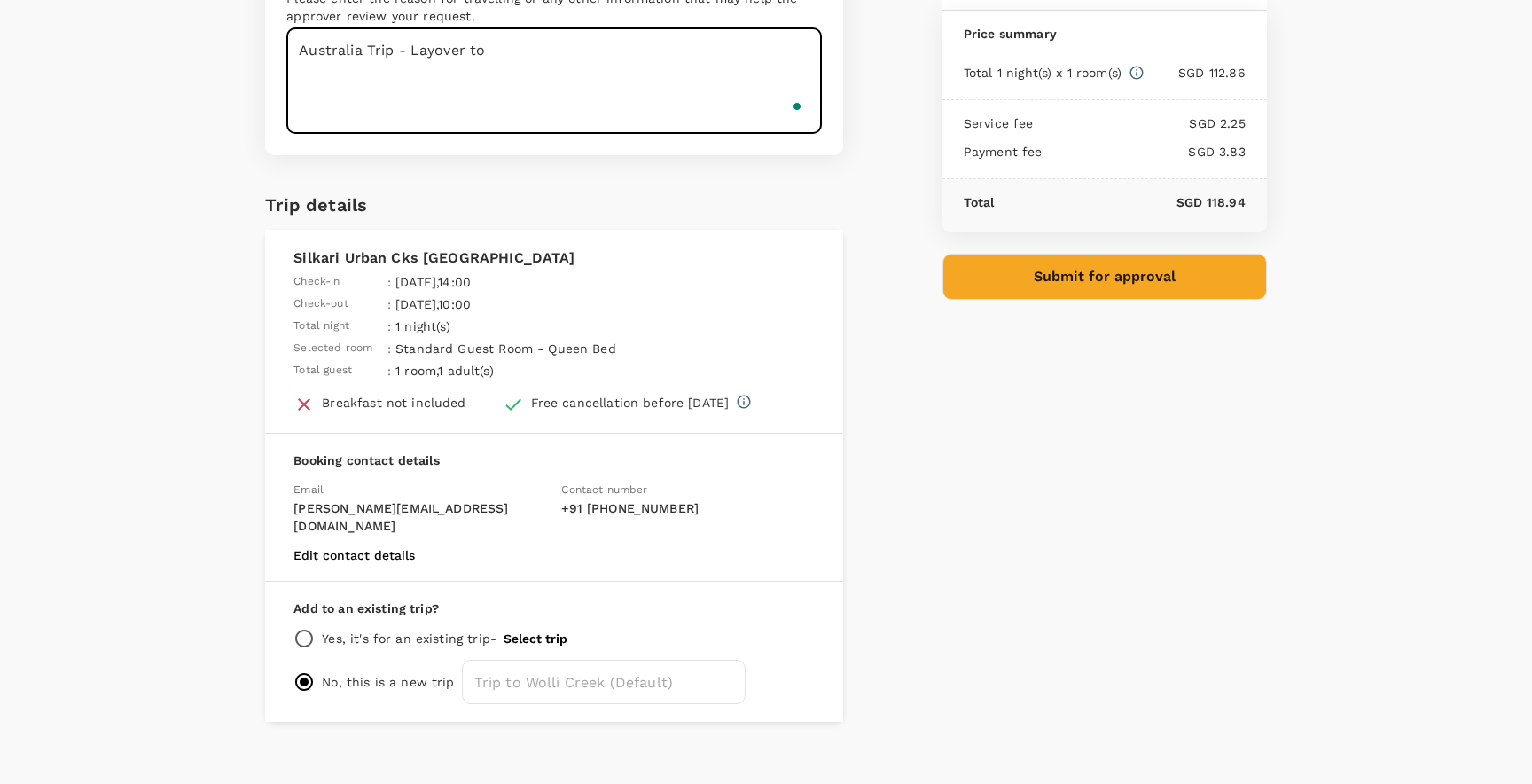
click at [507, 47] on textarea "Australia Trip - Layover to" at bounding box center [553, 81] width 535 height 106
click at [492, 52] on textarea "Australia Trip - Layover to Due Timing for next flight" at bounding box center [553, 81] width 535 height 106
click at [673, 48] on textarea "Australia Trip - Layover due to Timing for next flight" at bounding box center [553, 81] width 535 height 106
click at [518, 52] on textarea "Australia Trip - Layover due to Timing for next flight" at bounding box center [553, 81] width 535 height 106
click at [670, 56] on textarea "Australia Trip - Layover due to Timing for next flight" at bounding box center [553, 81] width 535 height 106
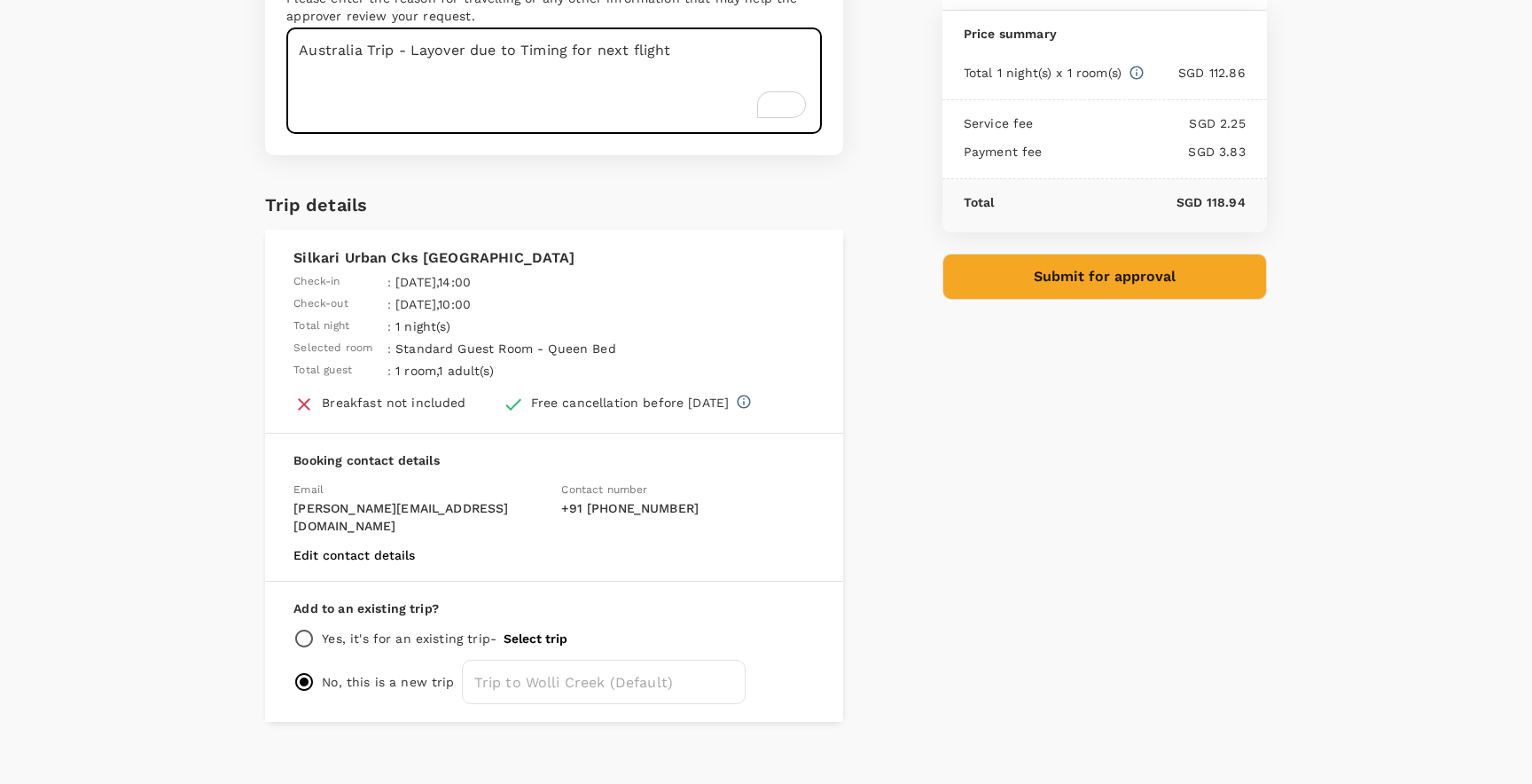
click at [409, 55] on textarea "Australia Trip - Layover due to Timing for next flight" at bounding box center [553, 81] width 535 height 106
type textarea "Australia Trip - Layover due to Timing for next flight"
click at [1050, 273] on button "Submit for approval" at bounding box center [1105, 277] width 324 height 46
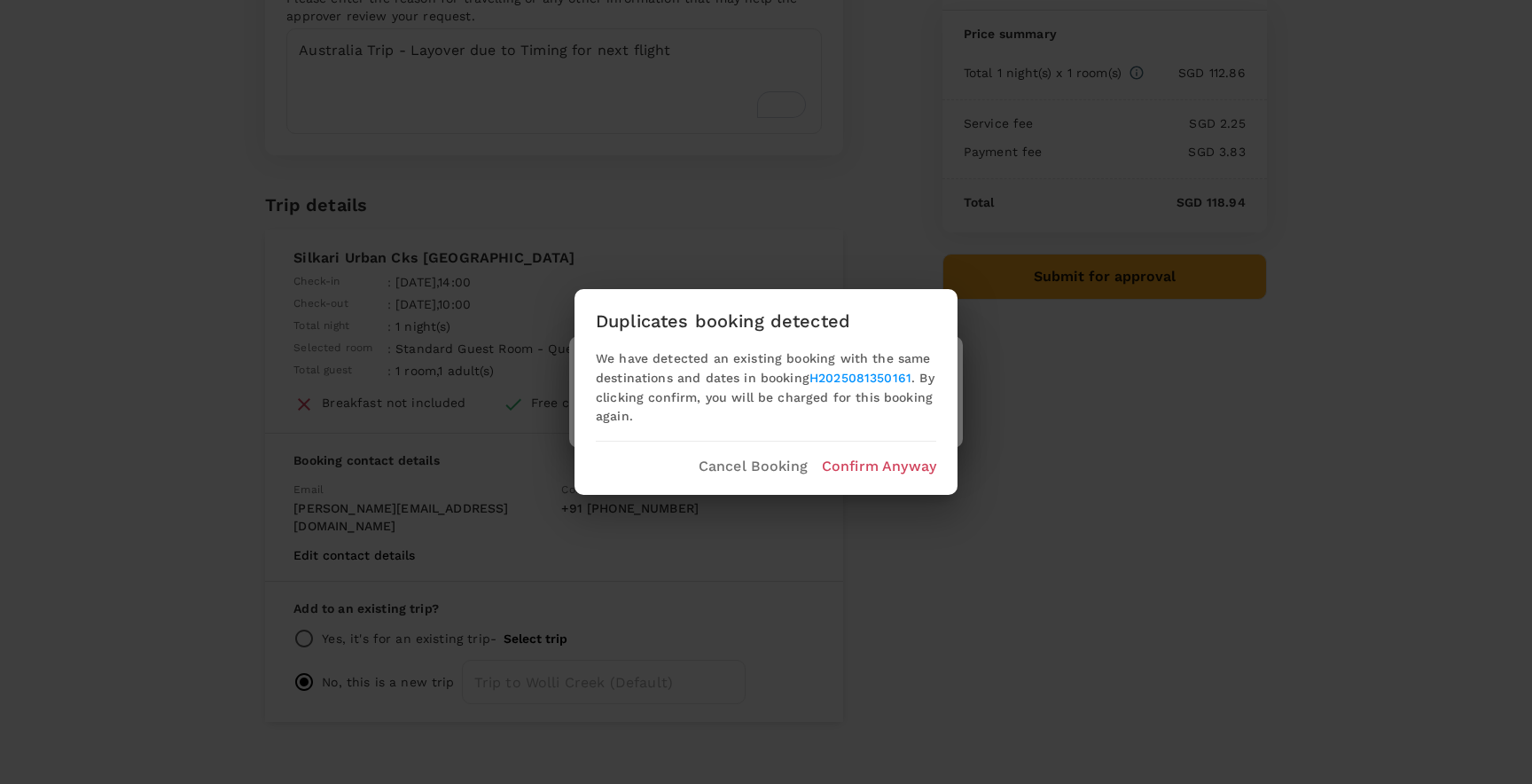
click at [765, 467] on p "Cancel Booking" at bounding box center [753, 466] width 109 height 21
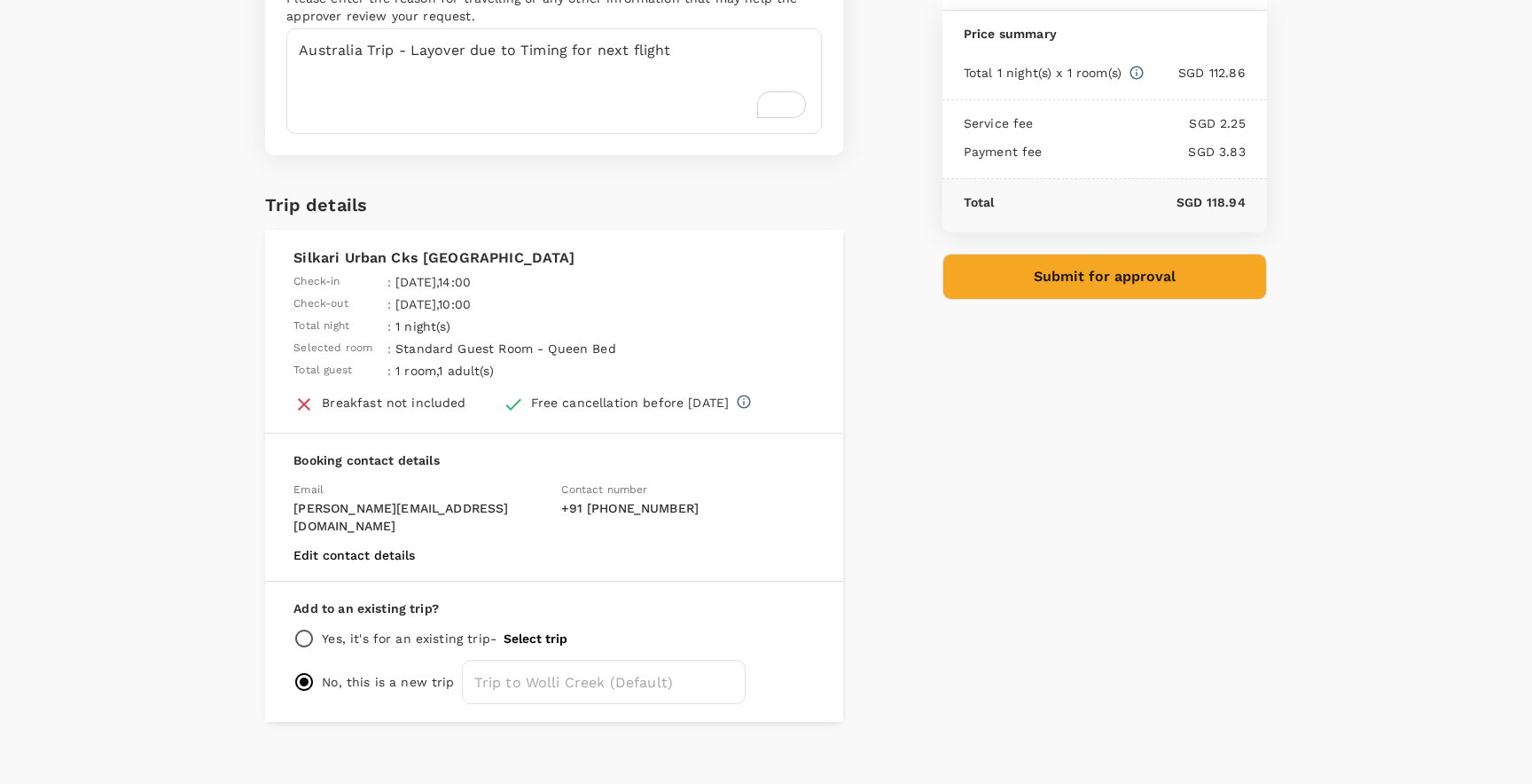
click at [310, 628] on input "radio" at bounding box center [304, 638] width 21 height 21
radio input "true"
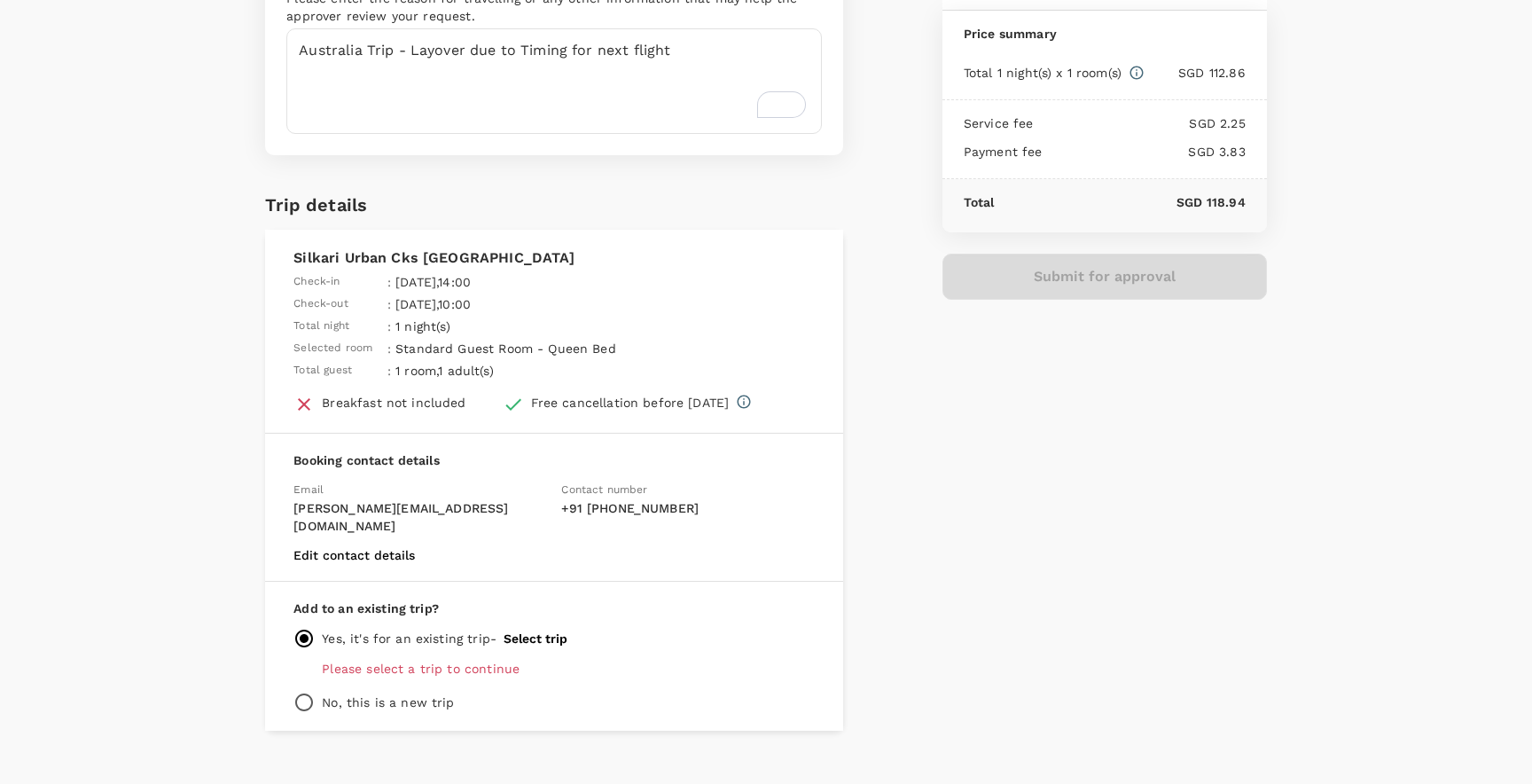
click at [337, 632] on div "Add to an existing trip? Yes, it's for an existing trip - Select trip Please se…" at bounding box center [554, 656] width 578 height 149
click at [383, 660] on p "Please select a trip to continue" at bounding box center [568, 669] width 493 height 18
click at [517, 631] on button "Select trip" at bounding box center [535, 638] width 64 height 14
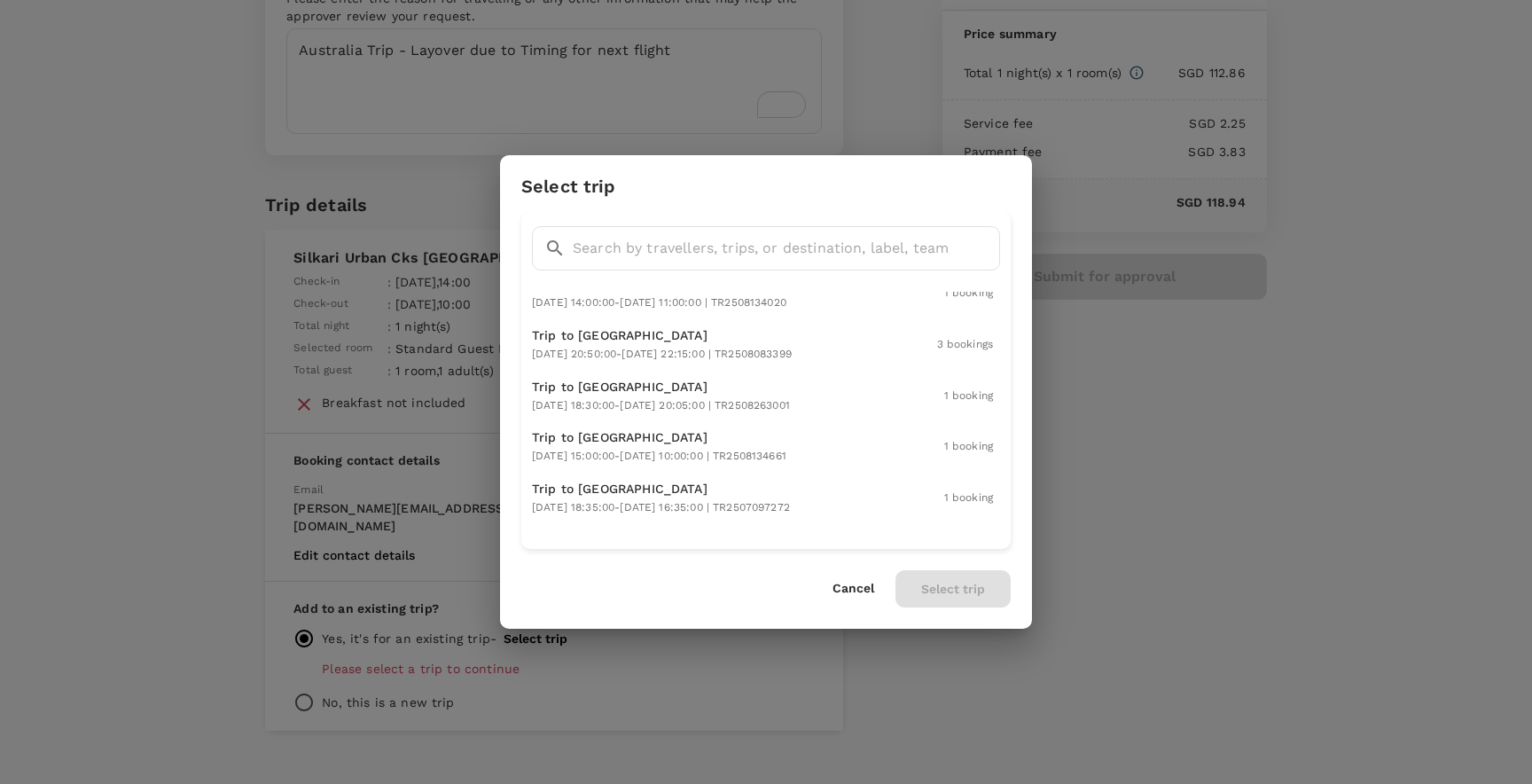
scroll to position [0, 0]
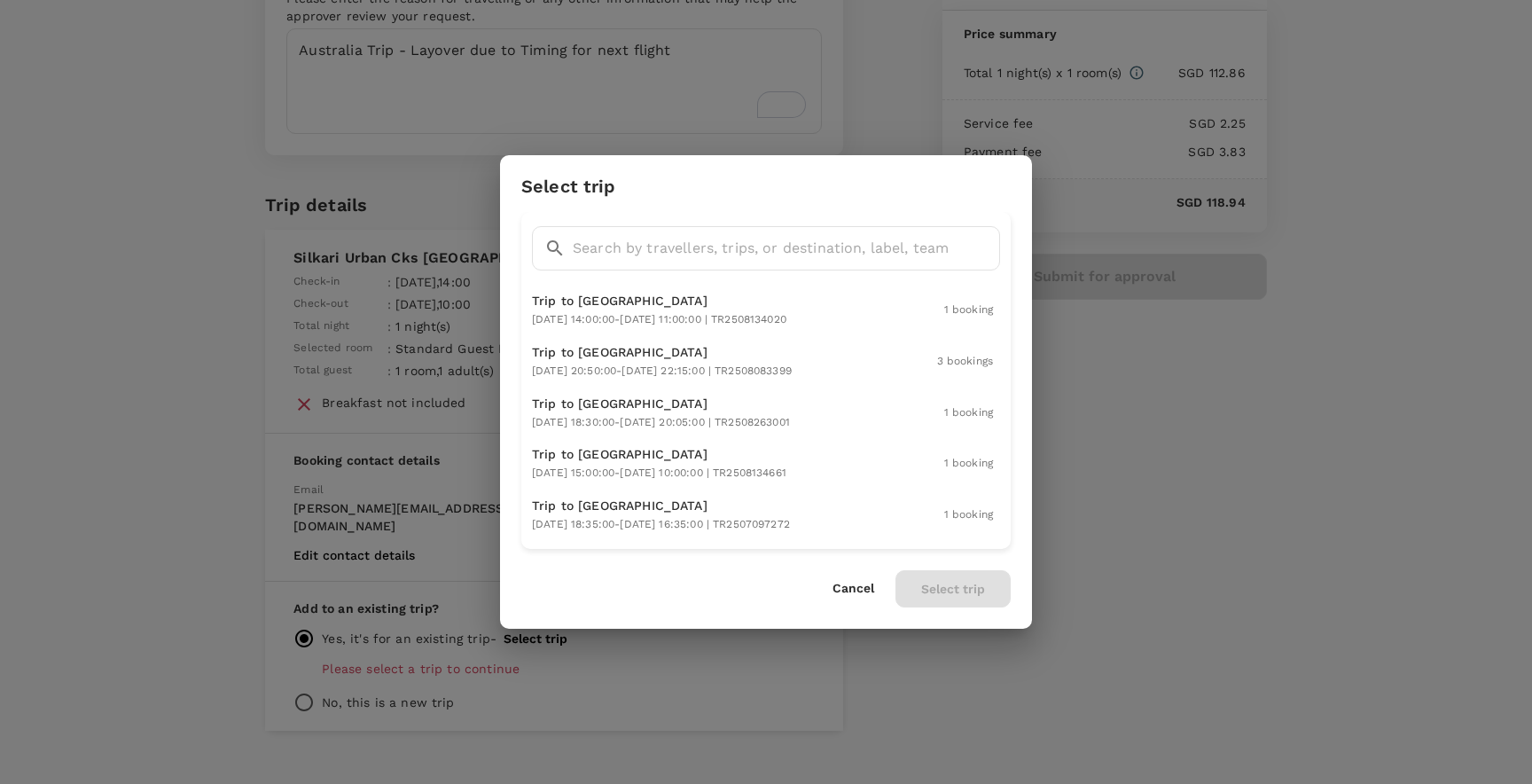
click at [841, 586] on button "Cancel" at bounding box center [854, 588] width 42 height 14
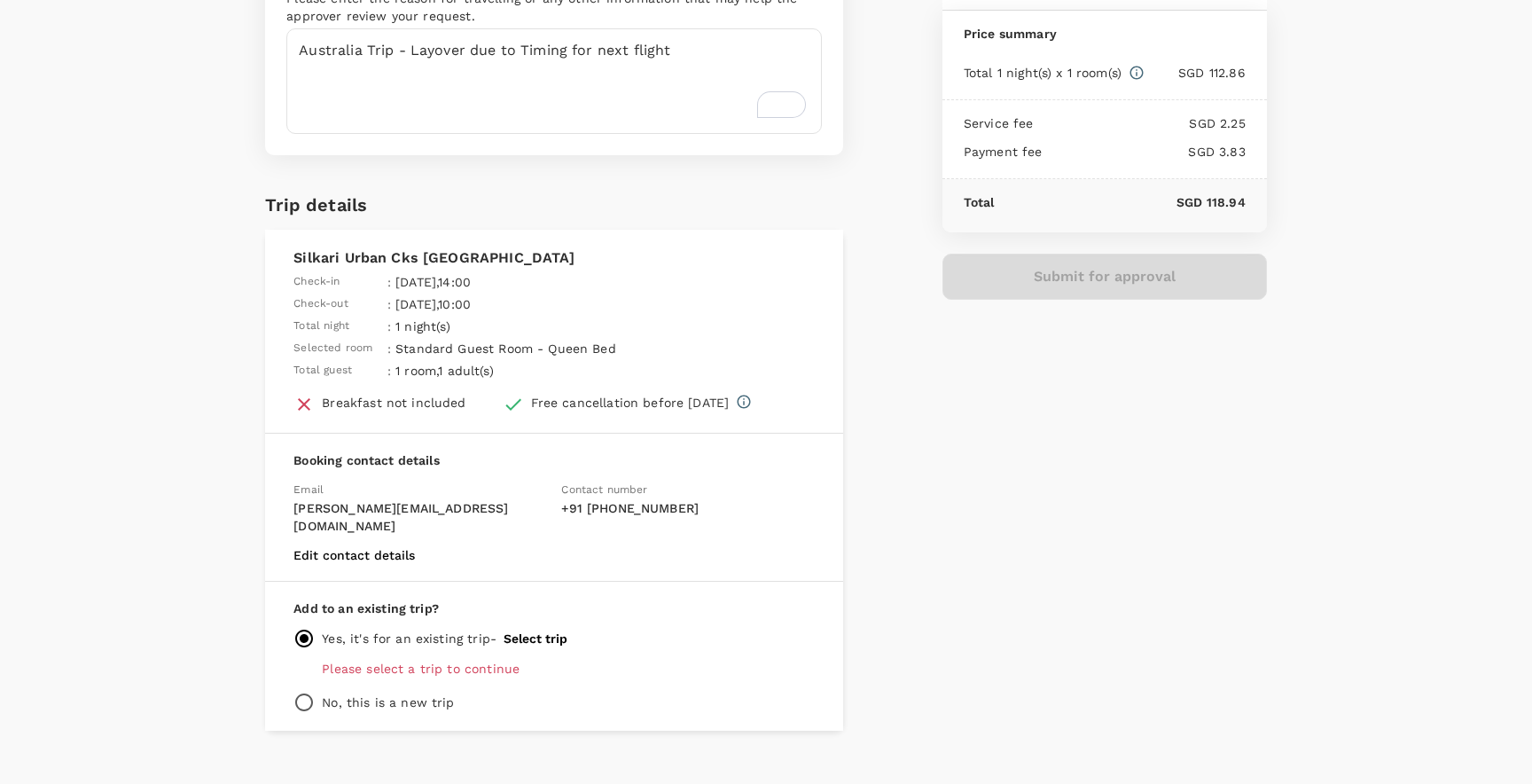
click at [374, 693] on p "No, this is a new trip" at bounding box center [387, 702] width 132 height 18
click at [308, 691] on input "radio" at bounding box center [304, 702] width 21 height 21
radio input "true"
radio input "false"
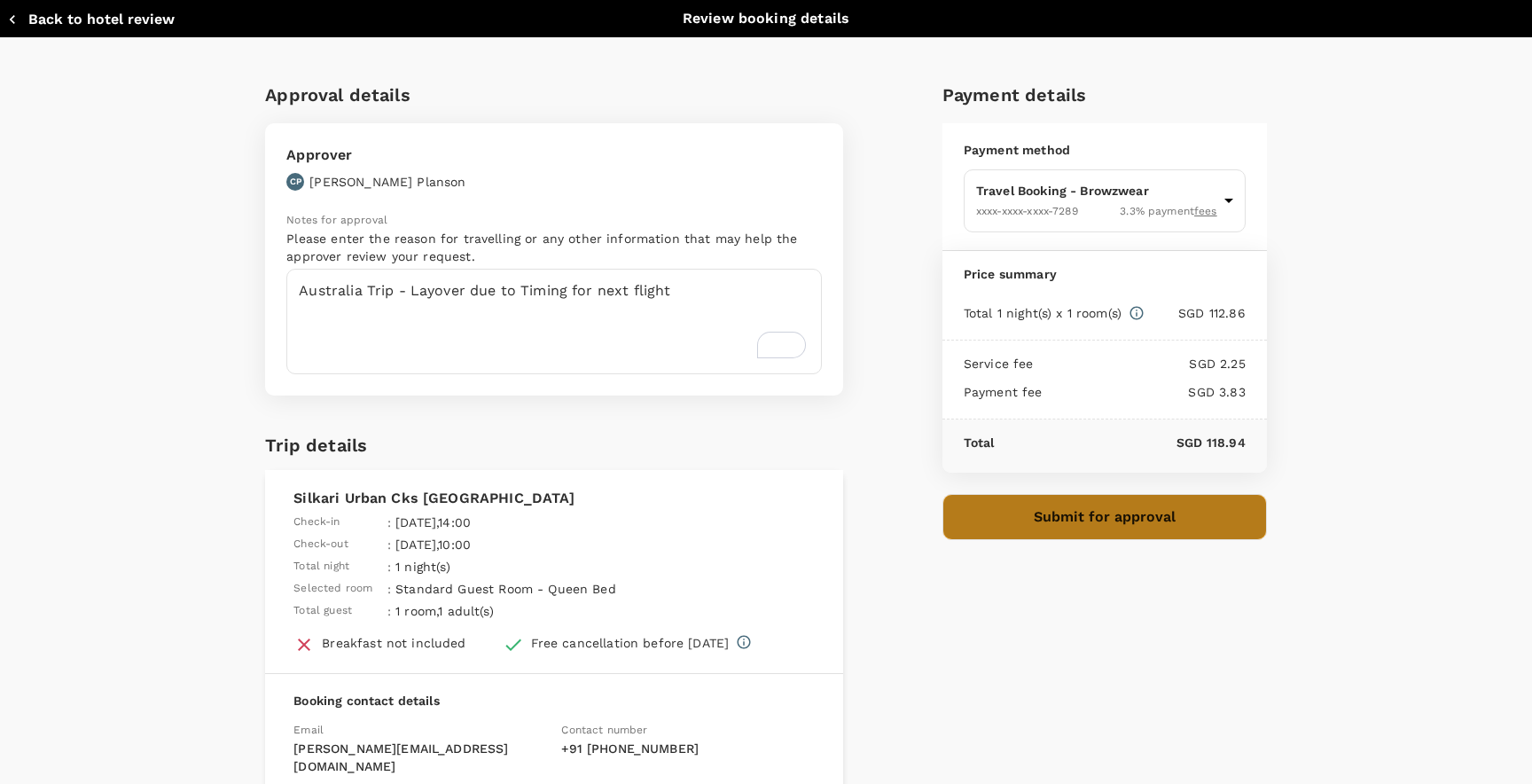
click at [1123, 516] on button "Submit for approval" at bounding box center [1105, 517] width 324 height 46
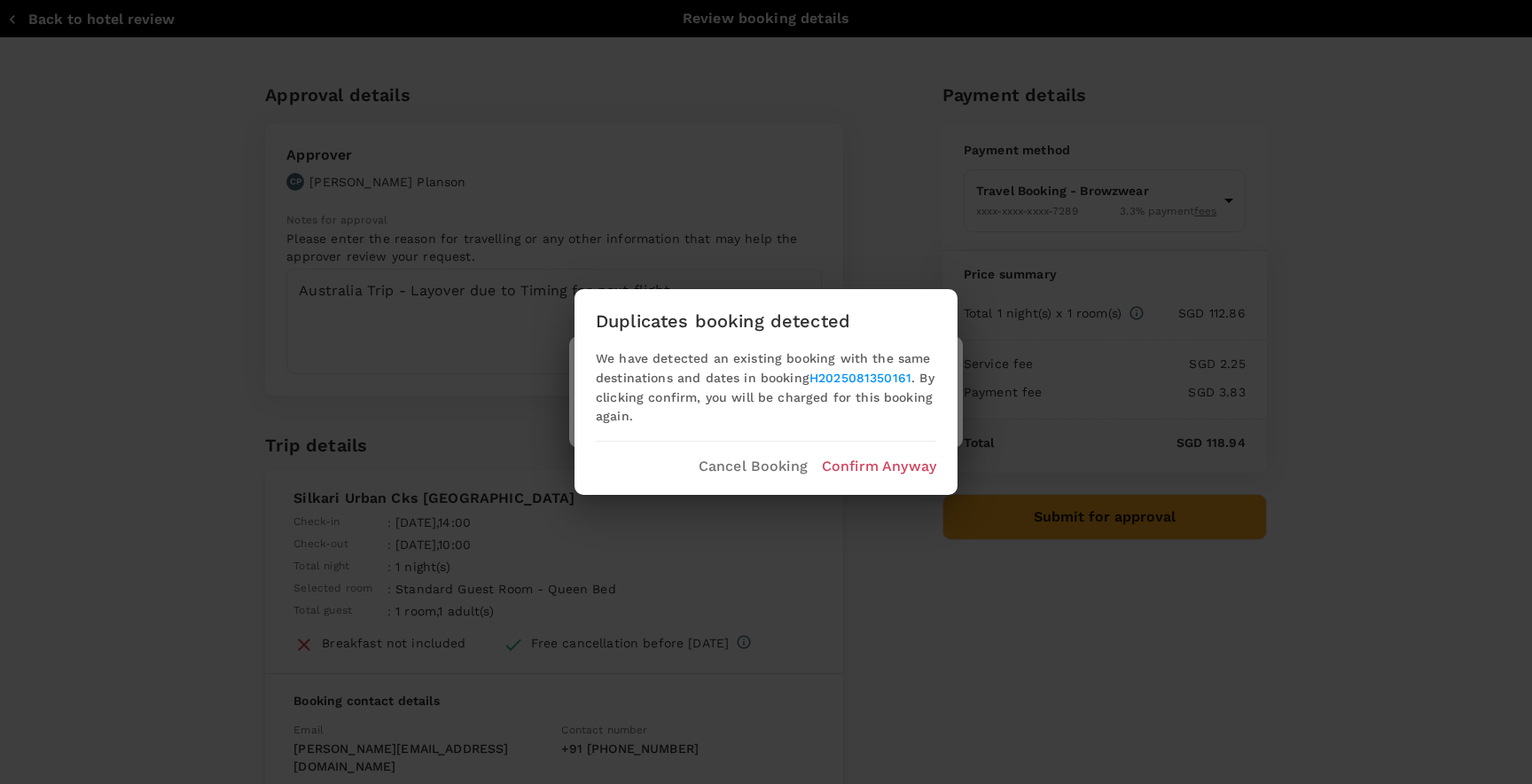
click at [879, 473] on p "Confirm Anyway" at bounding box center [880, 466] width 114 height 21
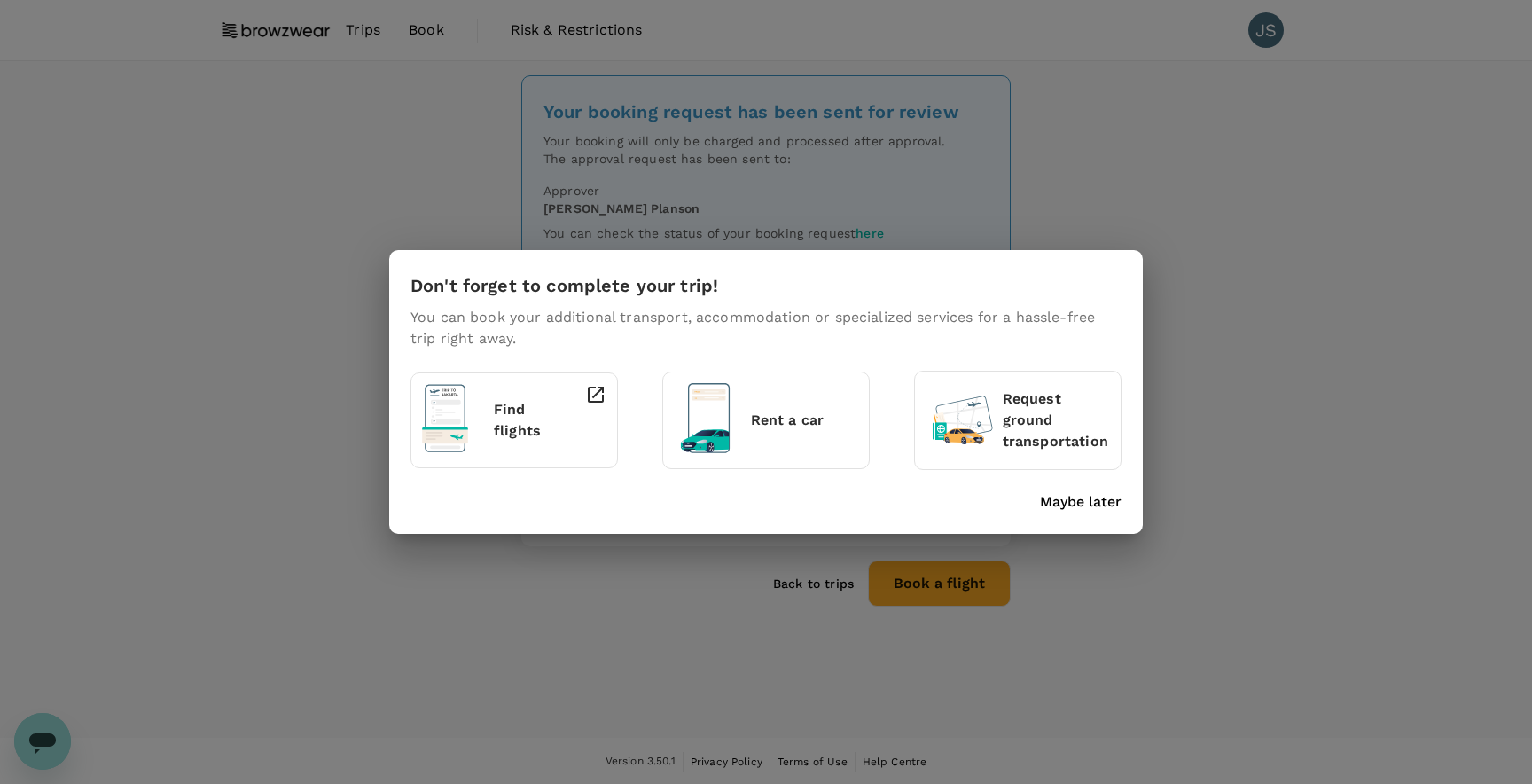
click at [1053, 497] on p "Maybe later" at bounding box center [1081, 502] width 82 height 21
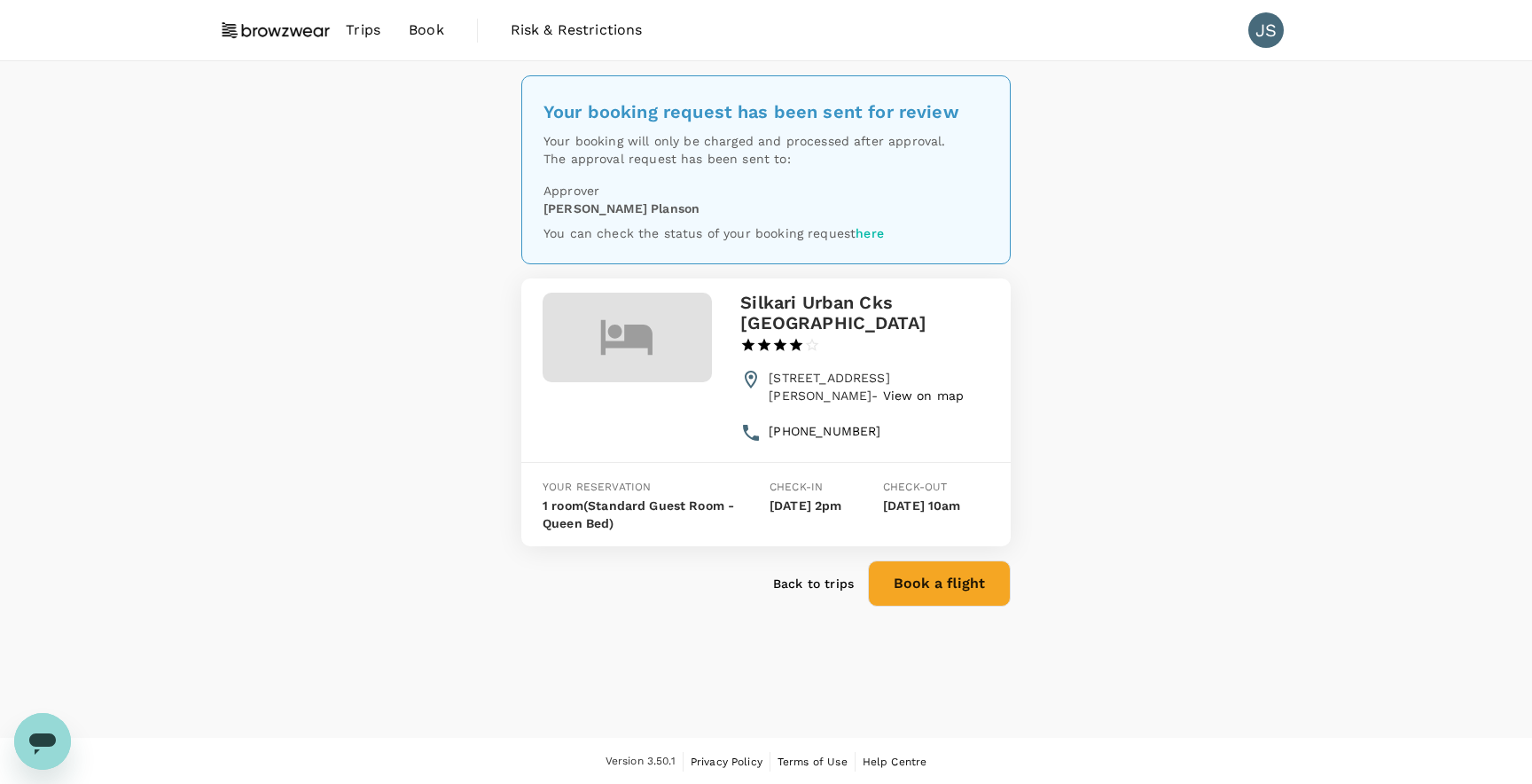
click at [290, 42] on img at bounding box center [276, 30] width 112 height 39
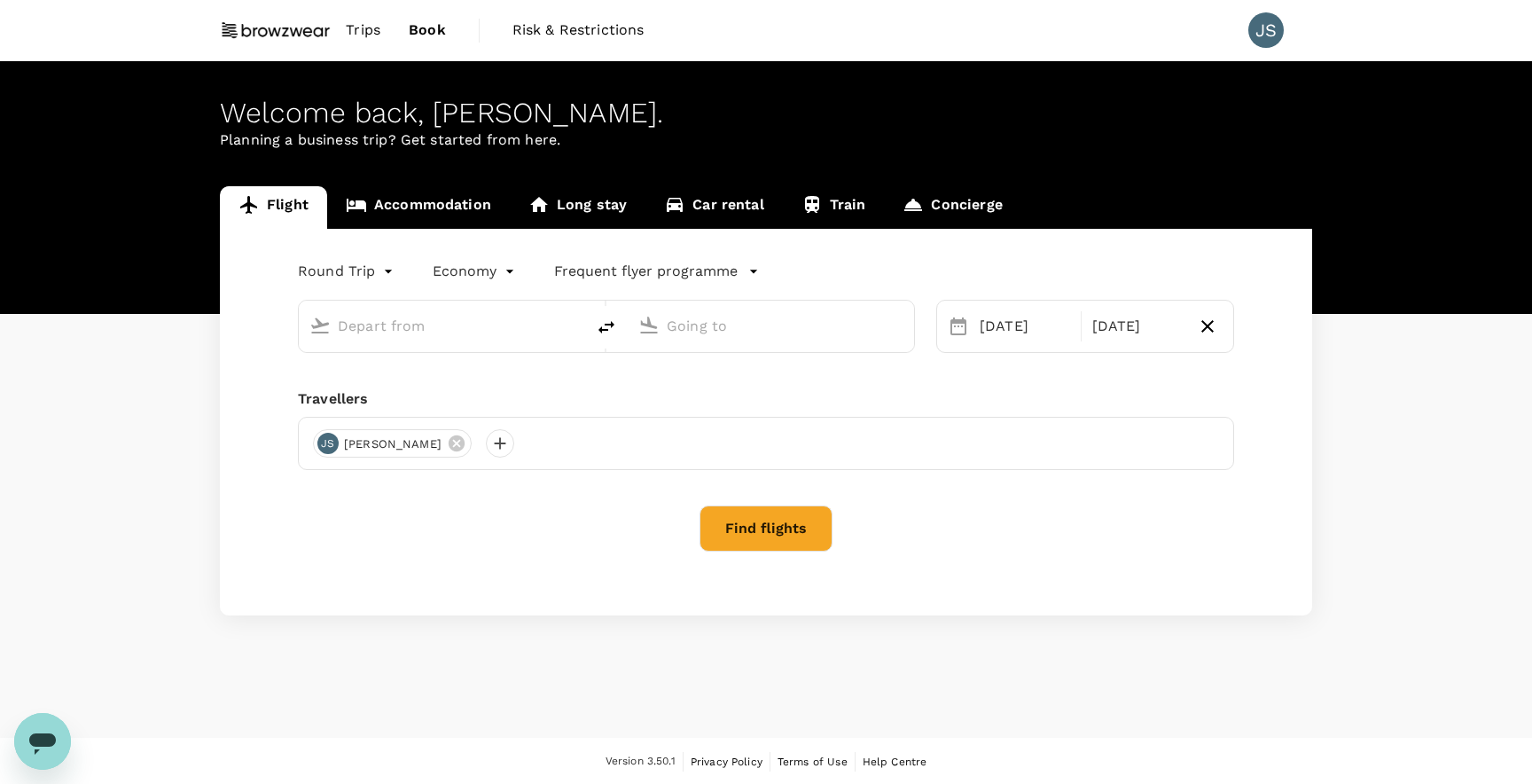
type input "oneway"
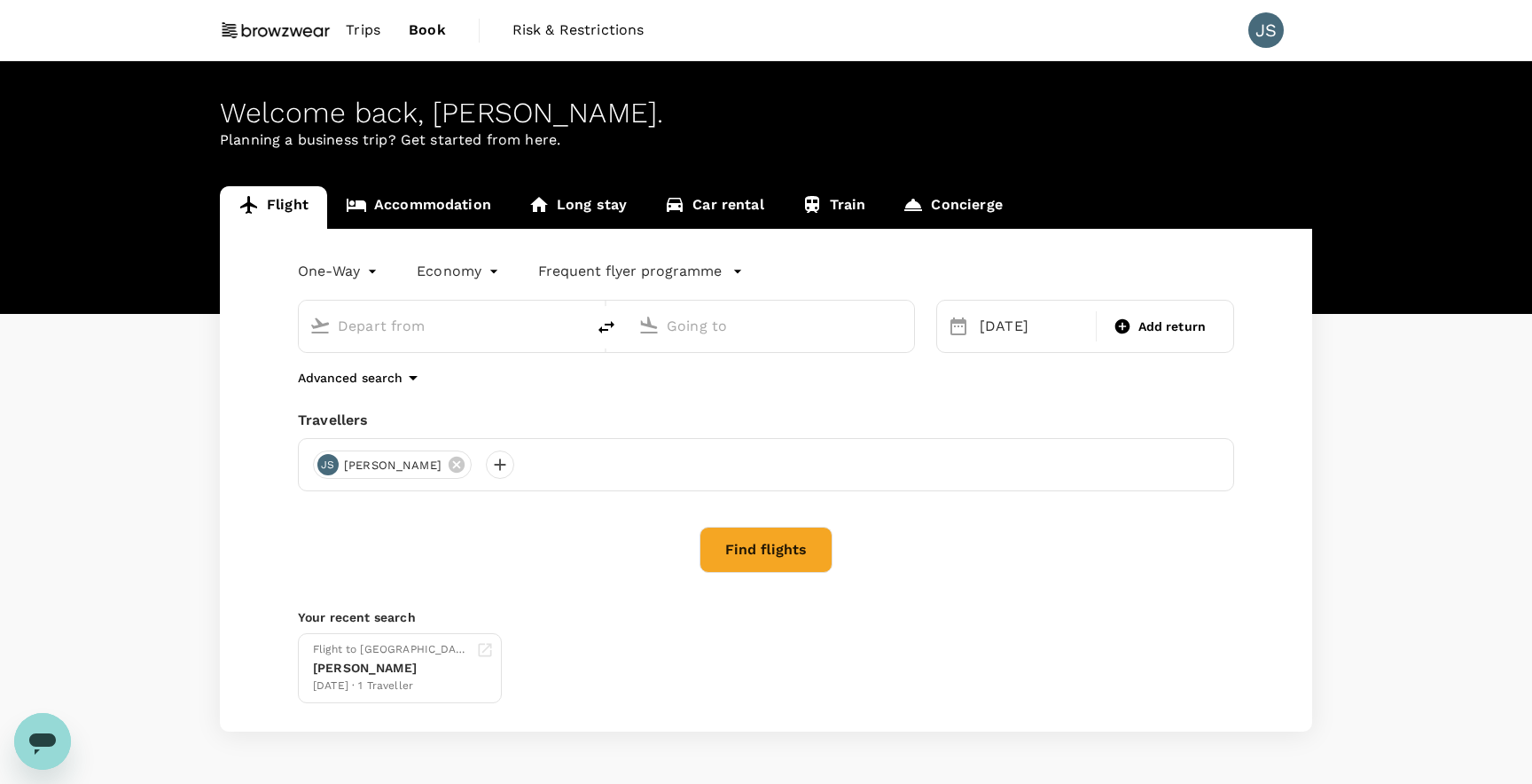
type input "Sydney Kingsford Smith Airport (SYD)"
type input "Melbourne (MEL)"
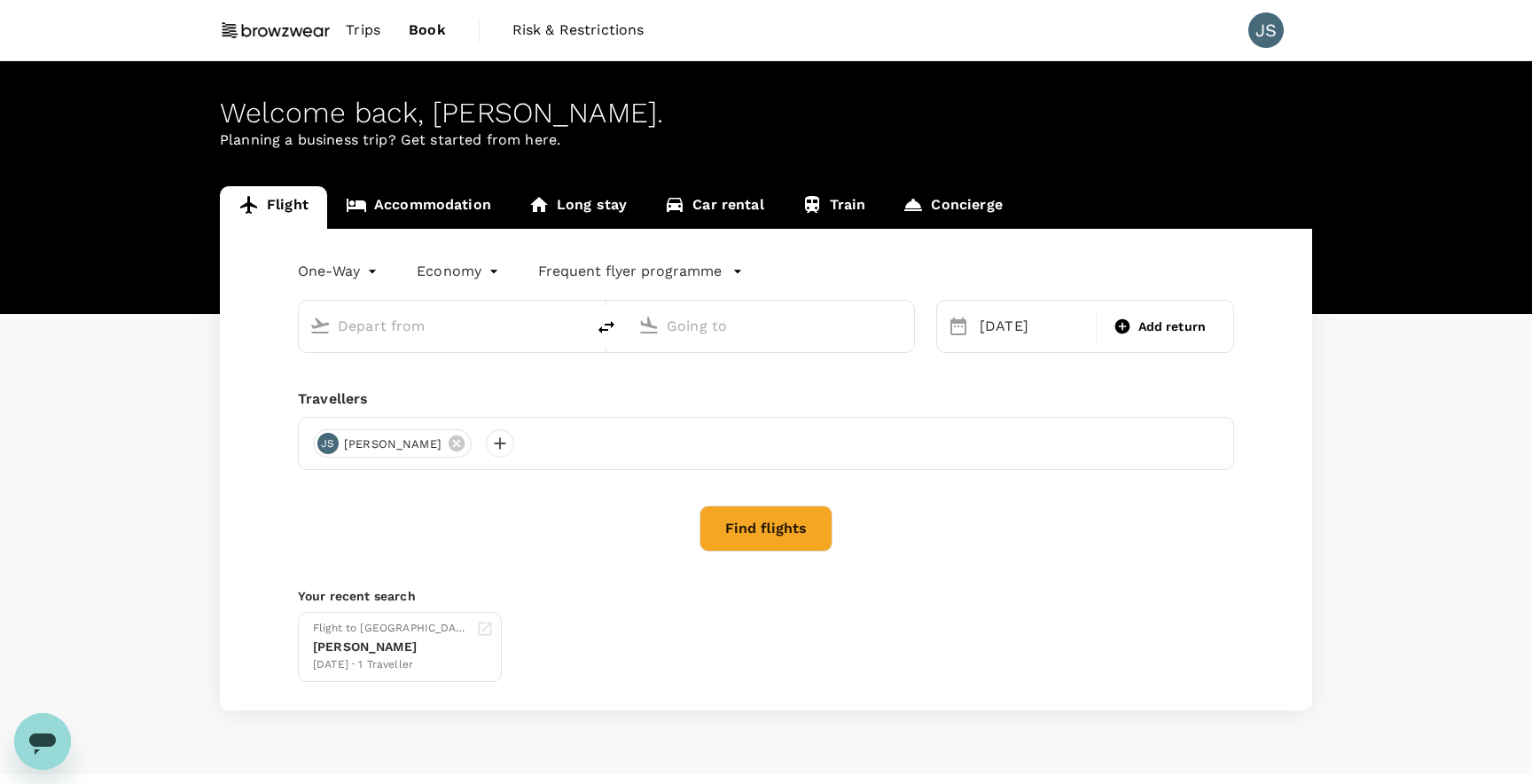
type input "[PERSON_NAME][GEOGRAPHIC_DATA][PERSON_NAME] (SYD)"
type input "[GEOGRAPHIC_DATA] ([PERSON_NAME])"
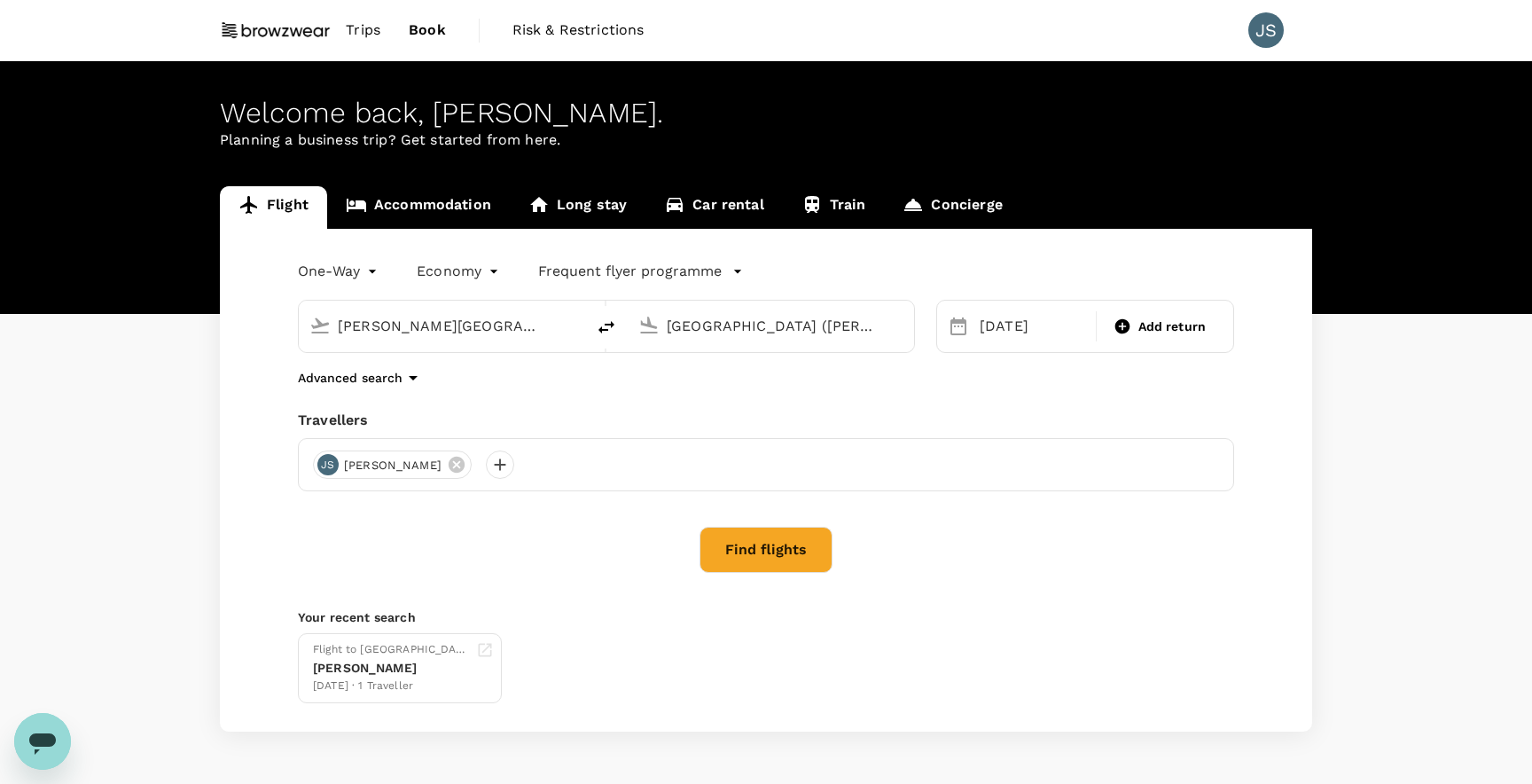
click at [705, 147] on p "Planning a business trip? Get started from here." at bounding box center [766, 140] width 1092 height 21
